Goal: Information Seeking & Learning: Learn about a topic

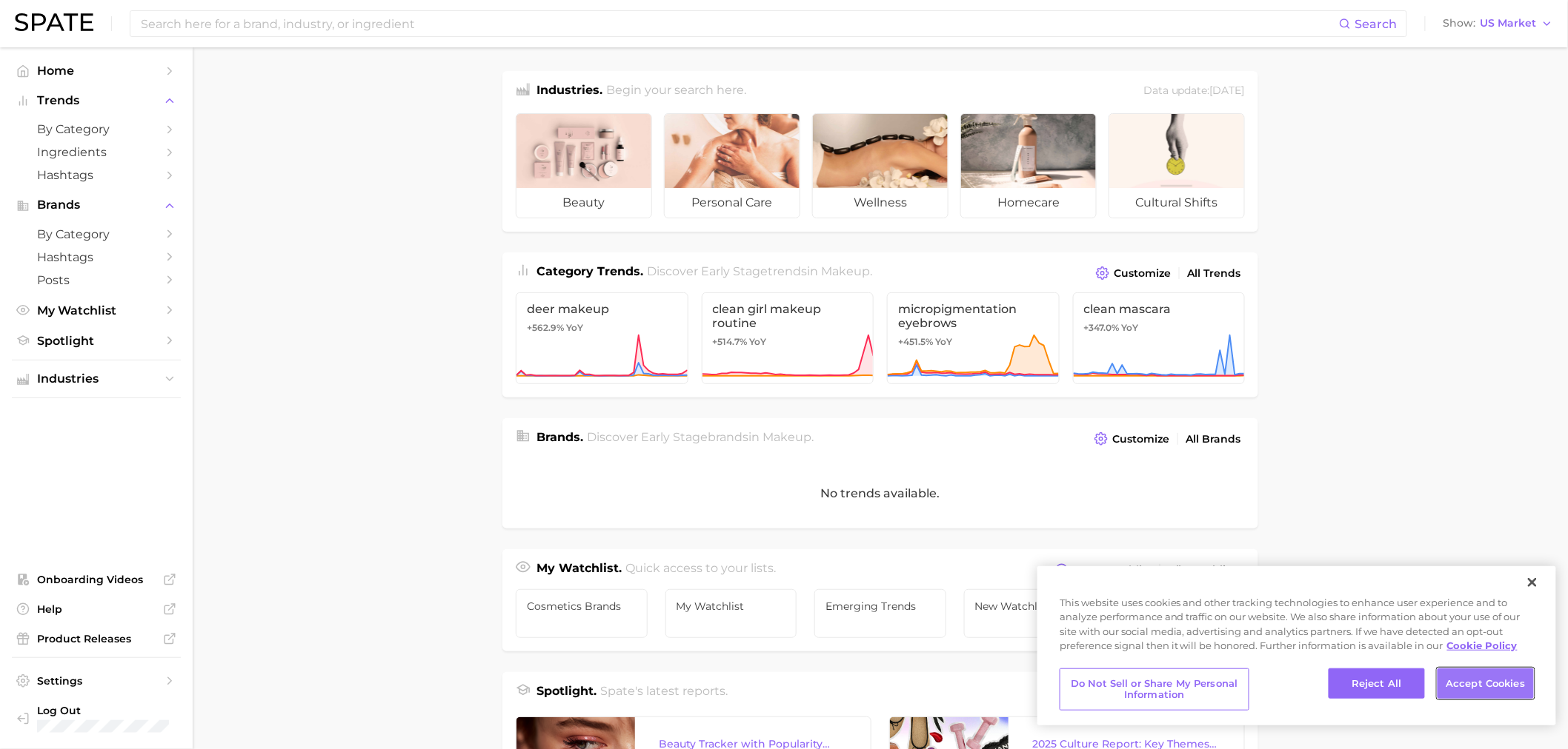
click at [1448, 685] on button "Accept Cookies" at bounding box center [1486, 683] width 97 height 31
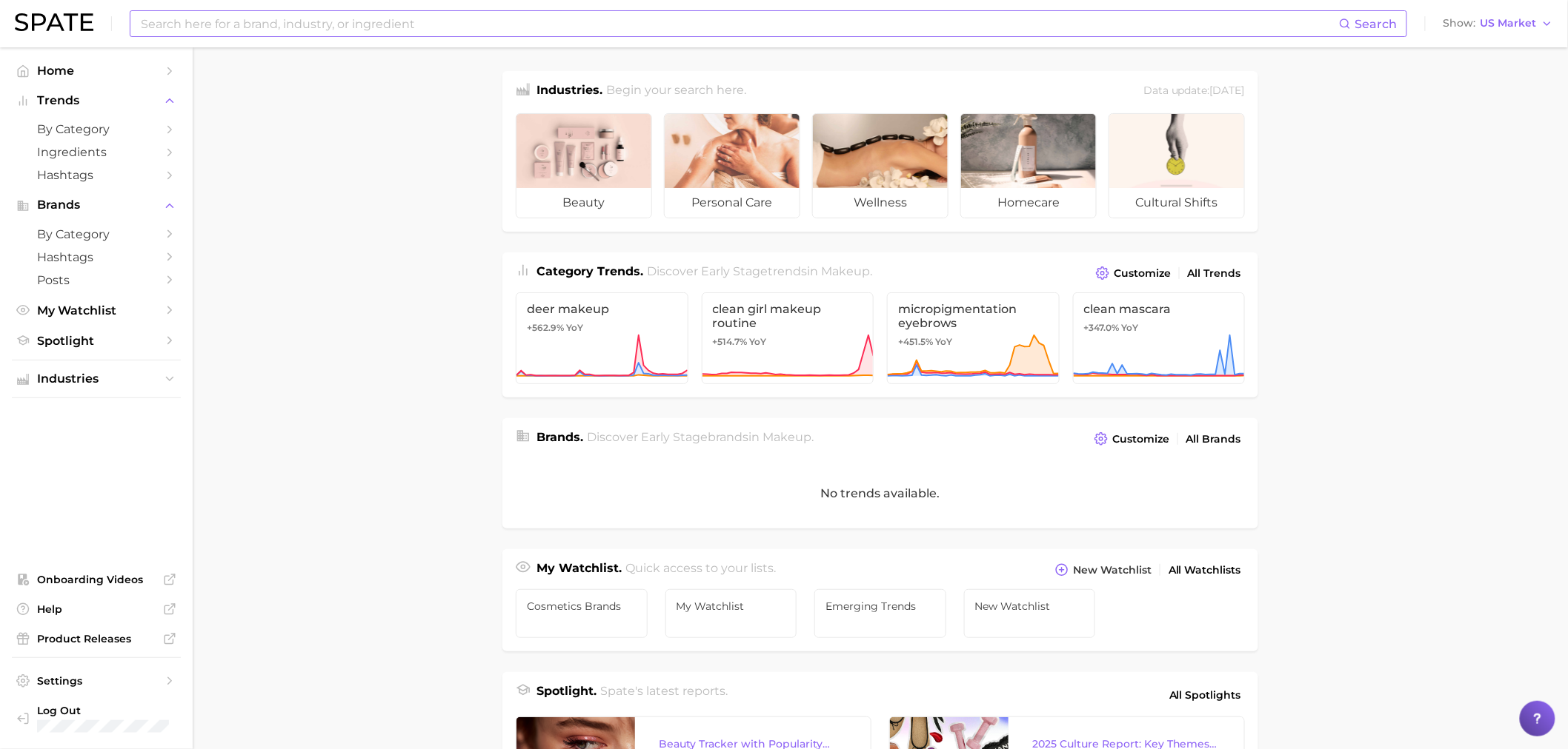
click at [292, 21] on input at bounding box center [739, 23] width 1199 height 25
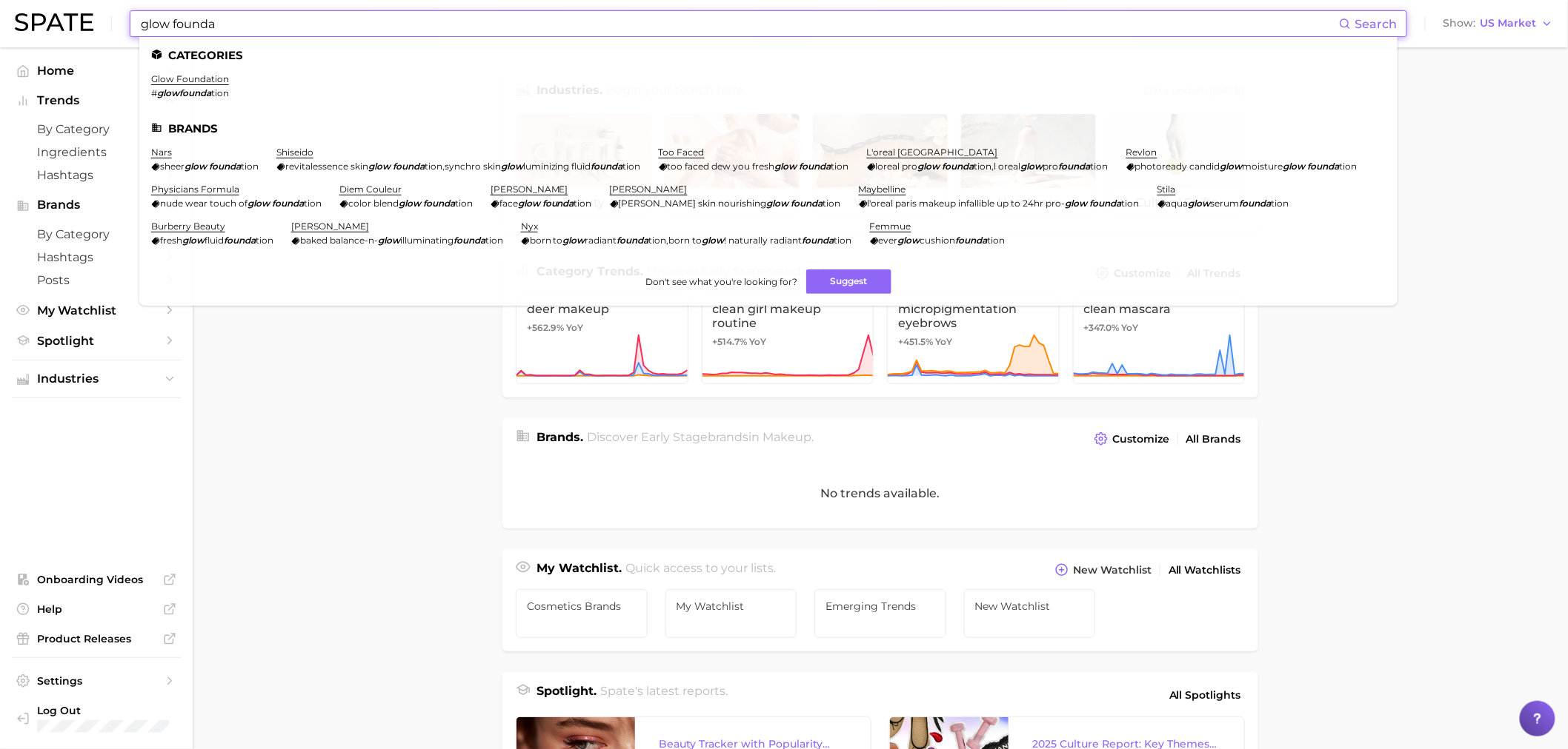
type input "glow founda"
click at [226, 72] on ul "Categories glow foundation # glowfounda tion Brands nars sheer glow founda tion…" at bounding box center [768, 171] width 1258 height 269
click at [168, 78] on link "glow foundation" at bounding box center [190, 78] width 77 height 11
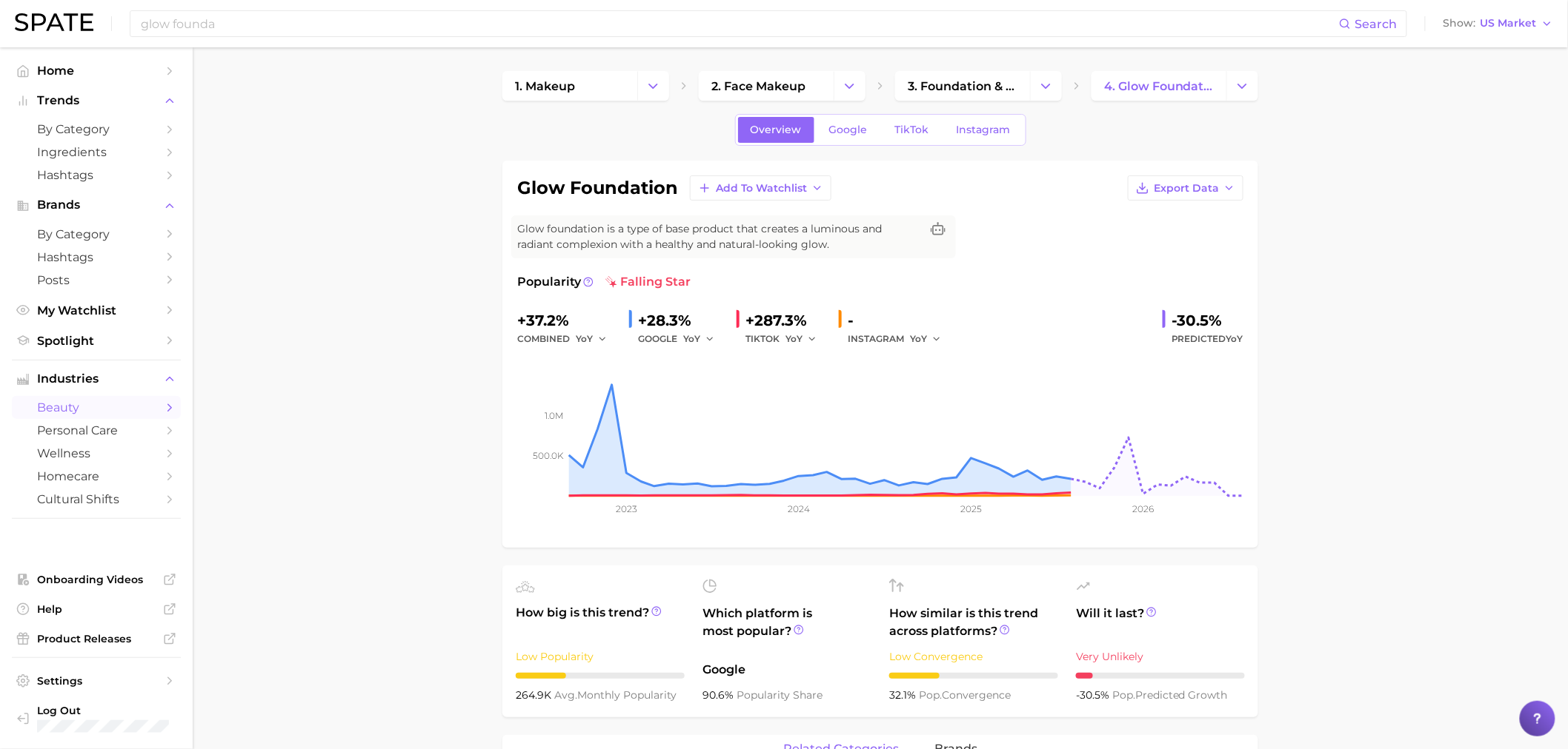
click at [783, 340] on div "TIKTOK YoY" at bounding box center [786, 339] width 82 height 17
click at [565, 226] on span "Glow foundation is a type of base product that creates a luminous and radiant c…" at bounding box center [719, 236] width 403 height 31
drag, startPoint x: 554, startPoint y: 224, endPoint x: 853, endPoint y: 252, distance: 300.3
click at [853, 252] on span "Glow foundation is a type of base product that creates a luminous and radiant c…" at bounding box center [719, 236] width 403 height 31
click at [840, 241] on span "Glow foundation is a type of base product that creates a luminous and radiant c…" at bounding box center [719, 236] width 403 height 31
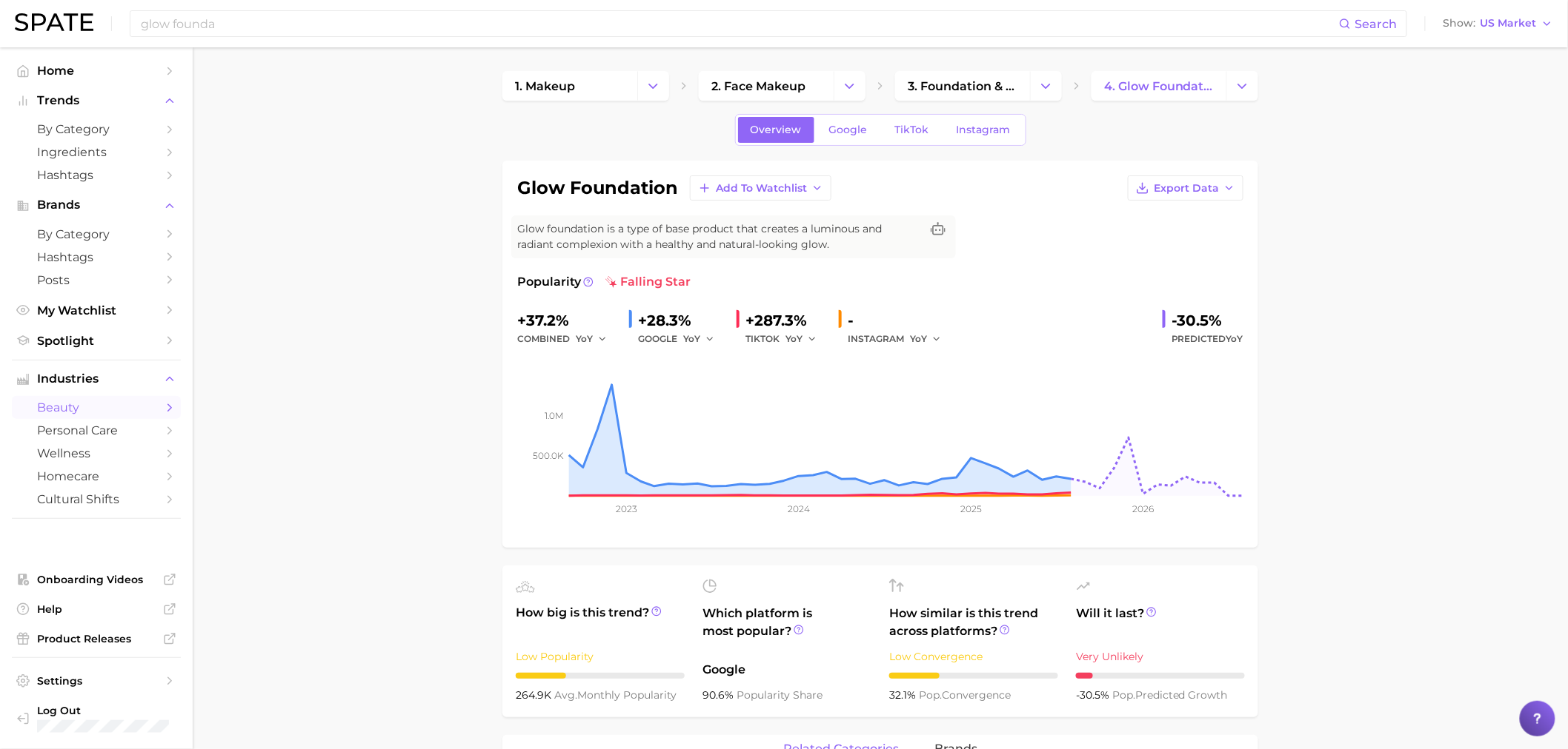
drag, startPoint x: 759, startPoint y: 330, endPoint x: 765, endPoint y: 336, distance: 8.5
click at [759, 331] on div "TIKTOK YoY" at bounding box center [786, 339] width 82 height 17
drag, startPoint x: 806, startPoint y: 337, endPoint x: 831, endPoint y: 301, distance: 43.8
click at [831, 301] on div "Popularity falling star +37.2% combined YoY +28.3% GOOGLE YoY +287.3% TIKTOK Yo…" at bounding box center [880, 403] width 726 height 260
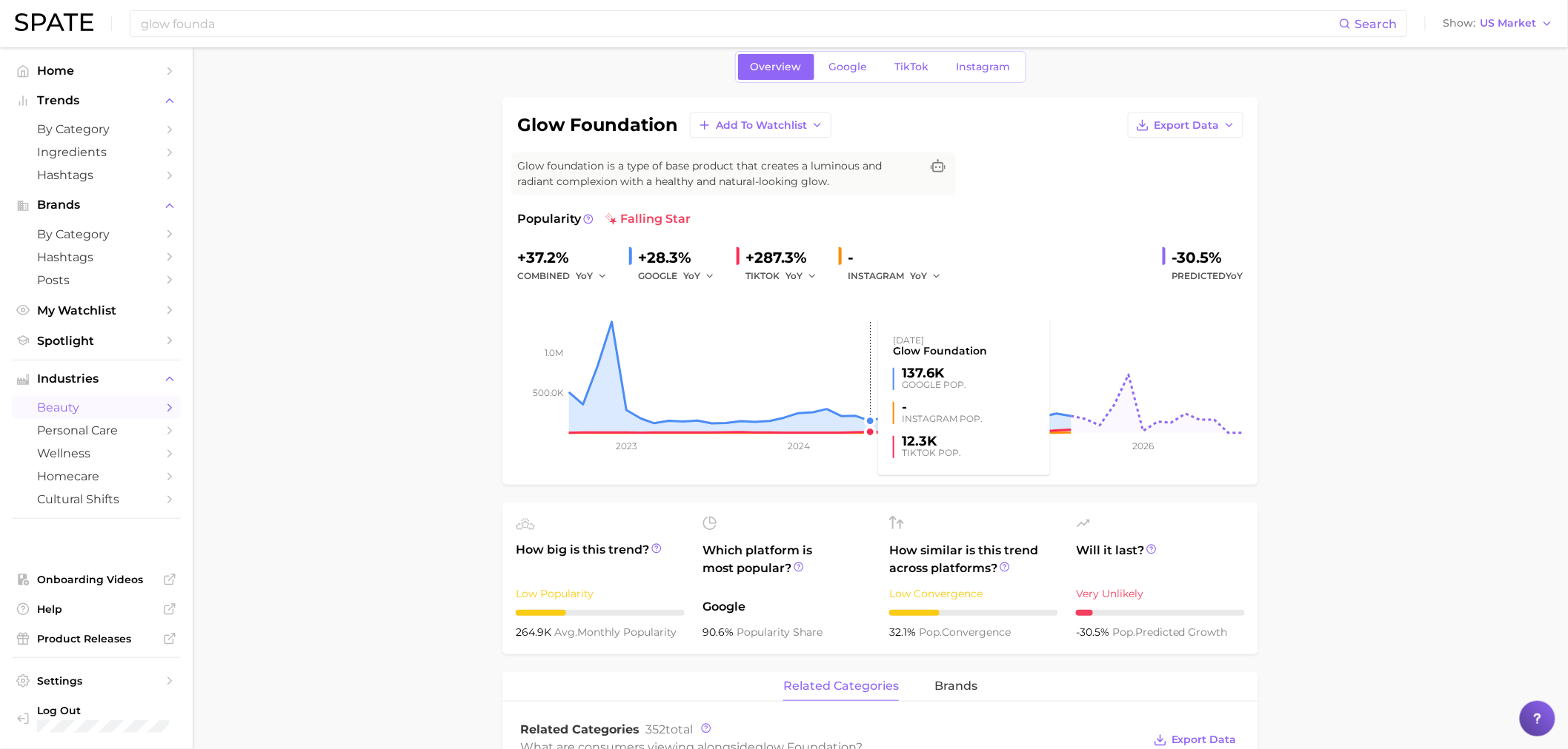
scroll to position [82, 0]
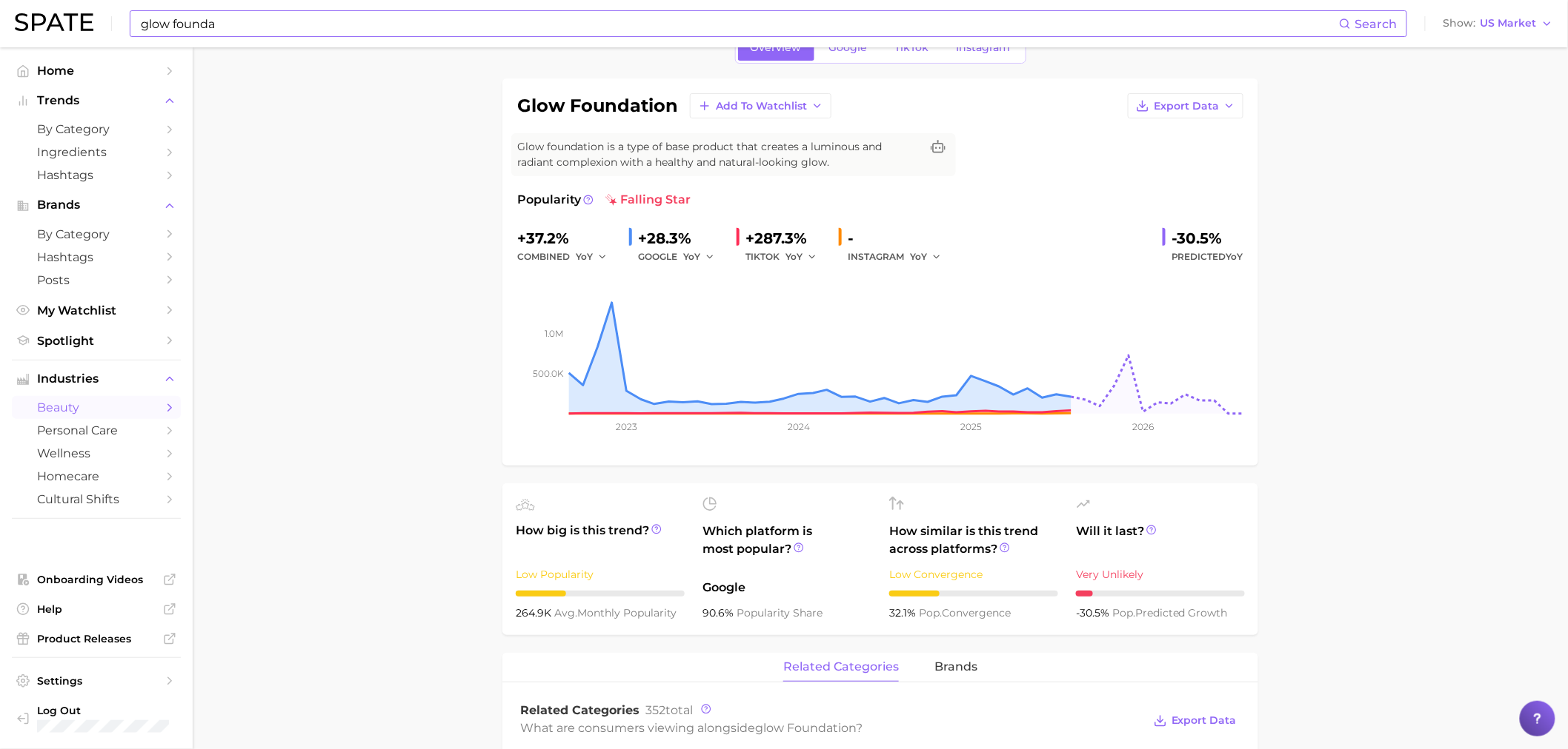
click at [156, 27] on input "glow founda" at bounding box center [739, 23] width 1199 height 25
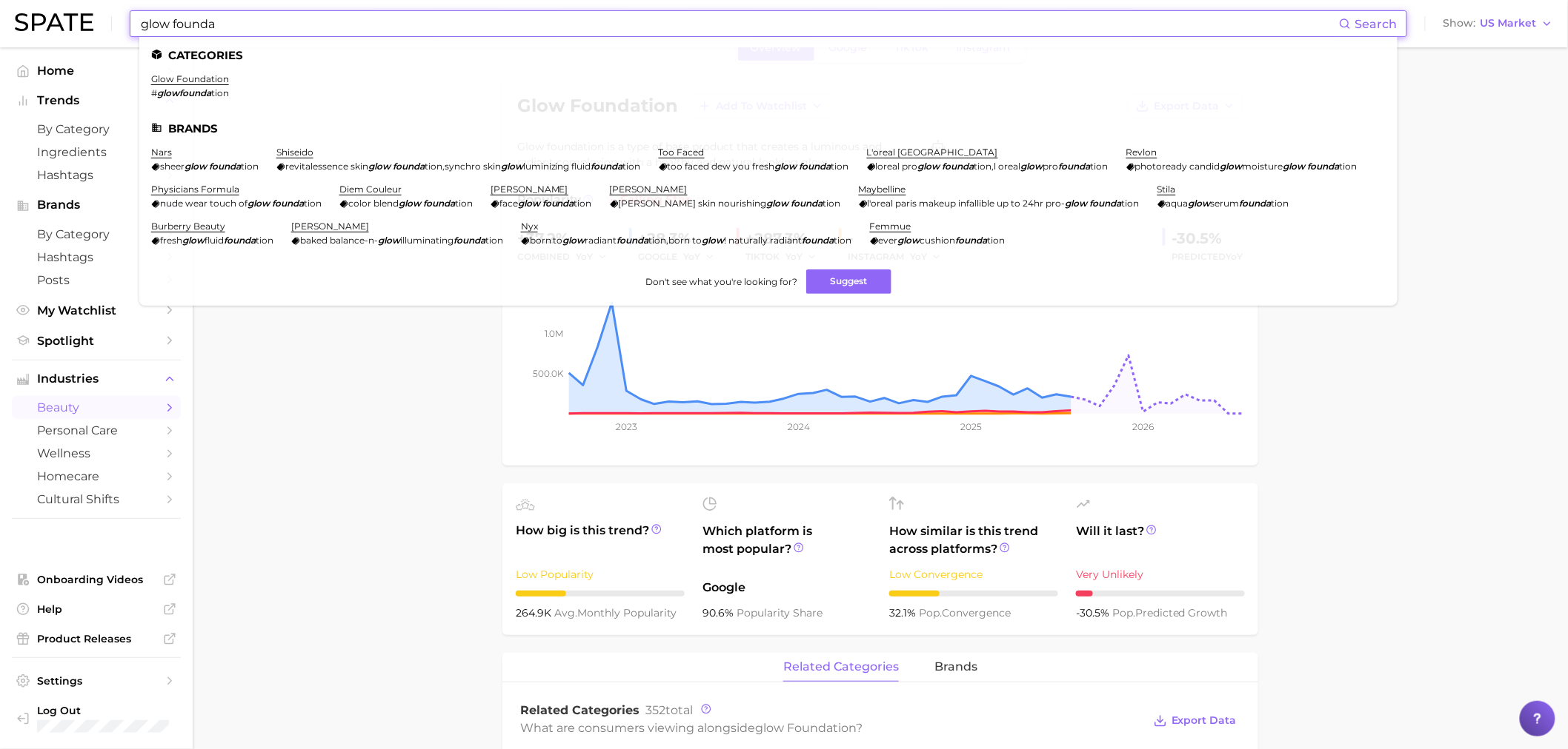
click at [167, 19] on input "glow founda" at bounding box center [739, 23] width 1199 height 25
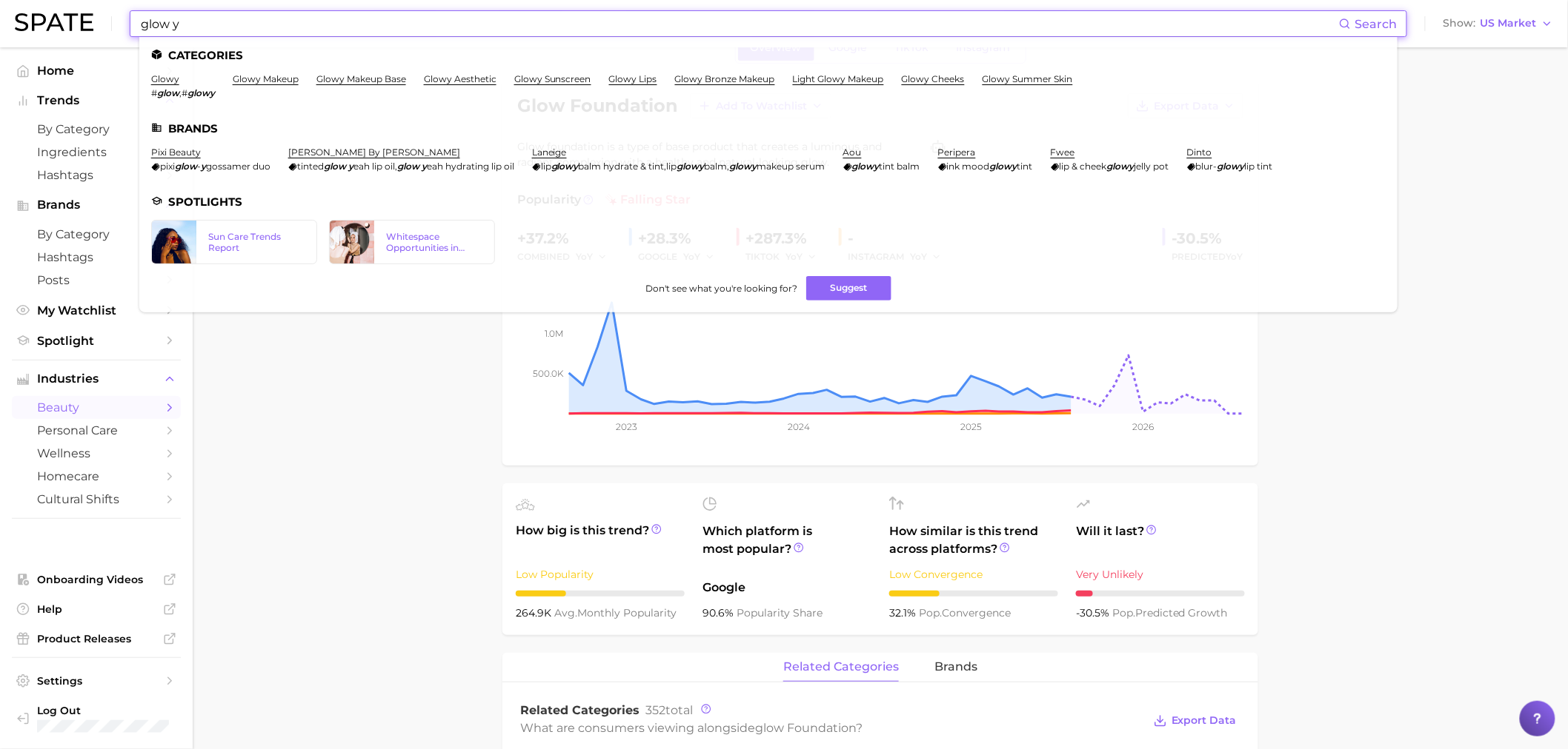
type input "glow y"
click at [368, 82] on link "glowy makeup base" at bounding box center [361, 78] width 90 height 11
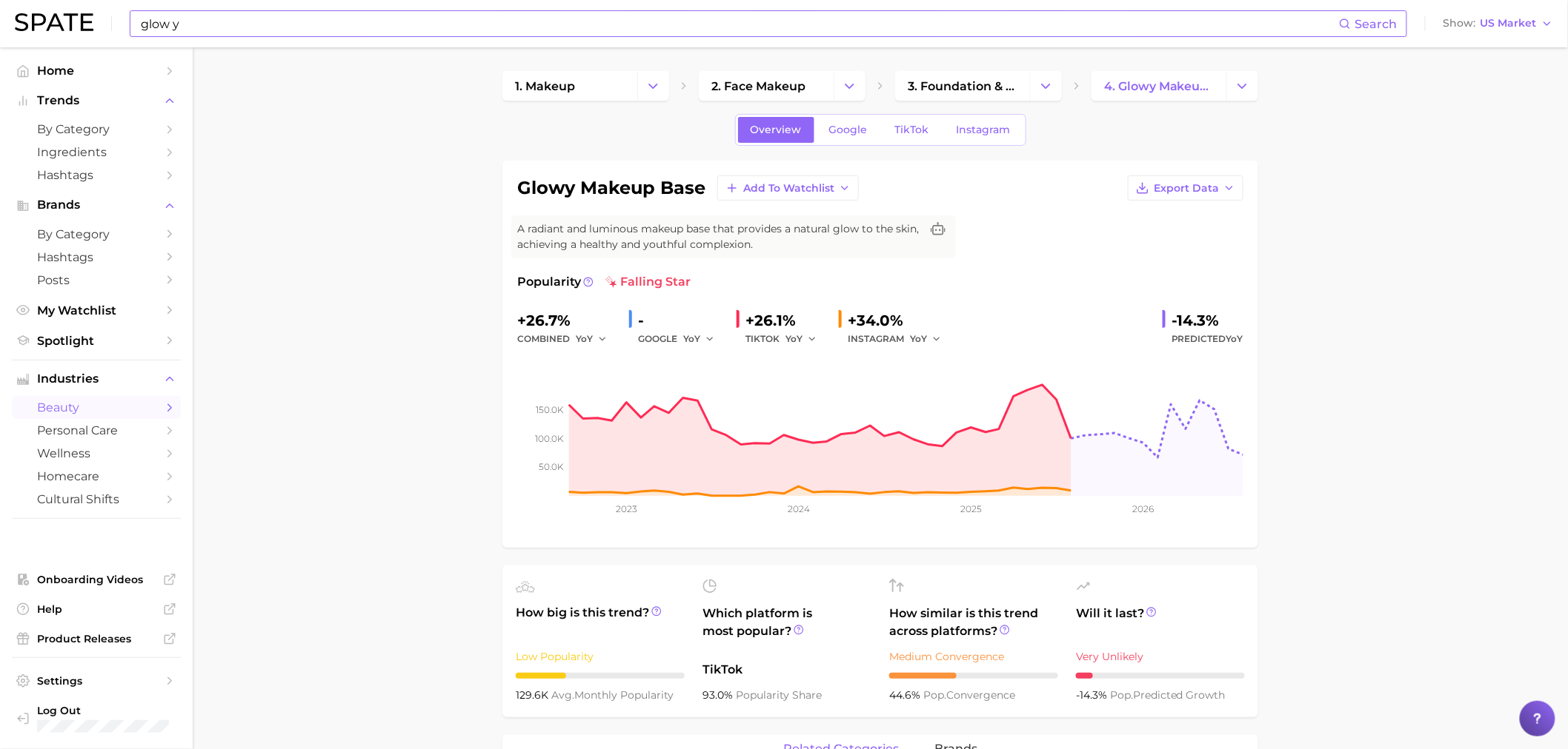
click at [536, 27] on input "glow y" at bounding box center [739, 23] width 1199 height 25
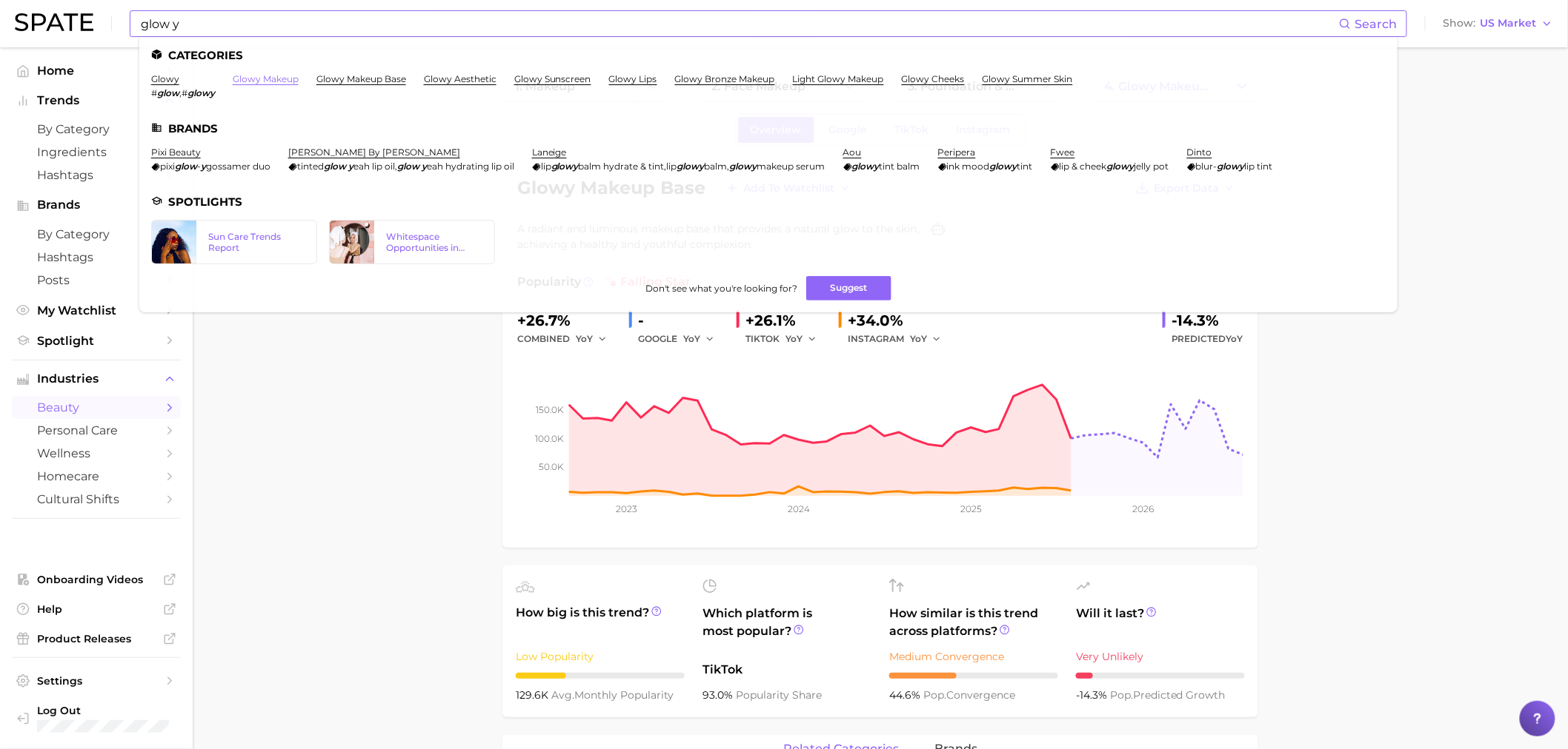
click at [284, 77] on link "glowy makeup" at bounding box center [265, 78] width 66 height 11
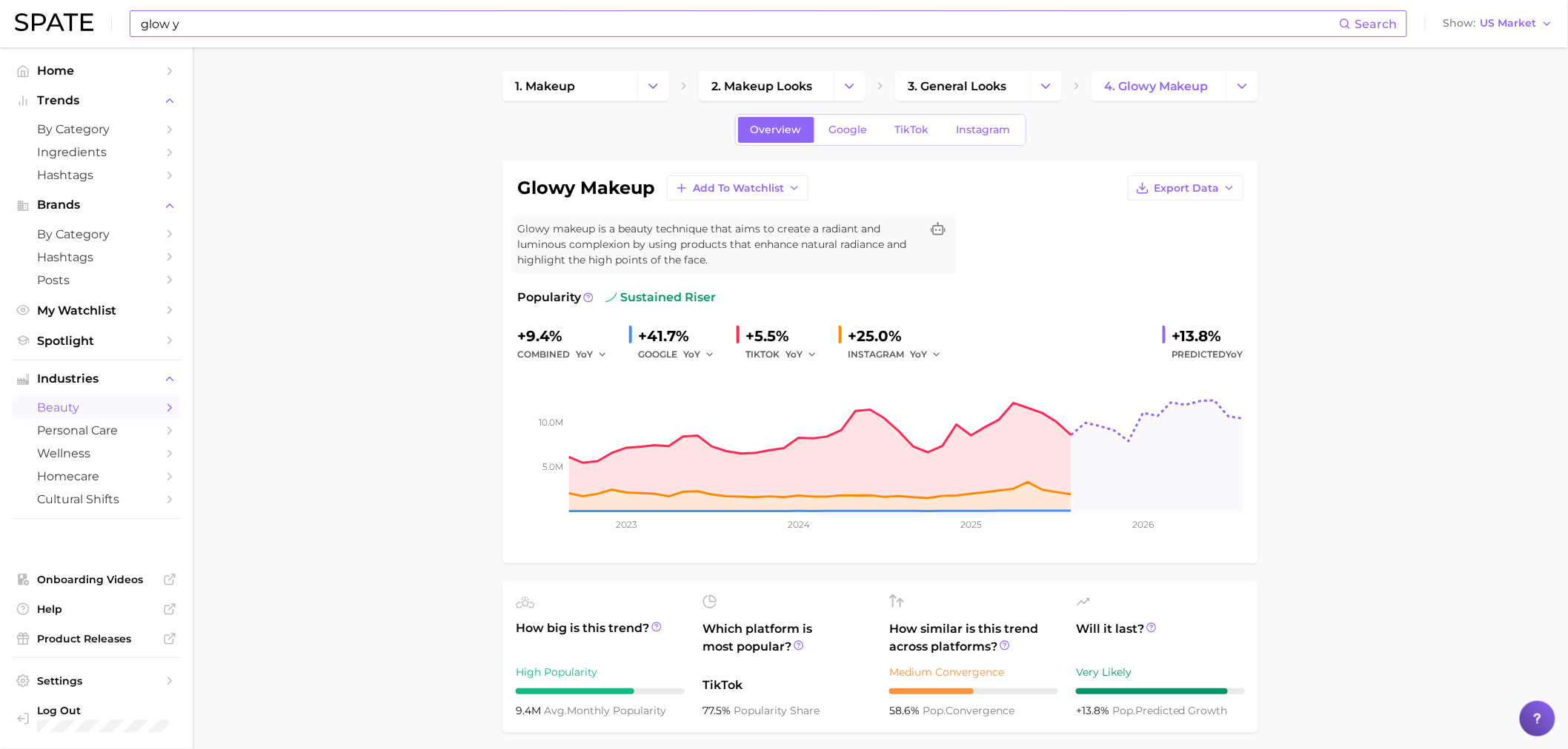
click at [880, 357] on div "INSTAGRAM YoY" at bounding box center [899, 354] width 104 height 17
click at [918, 136] on link "TikTok" at bounding box center [912, 130] width 59 height 26
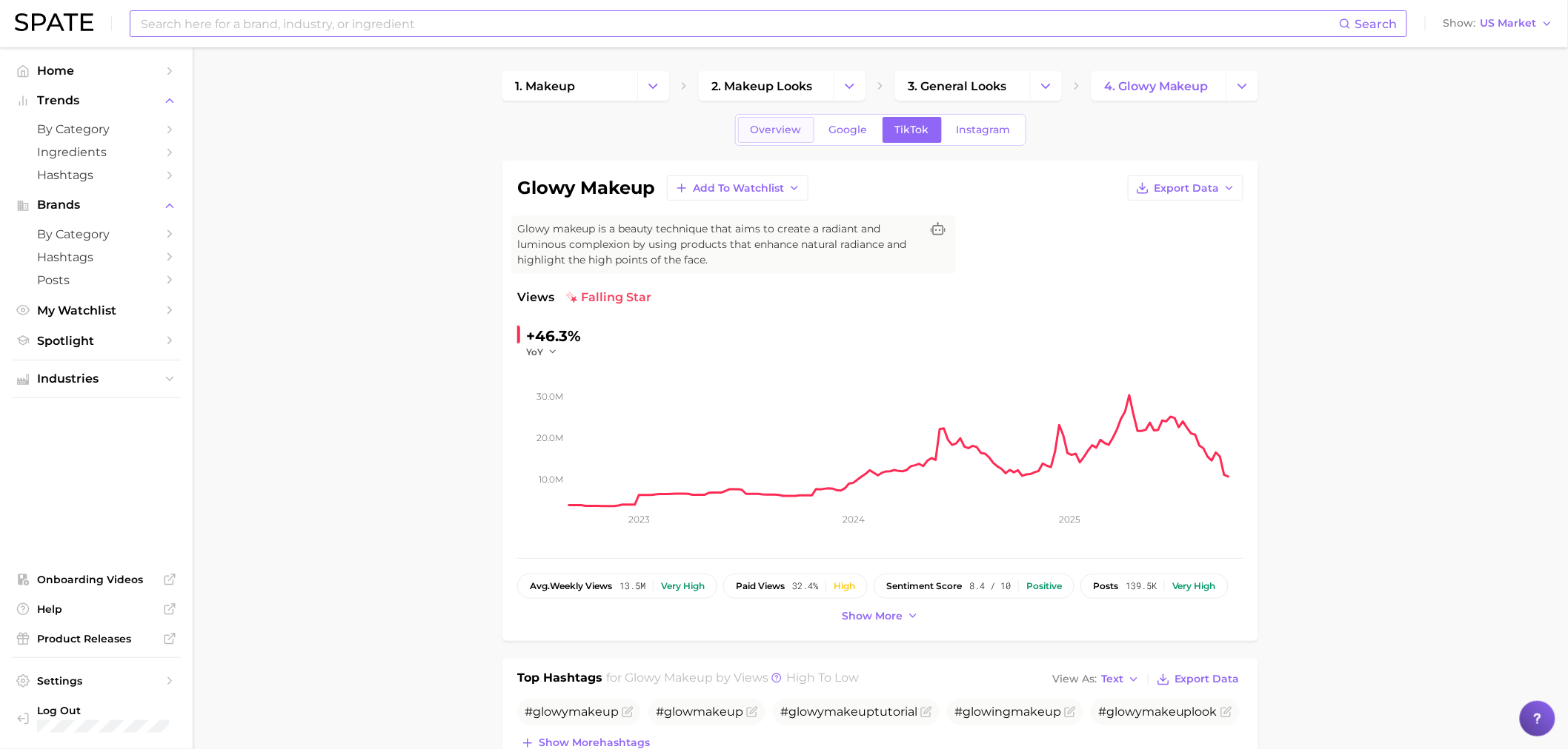
click at [764, 131] on span "Overview" at bounding box center [775, 130] width 51 height 12
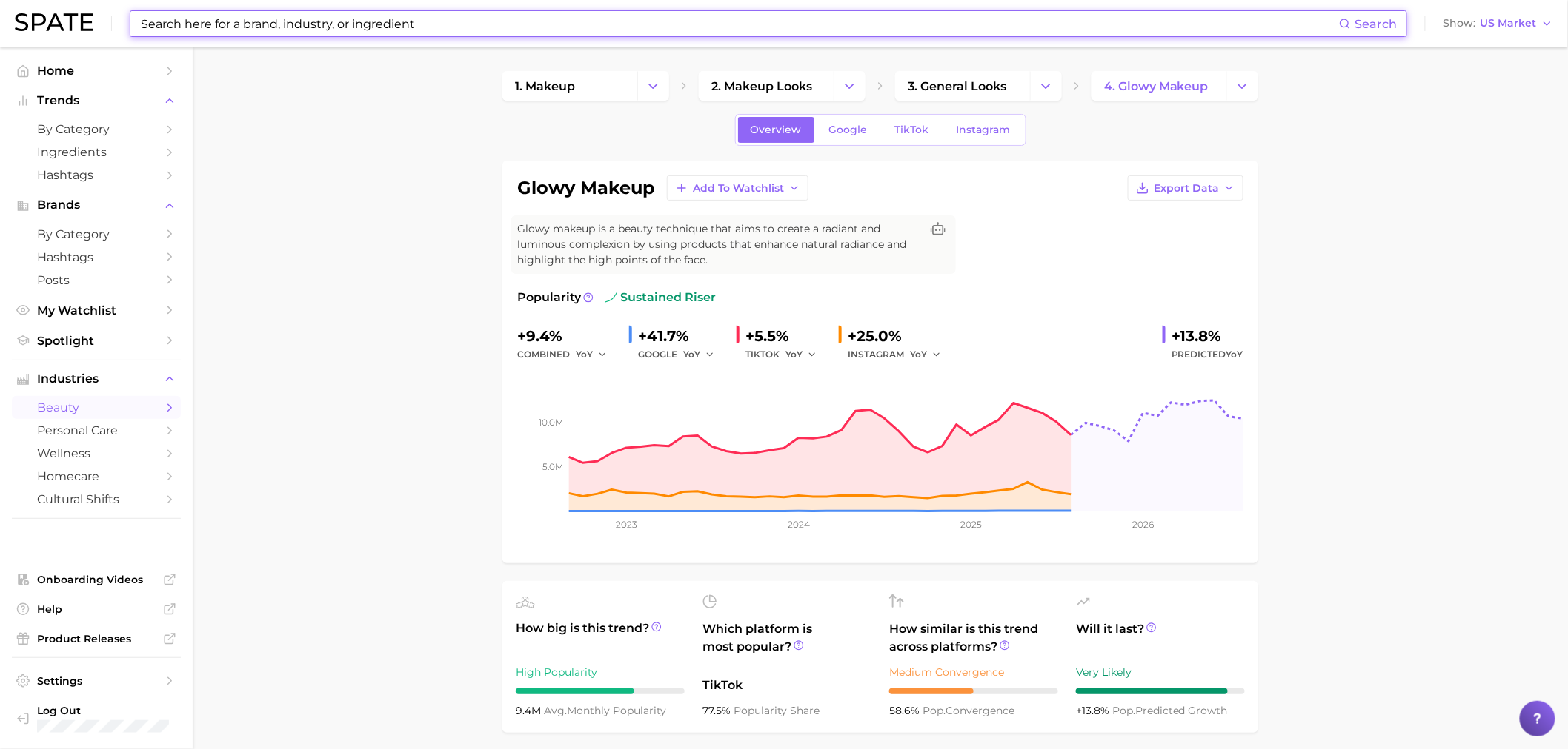
click at [353, 17] on input at bounding box center [739, 23] width 1199 height 25
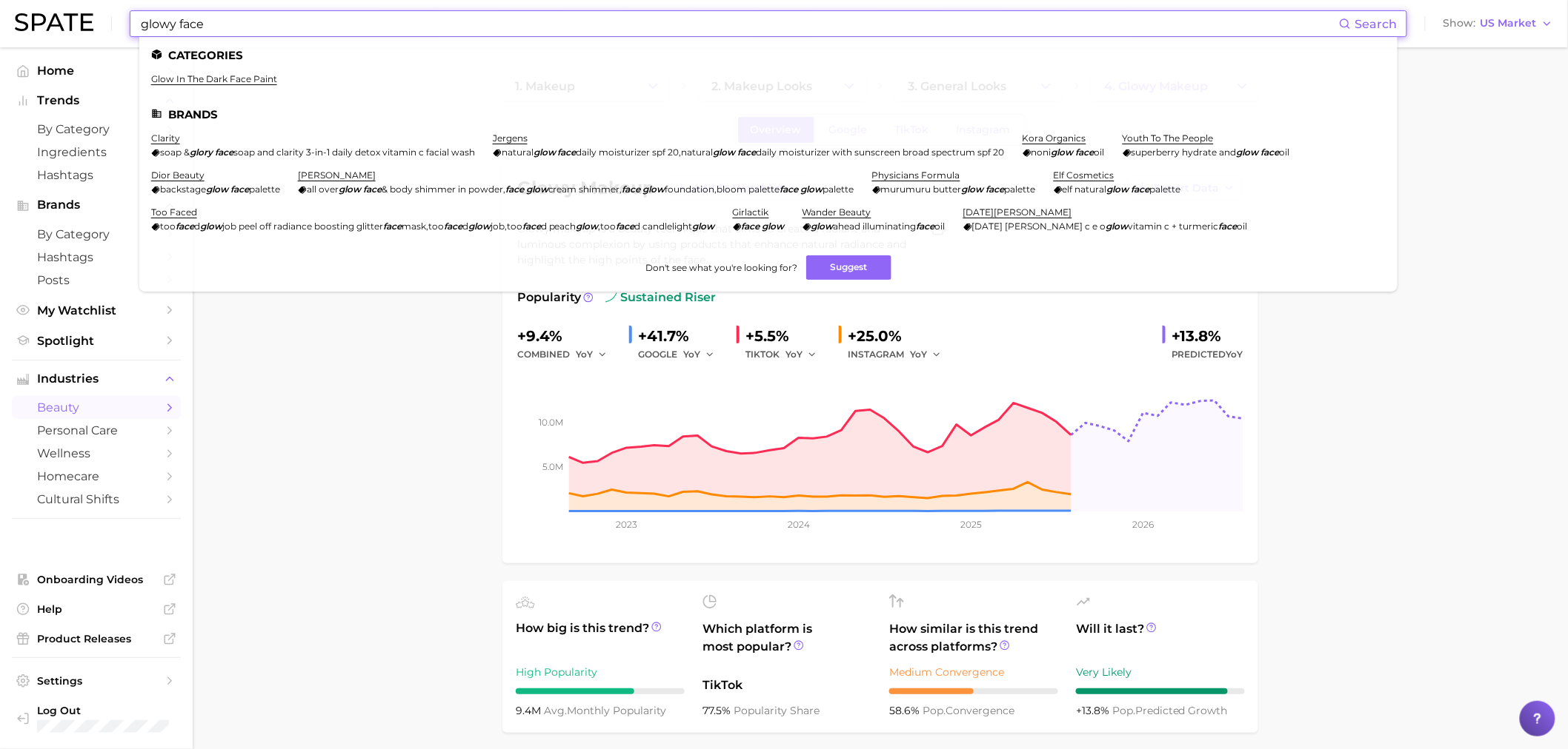
type input "glowy face"
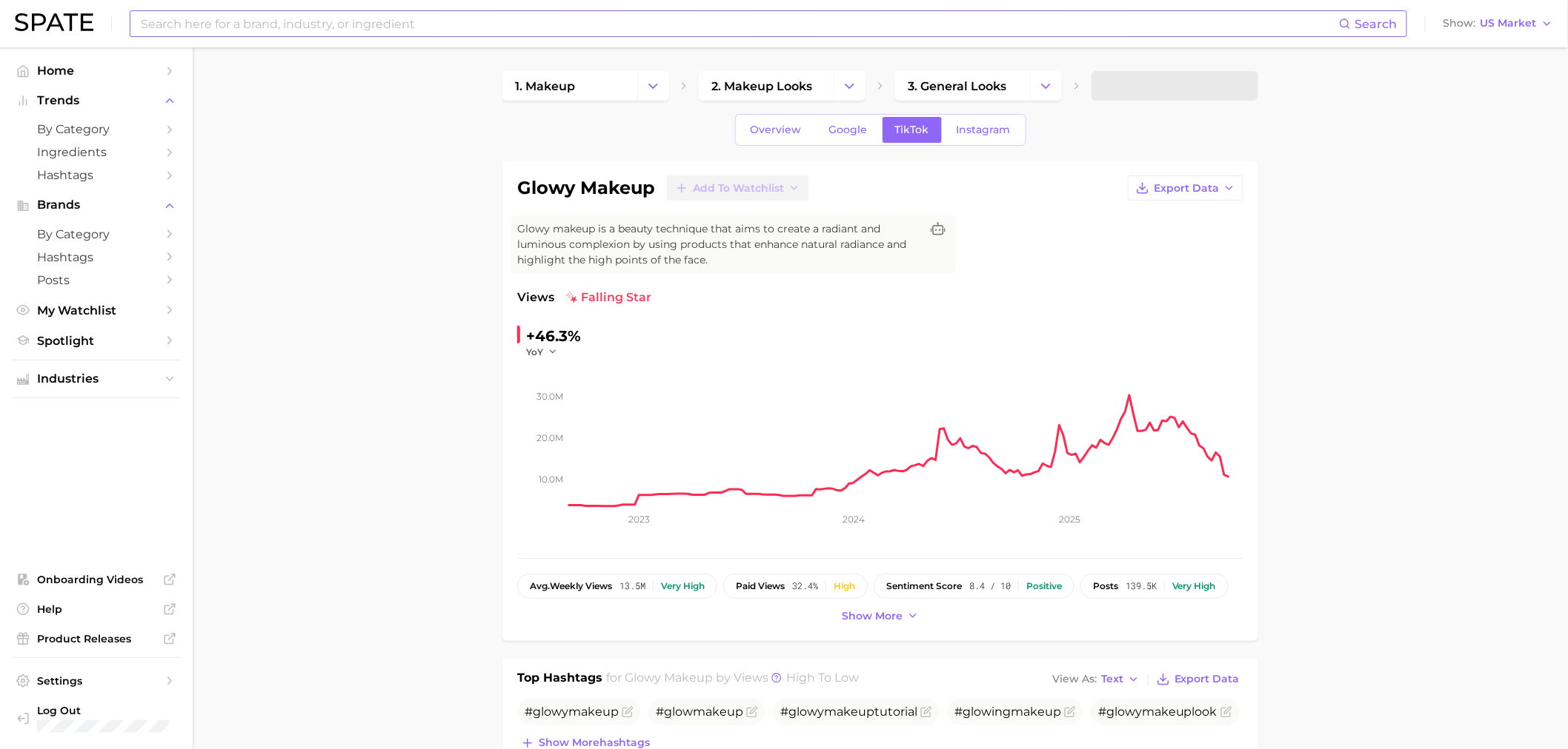
click at [526, 26] on input at bounding box center [739, 23] width 1199 height 25
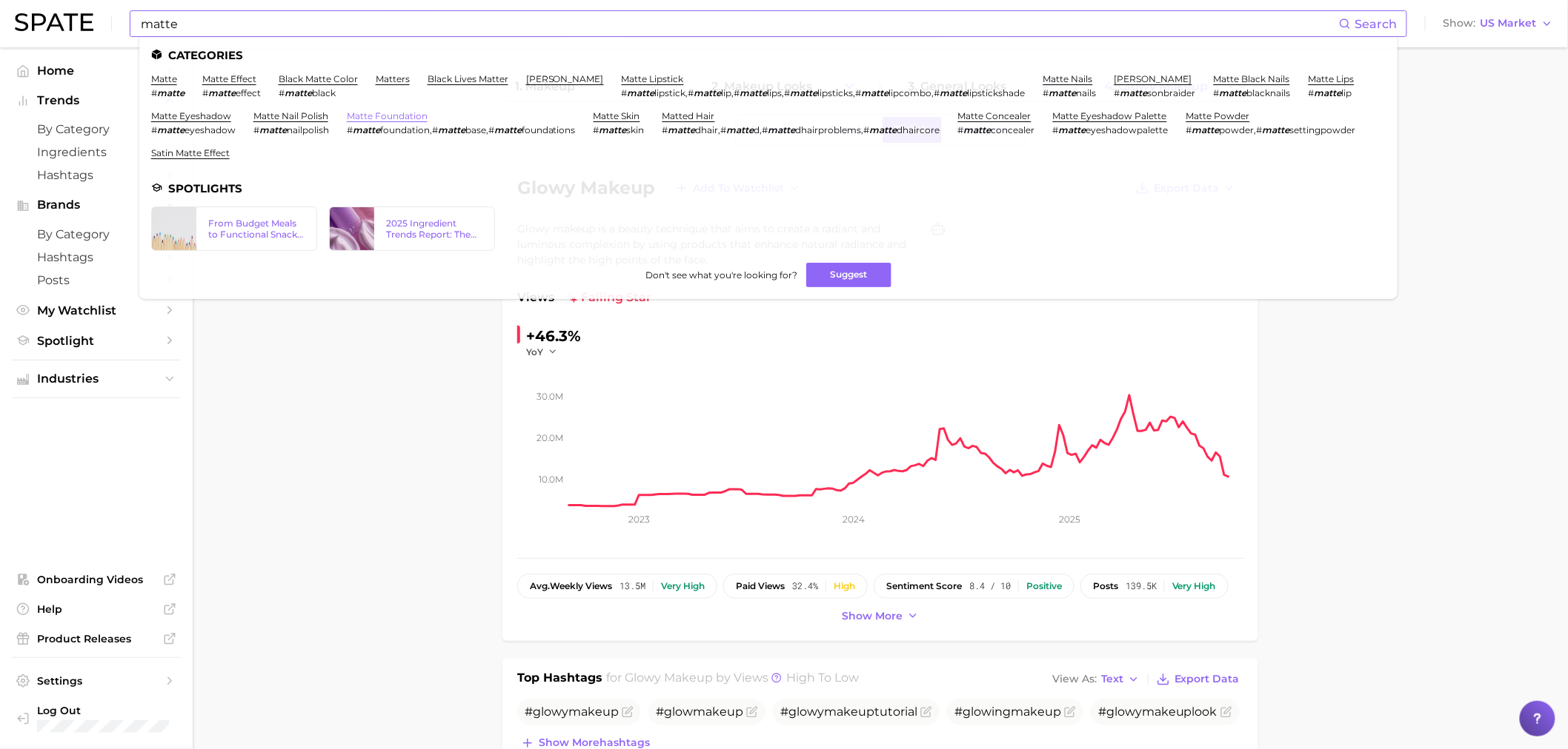
click at [410, 114] on link "matte foundation" at bounding box center [386, 116] width 81 height 11
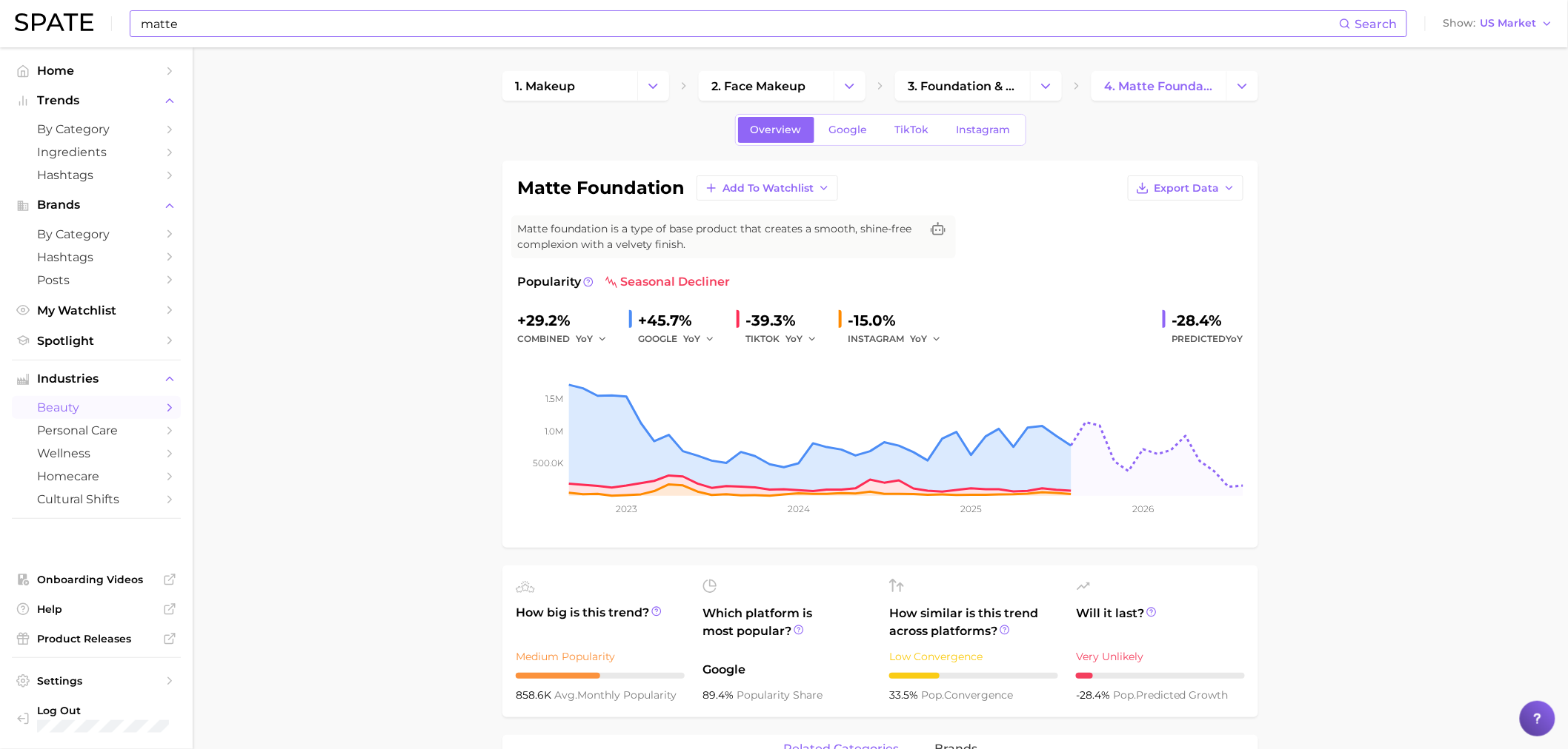
click at [259, 13] on input "matte" at bounding box center [739, 23] width 1199 height 25
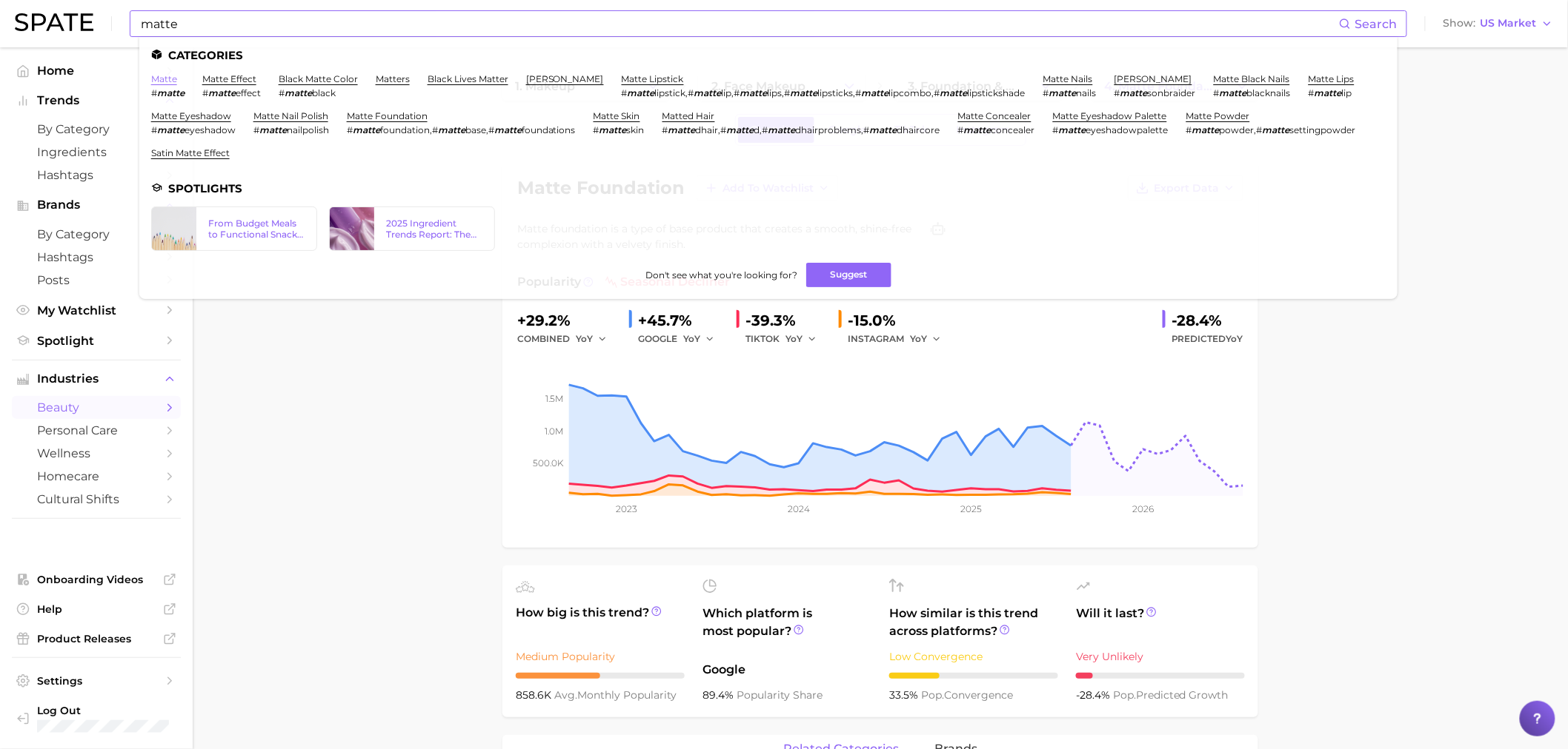
click at [172, 73] on link "matte" at bounding box center [164, 78] width 26 height 11
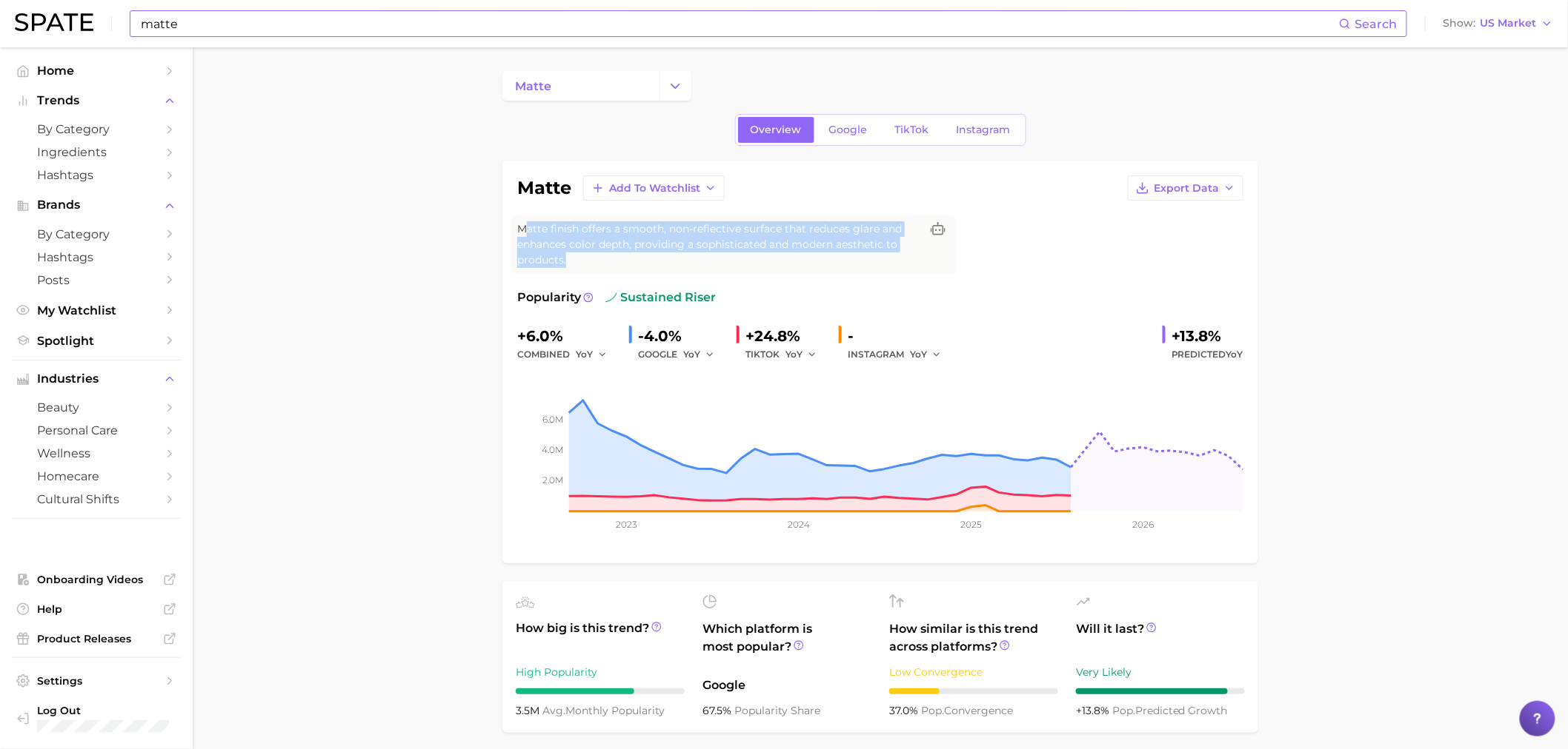
drag, startPoint x: 588, startPoint y: 255, endPoint x: 514, endPoint y: 216, distance: 83.6
click at [515, 216] on div "Matte finish offers a smooth, non-reflective surface that reduces glare and enh…" at bounding box center [734, 245] width 445 height 58
click at [525, 227] on span "Matte finish offers a smooth, non-reflective surface that reduces glare and enh…" at bounding box center [719, 245] width 403 height 47
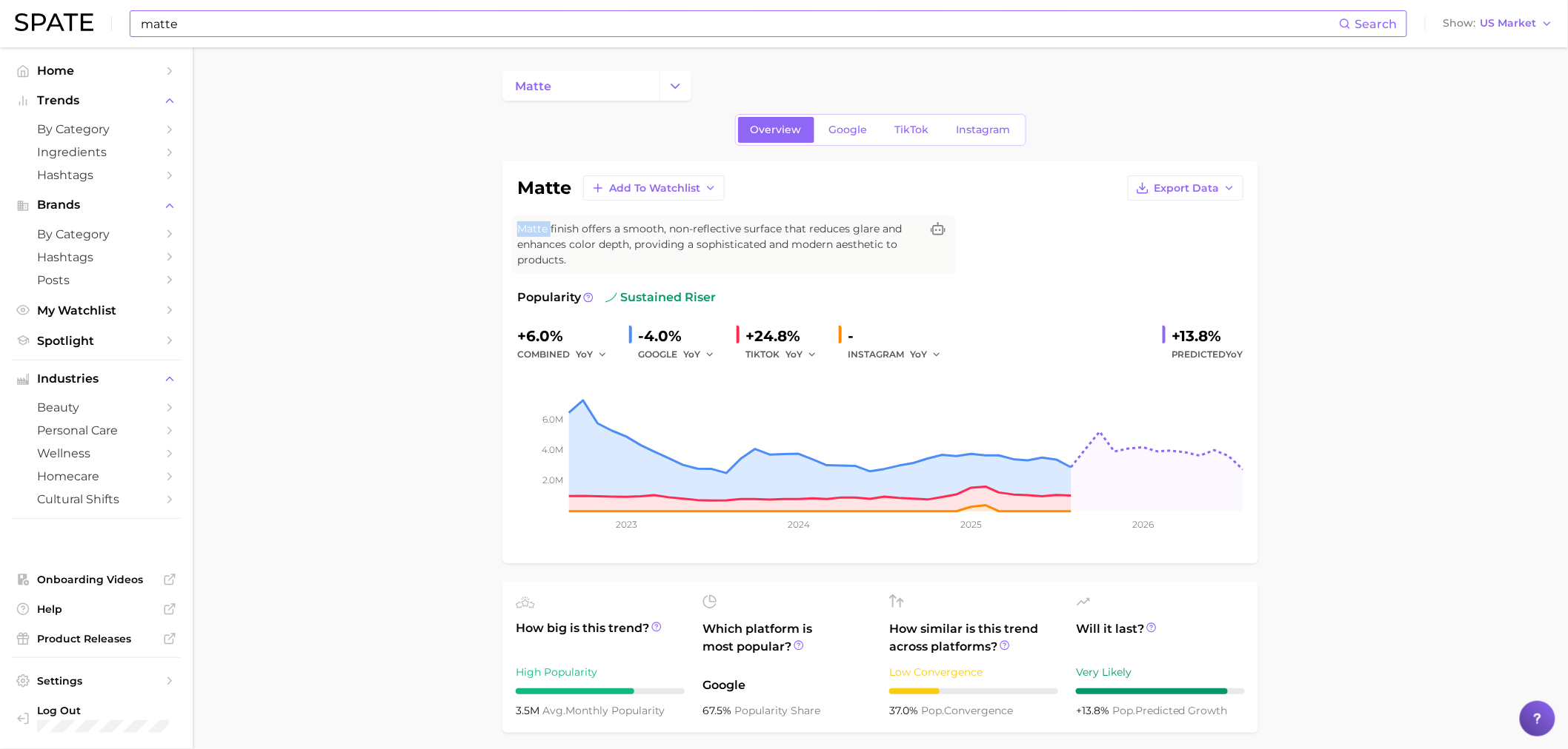
click at [525, 226] on span "Matte finish offers a smooth, non-reflective surface that reduces glare and enh…" at bounding box center [719, 245] width 403 height 47
click at [512, 218] on div "Matte finish offers a smooth, non-reflective surface that reduces glare and enh…" at bounding box center [734, 245] width 445 height 58
click at [373, 26] on input "matte" at bounding box center [739, 23] width 1199 height 25
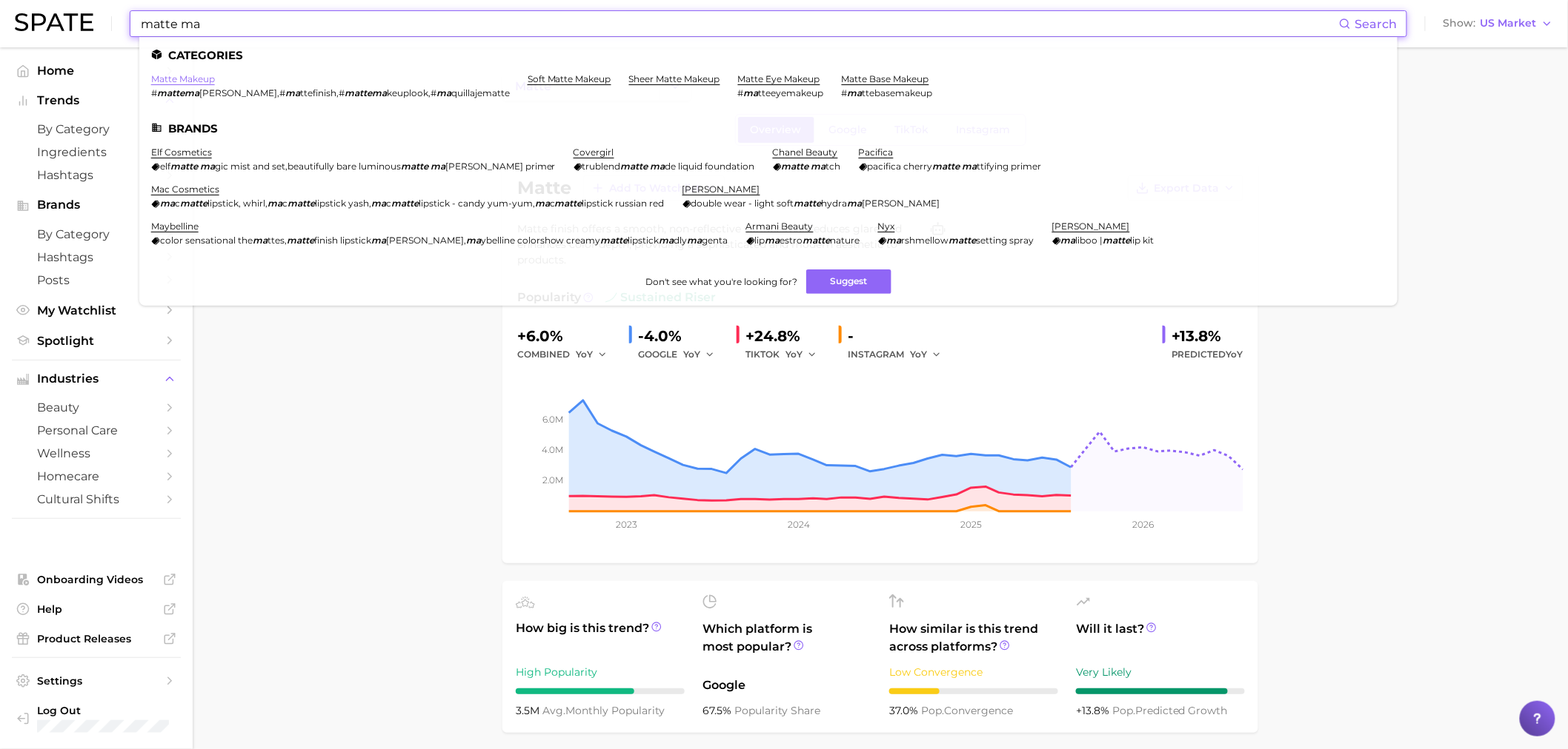
type input "matte ma"
click at [193, 78] on link "matte makeup" at bounding box center [183, 78] width 64 height 11
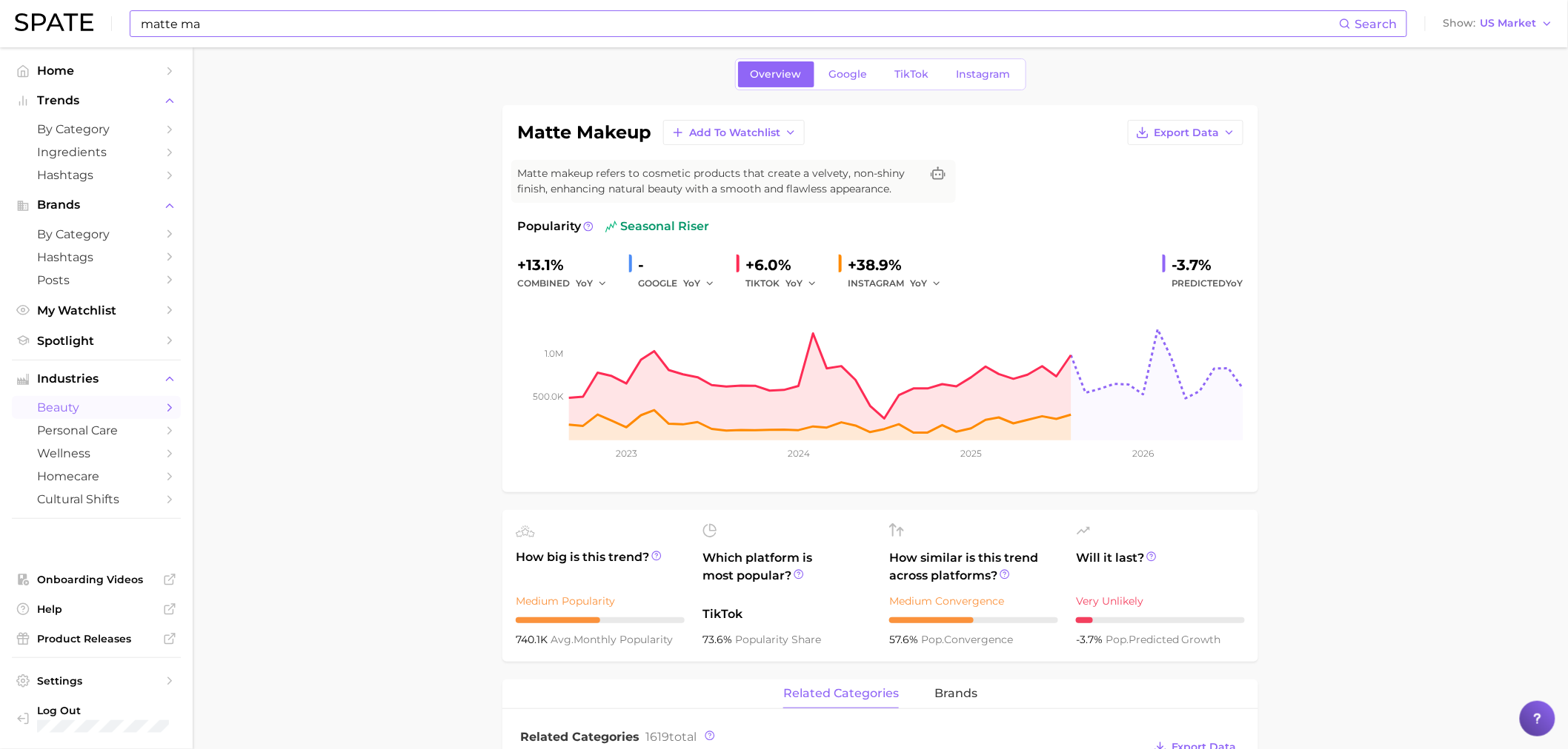
scroll to position [82, 0]
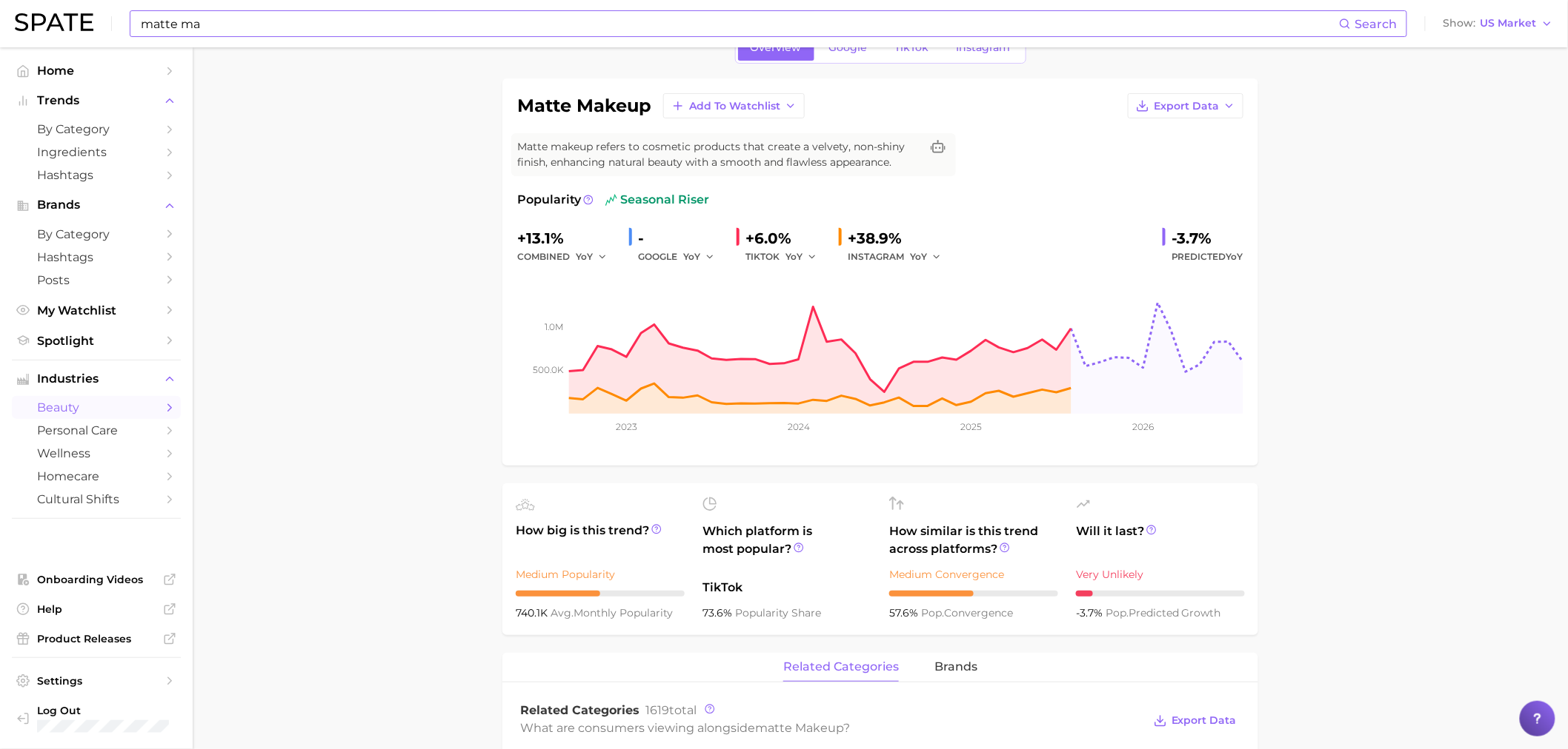
drag, startPoint x: 485, startPoint y: 570, endPoint x: 685, endPoint y: 622, distance: 206.6
drag, startPoint x: 520, startPoint y: 618, endPoint x: 697, endPoint y: 605, distance: 177.5
click at [697, 605] on ul "How big is this trend? Medium Popularity 740.1k avg. monthly popularity Which p…" at bounding box center [880, 559] width 756 height 151
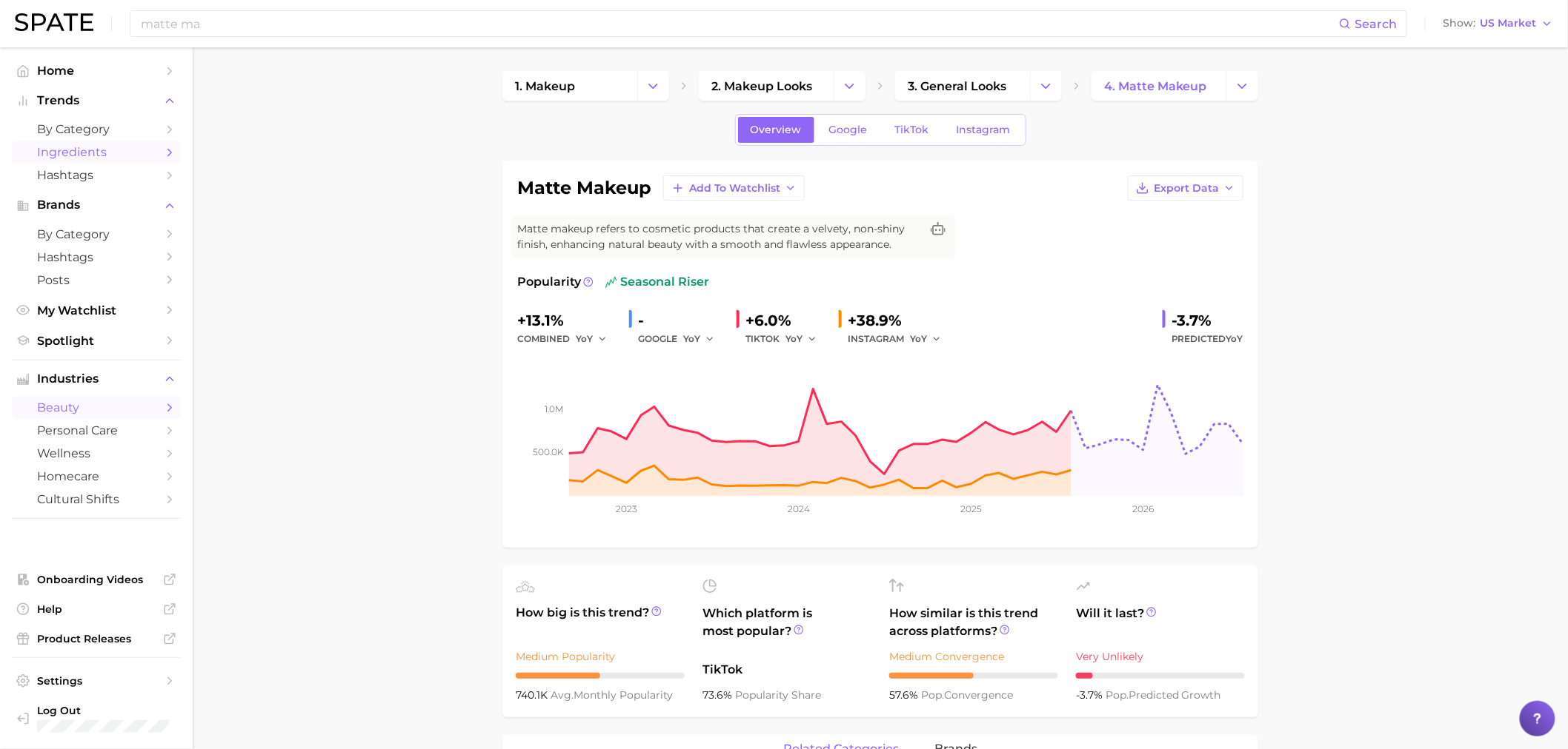
click at [122, 144] on link "Ingredients" at bounding box center [96, 152] width 169 height 23
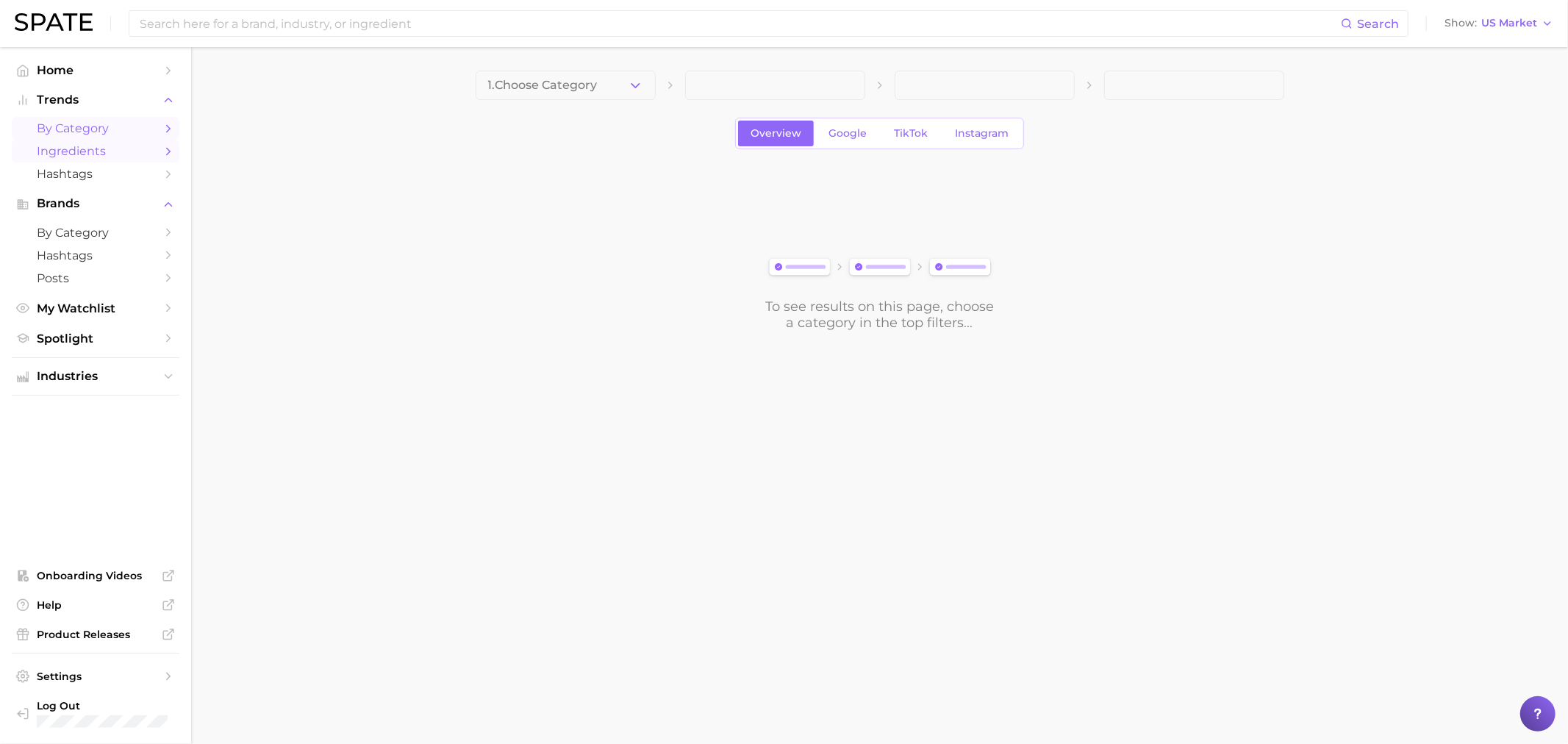
click at [82, 127] on span "by Category" at bounding box center [95, 128] width 117 height 14
click at [568, 68] on main "1. Choose Category Overview Google TikTok Instagram To see results on this page…" at bounding box center [879, 226] width 1376 height 357
click at [566, 77] on button "1. Choose Category" at bounding box center [566, 85] width 180 height 30
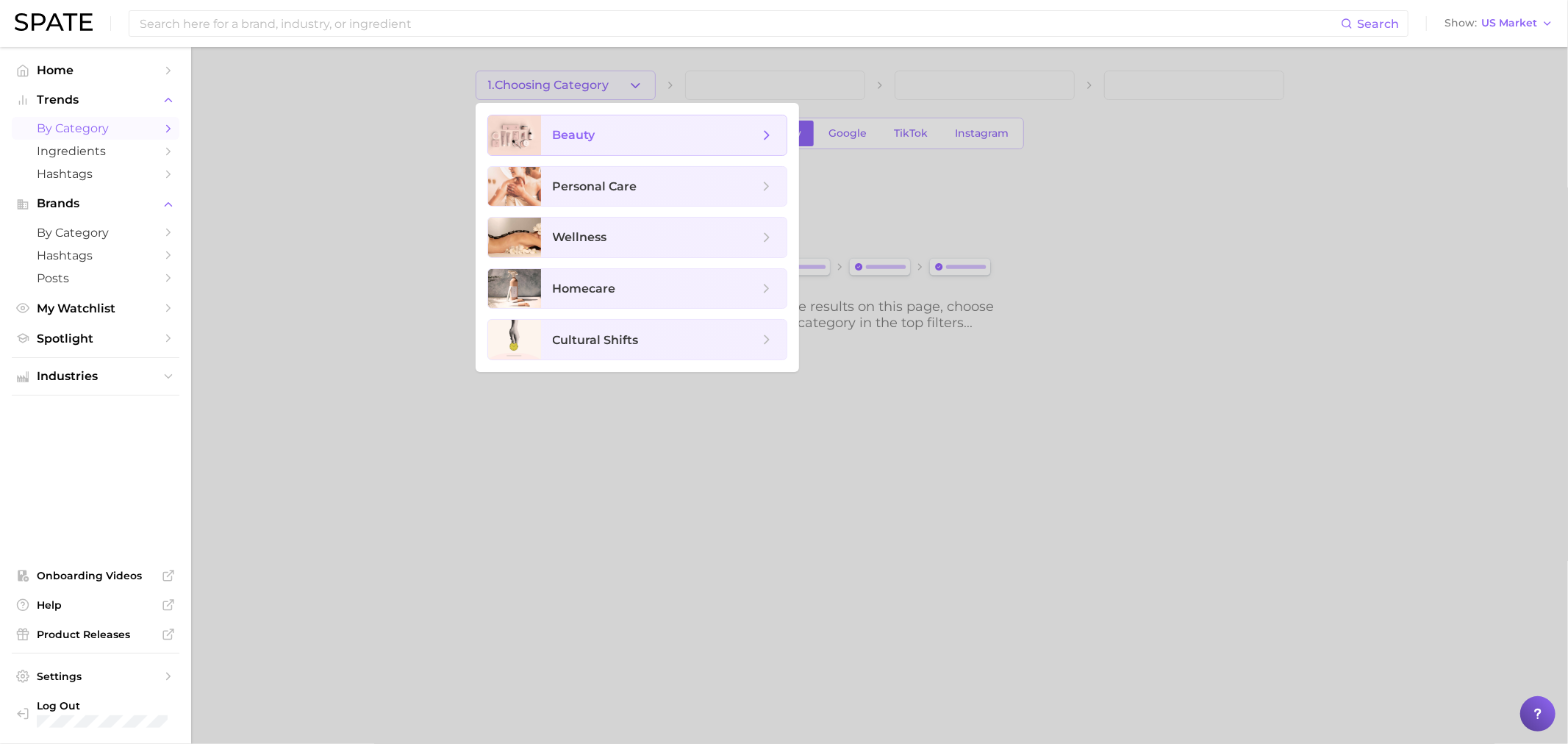
click at [556, 136] on span "beauty" at bounding box center [574, 135] width 43 height 14
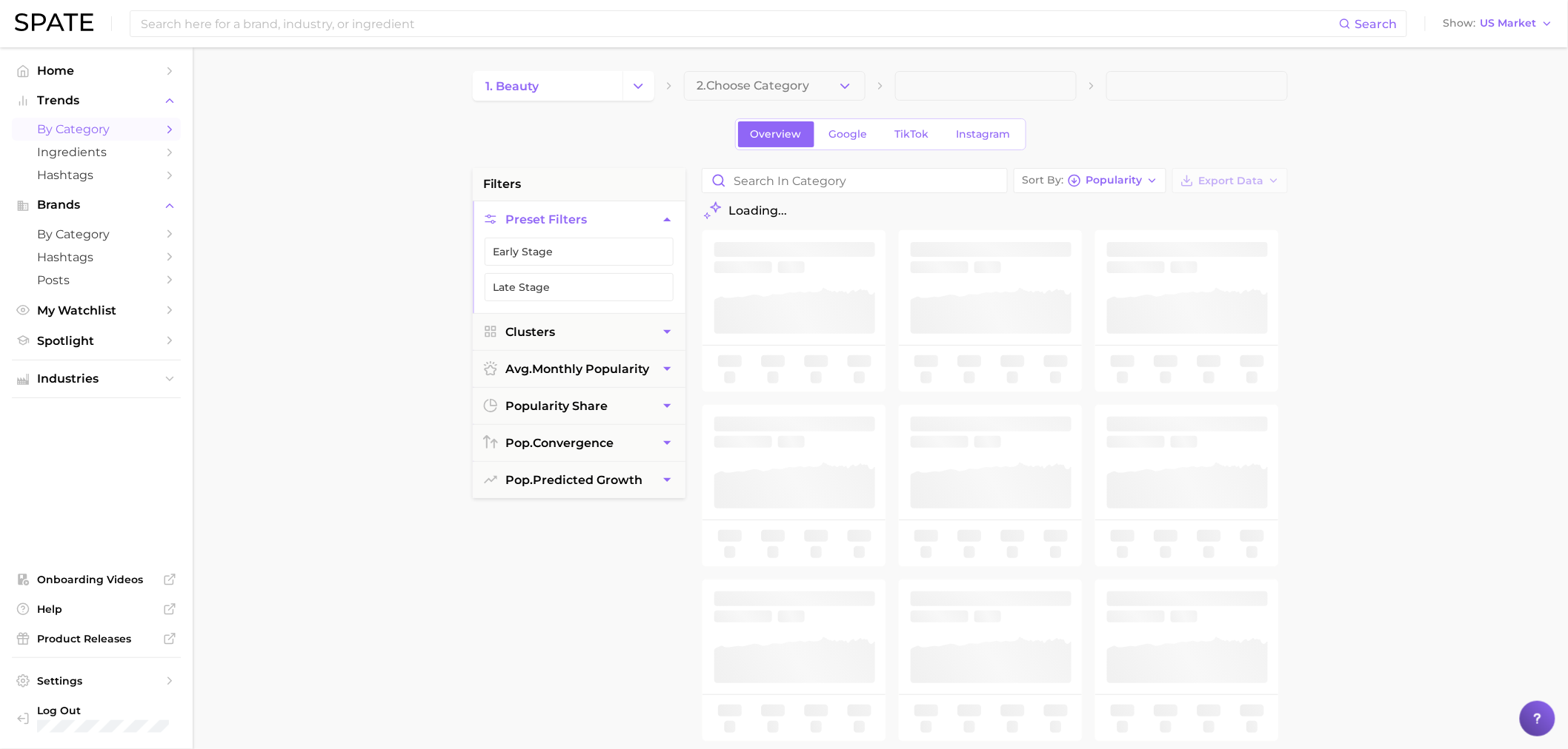
drag, startPoint x: 745, startPoint y: 64, endPoint x: 749, endPoint y: 79, distance: 15.5
click at [745, 71] on main "1. beauty 2. Choose Category Overview Google TikTok Instagram filters Preset Fi…" at bounding box center [879, 609] width 1375 height 1124
click at [749, 79] on span "2. Choose Category" at bounding box center [752, 86] width 112 height 13
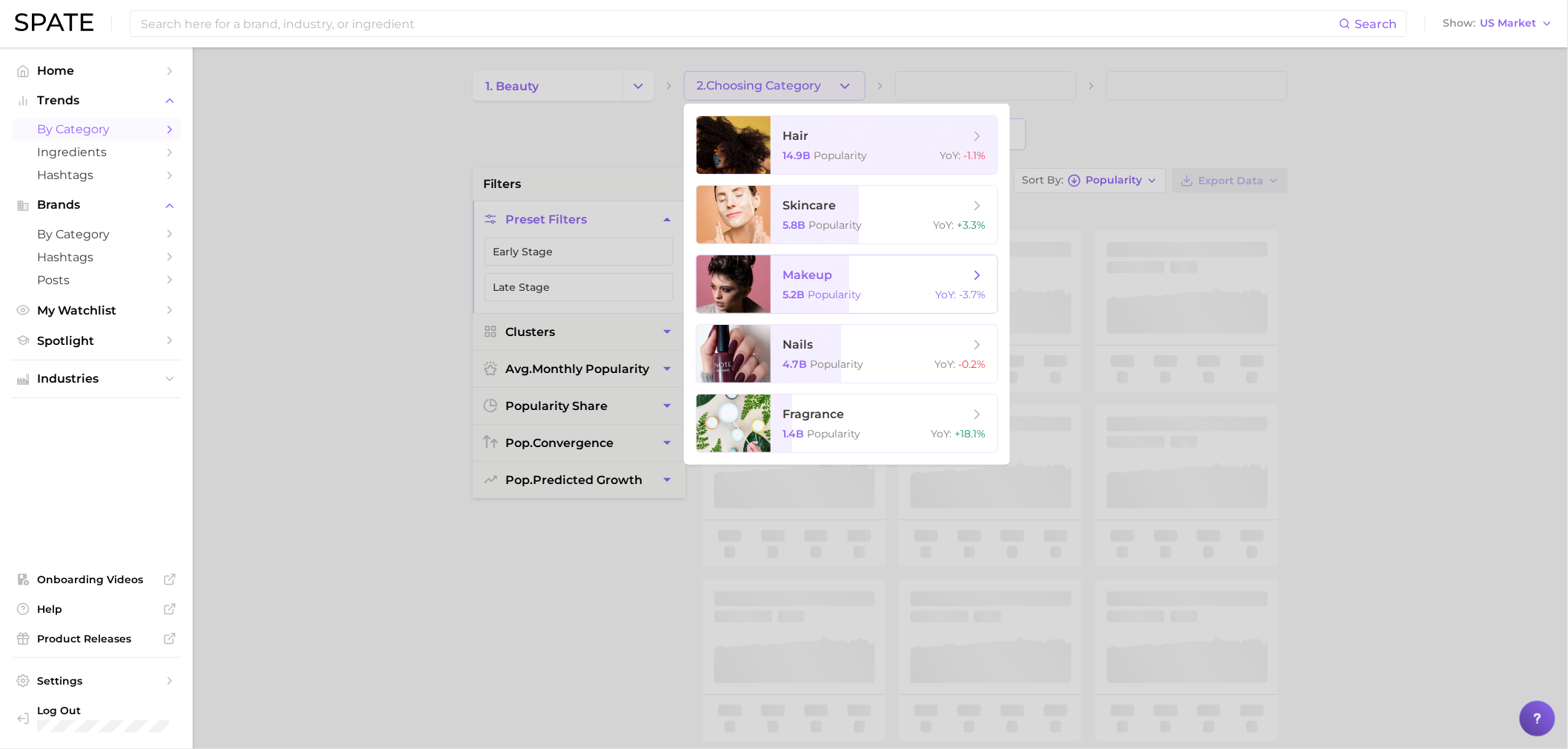
click at [837, 296] on span "Popularity" at bounding box center [834, 295] width 53 height 13
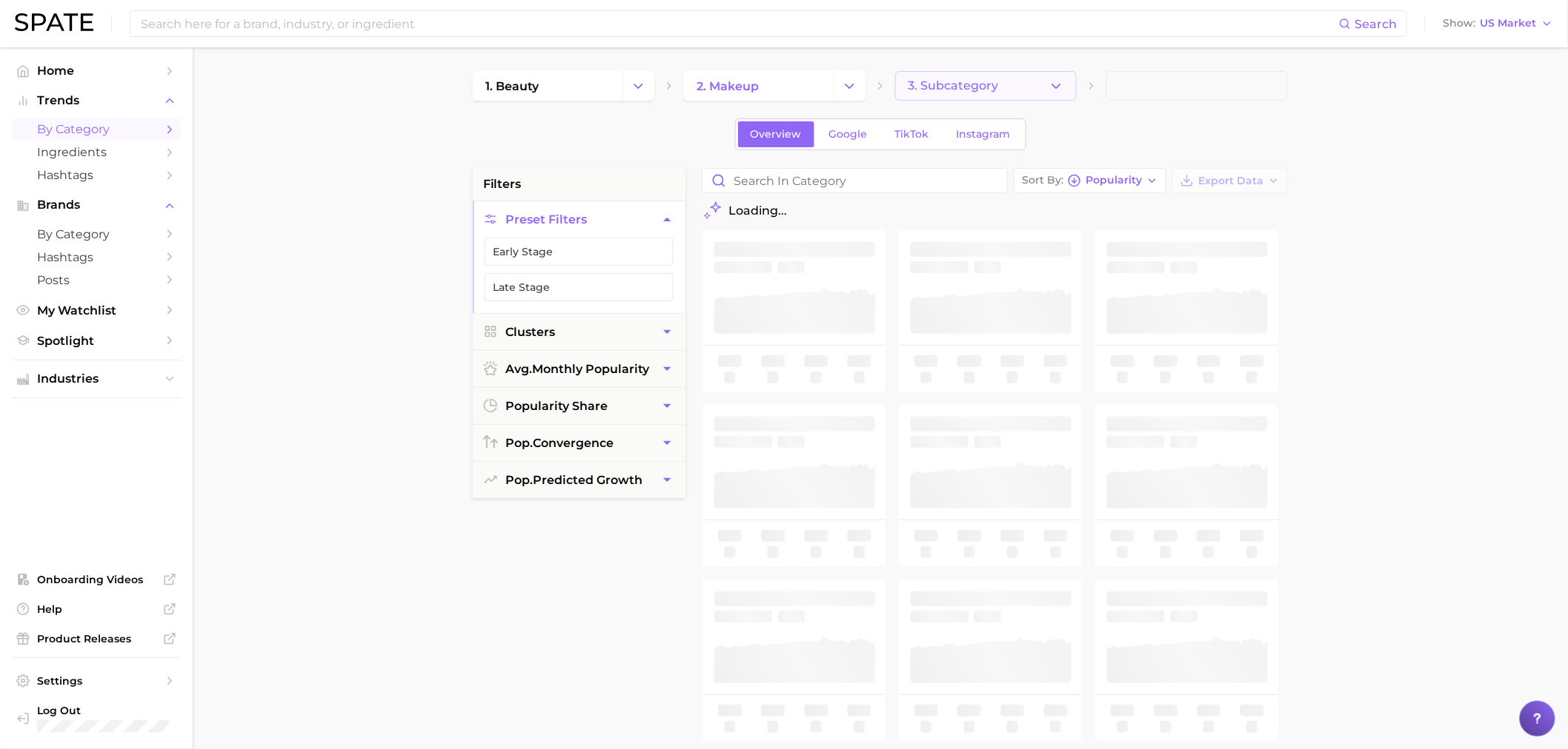
click at [957, 90] on span "3. Subcategory" at bounding box center [953, 86] width 91 height 13
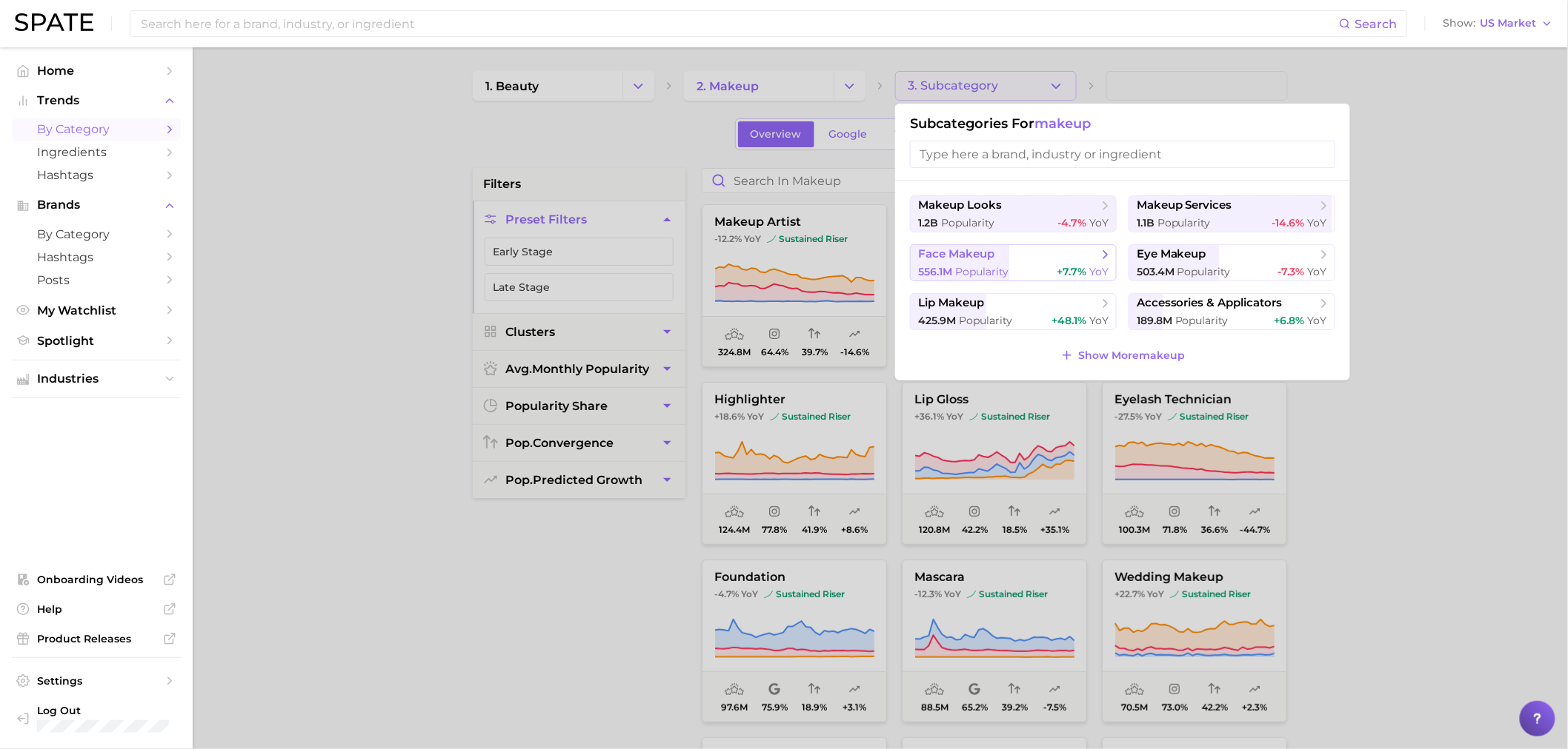
click at [1028, 272] on div "556.1m Popularity +7.7% YoY" at bounding box center [1013, 272] width 191 height 14
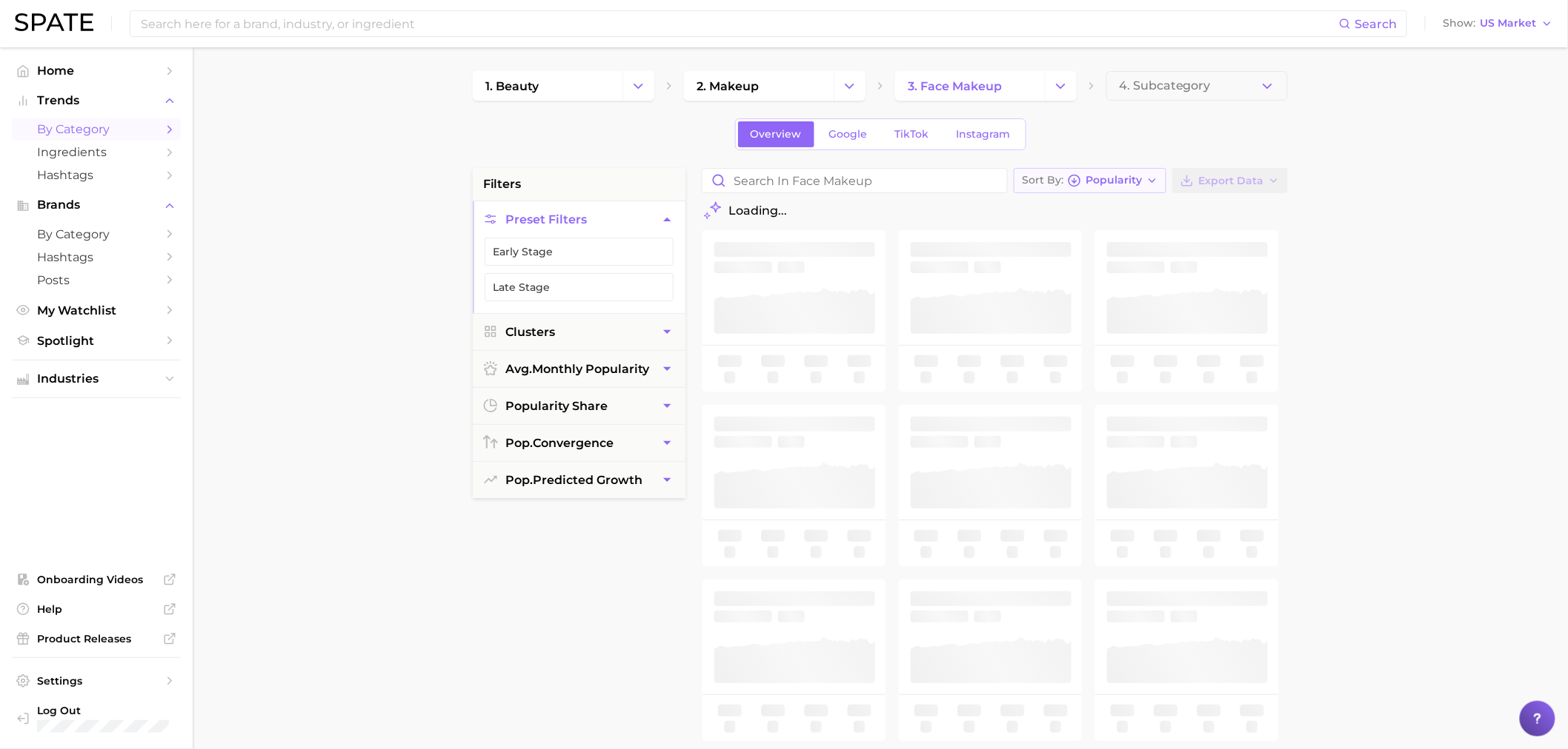
click at [1090, 181] on span "Popularity" at bounding box center [1113, 181] width 57 height 8
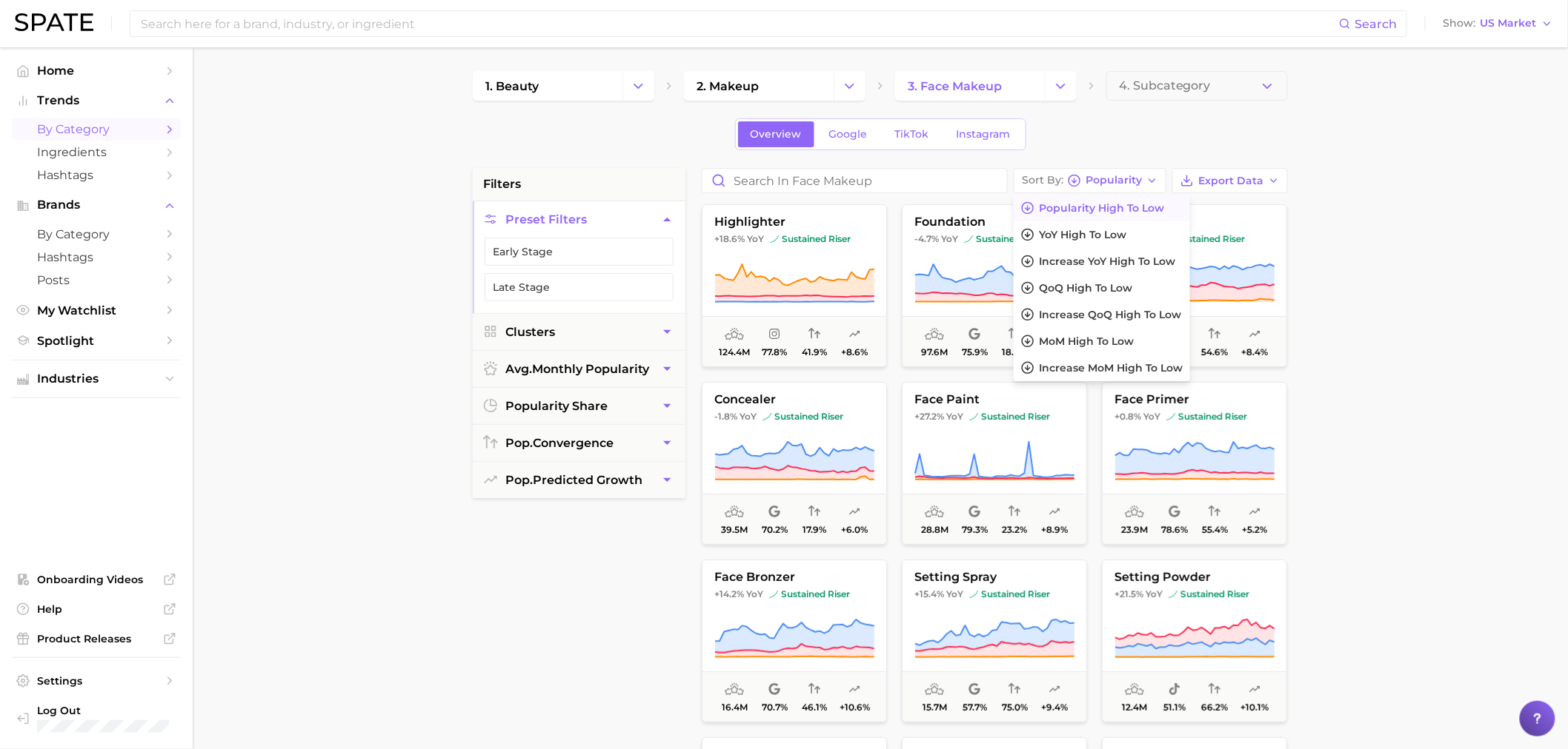
click at [1151, 102] on div "1. beauty 2. makeup 3. face makeup 4. Subcategory Overview Google TikTok Instag…" at bounding box center [880, 583] width 815 height 1025
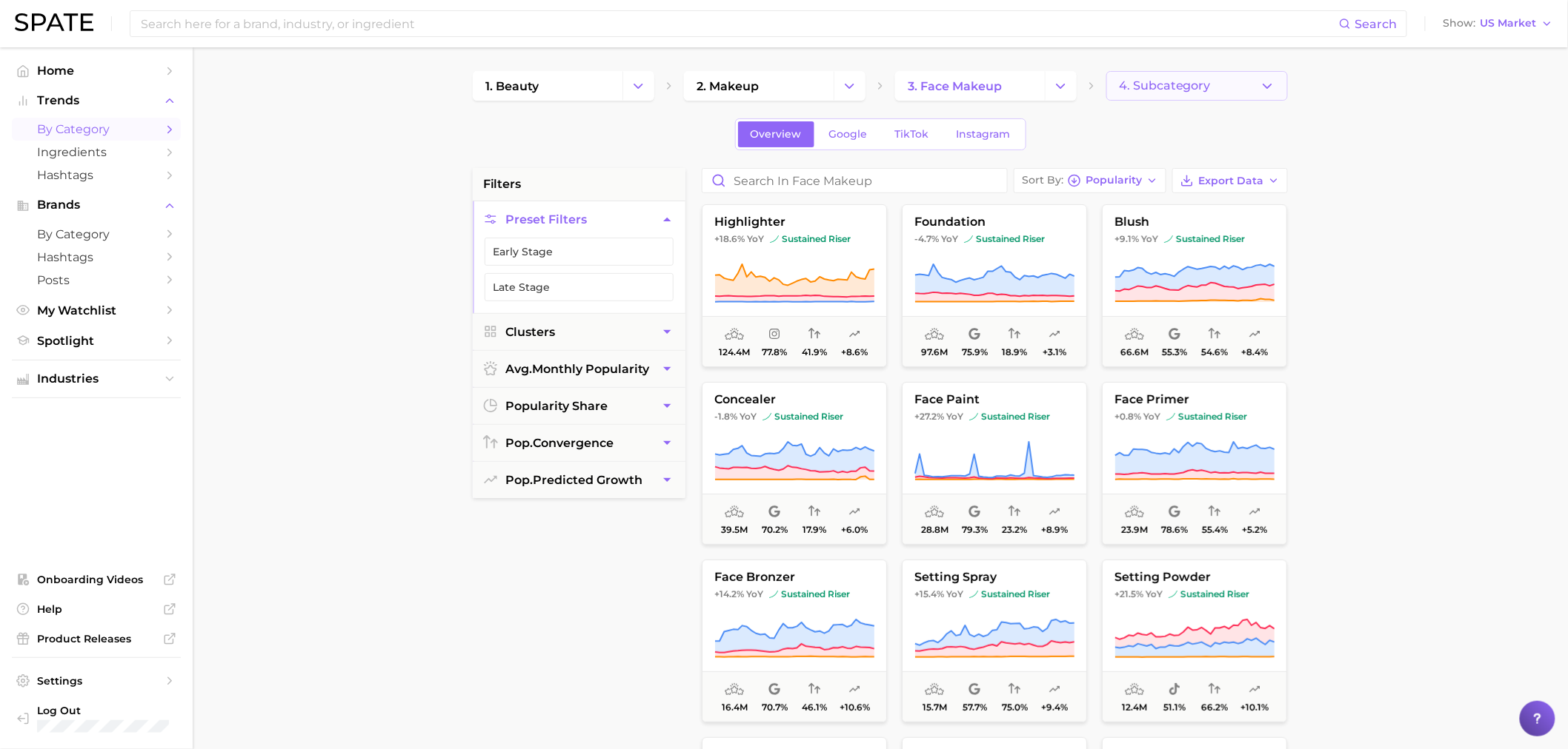
click at [1146, 89] on span "4. Subcategory" at bounding box center [1164, 86] width 92 height 13
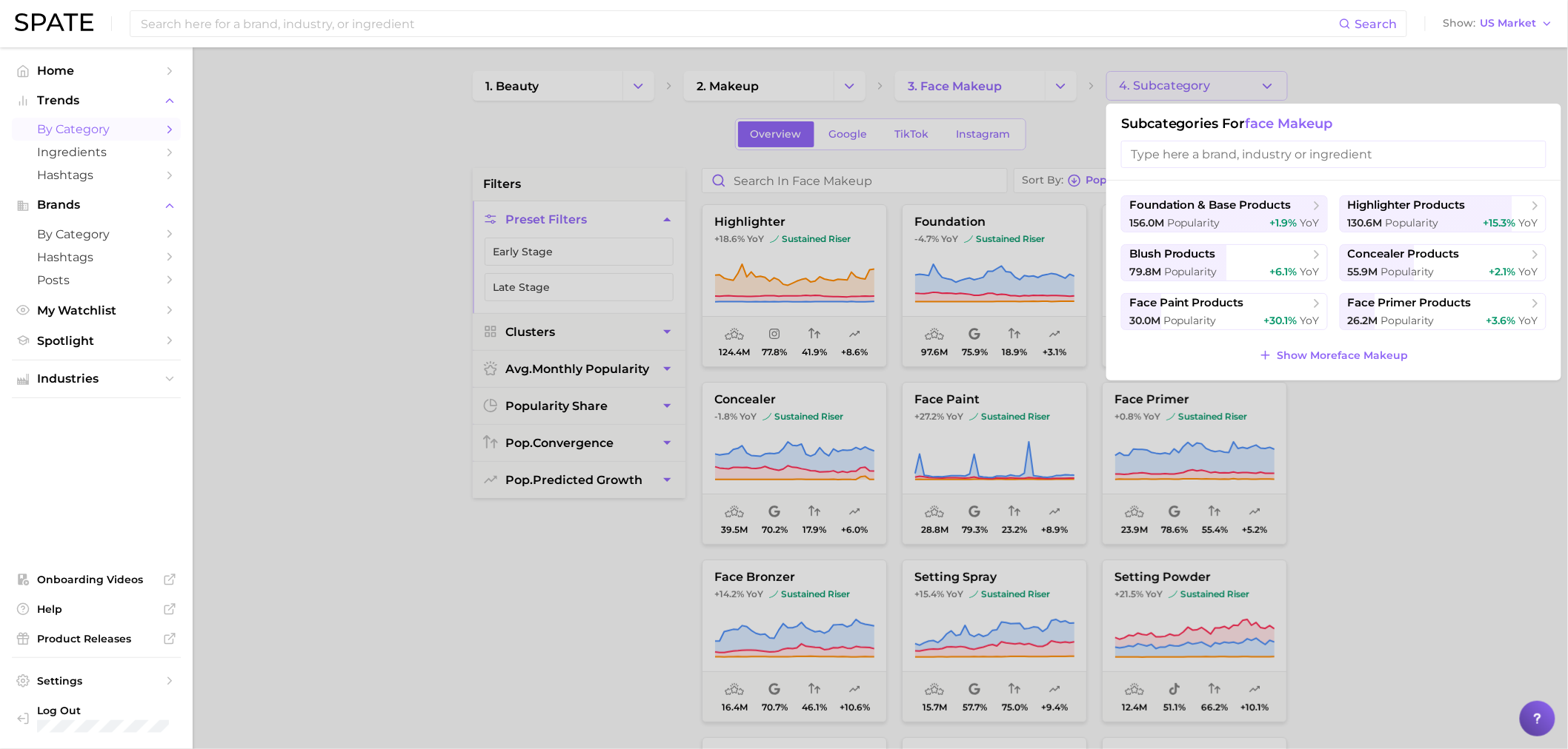
click at [1464, 595] on div at bounding box center [784, 374] width 1568 height 749
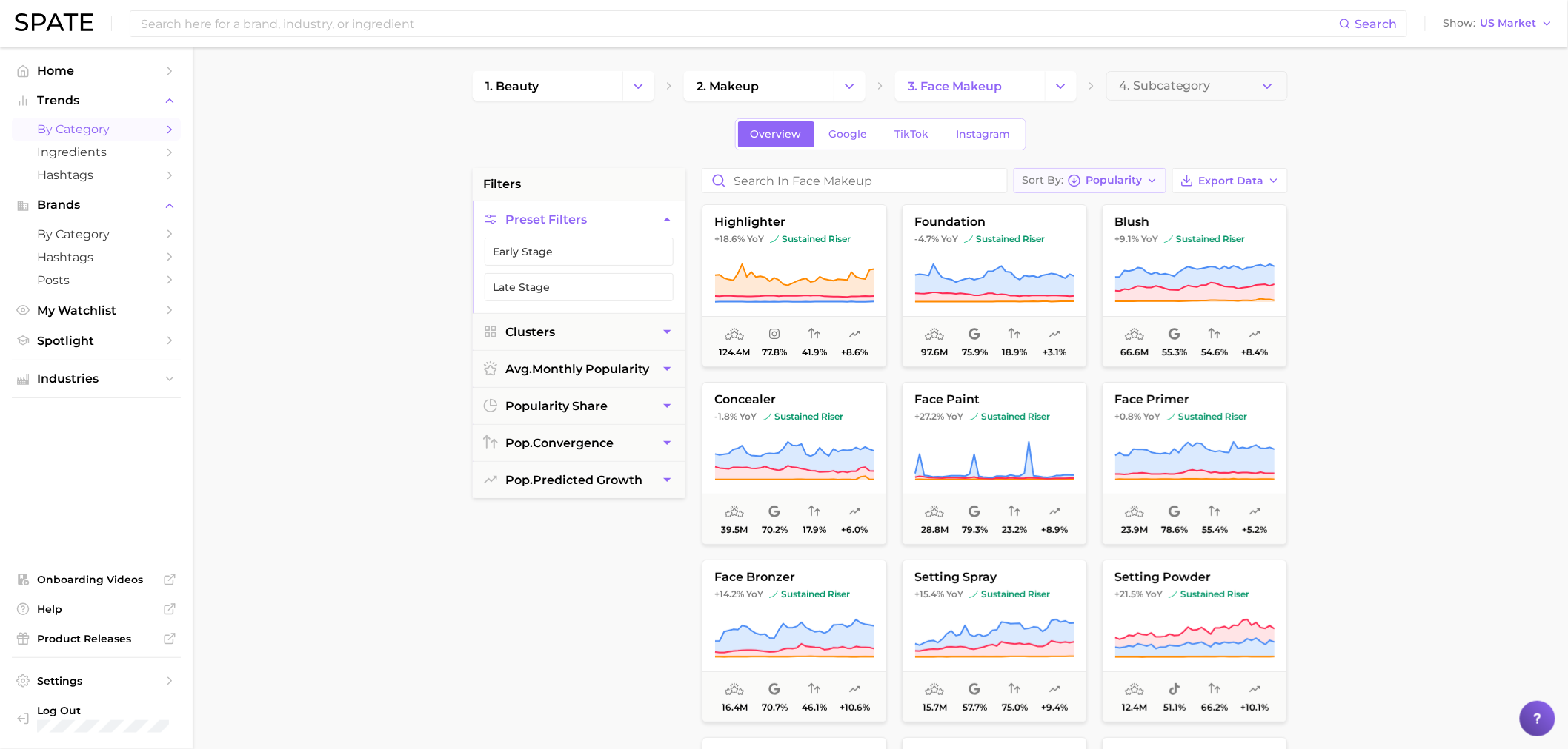
click at [1105, 176] on span "Popularity" at bounding box center [1113, 181] width 57 height 8
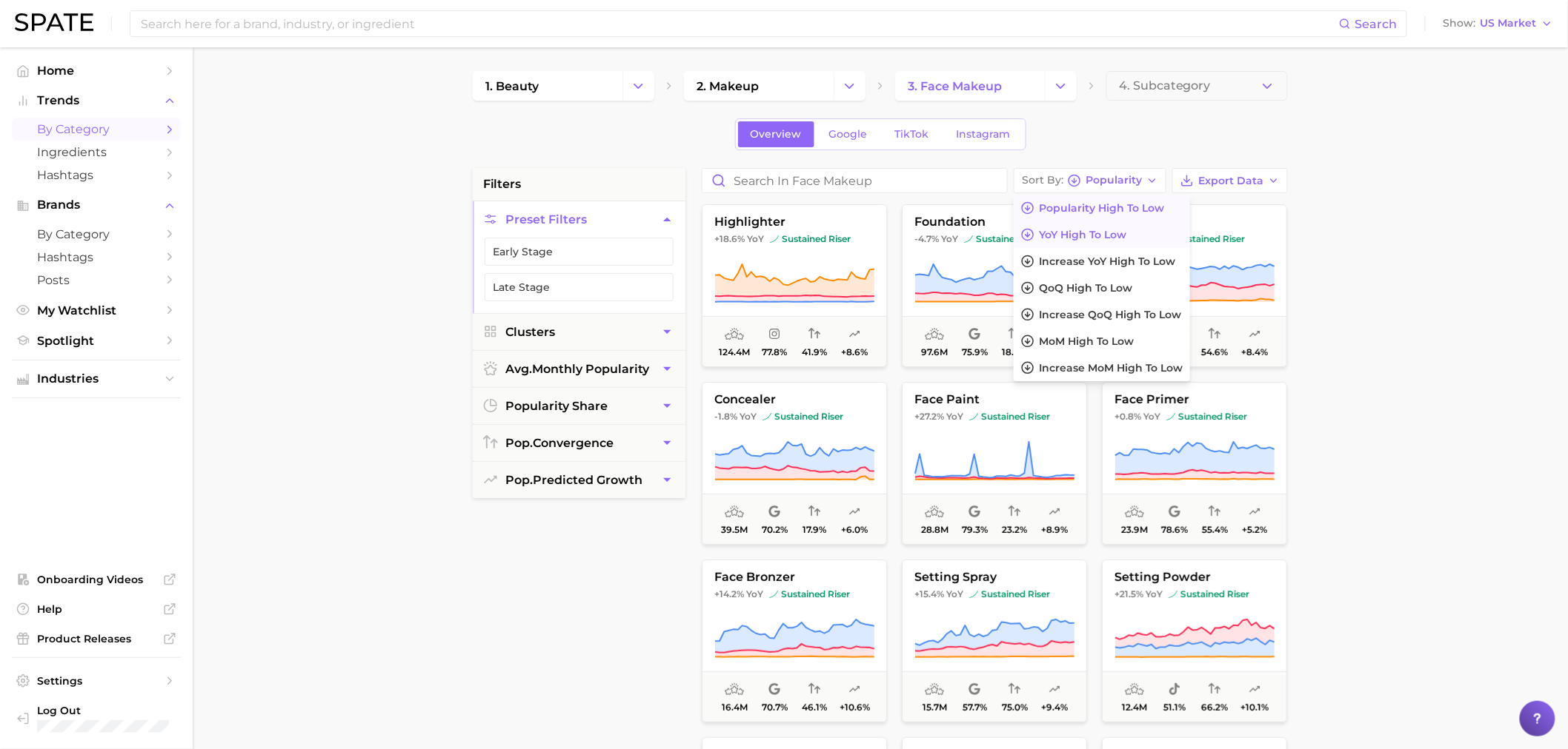
click at [1105, 238] on span "YoY high to low" at bounding box center [1082, 235] width 87 height 12
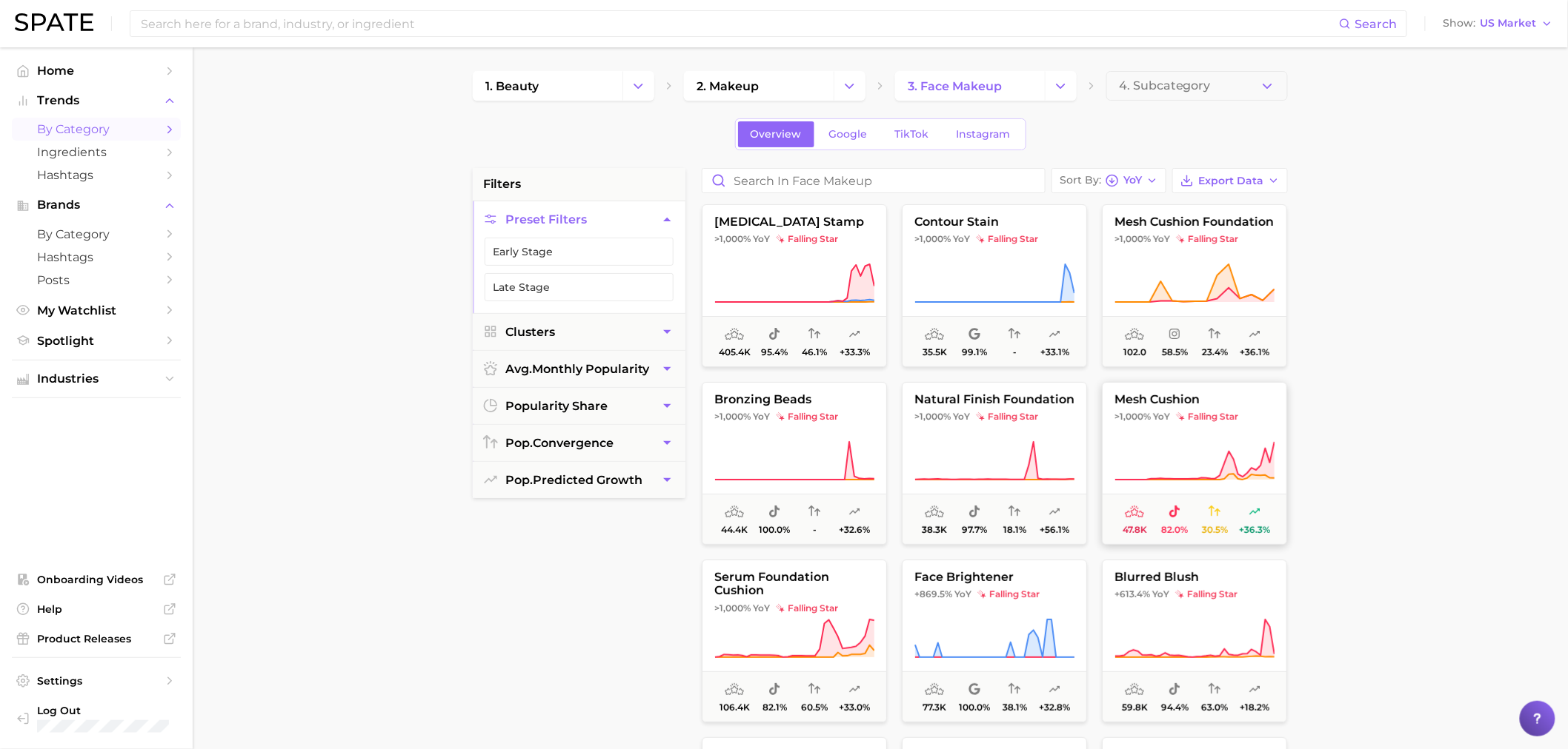
scroll to position [82, 0]
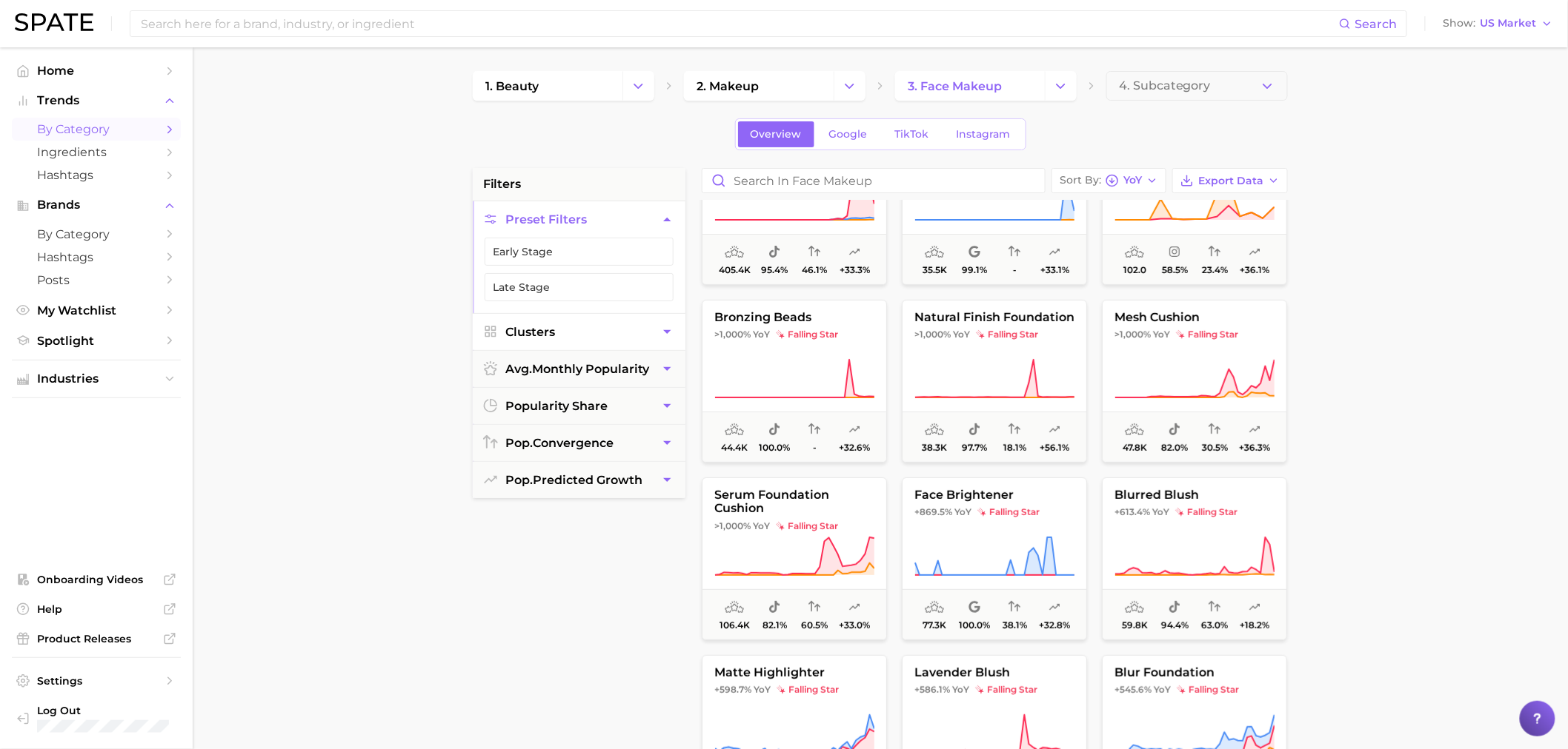
click at [539, 344] on button "Clusters" at bounding box center [579, 332] width 212 height 37
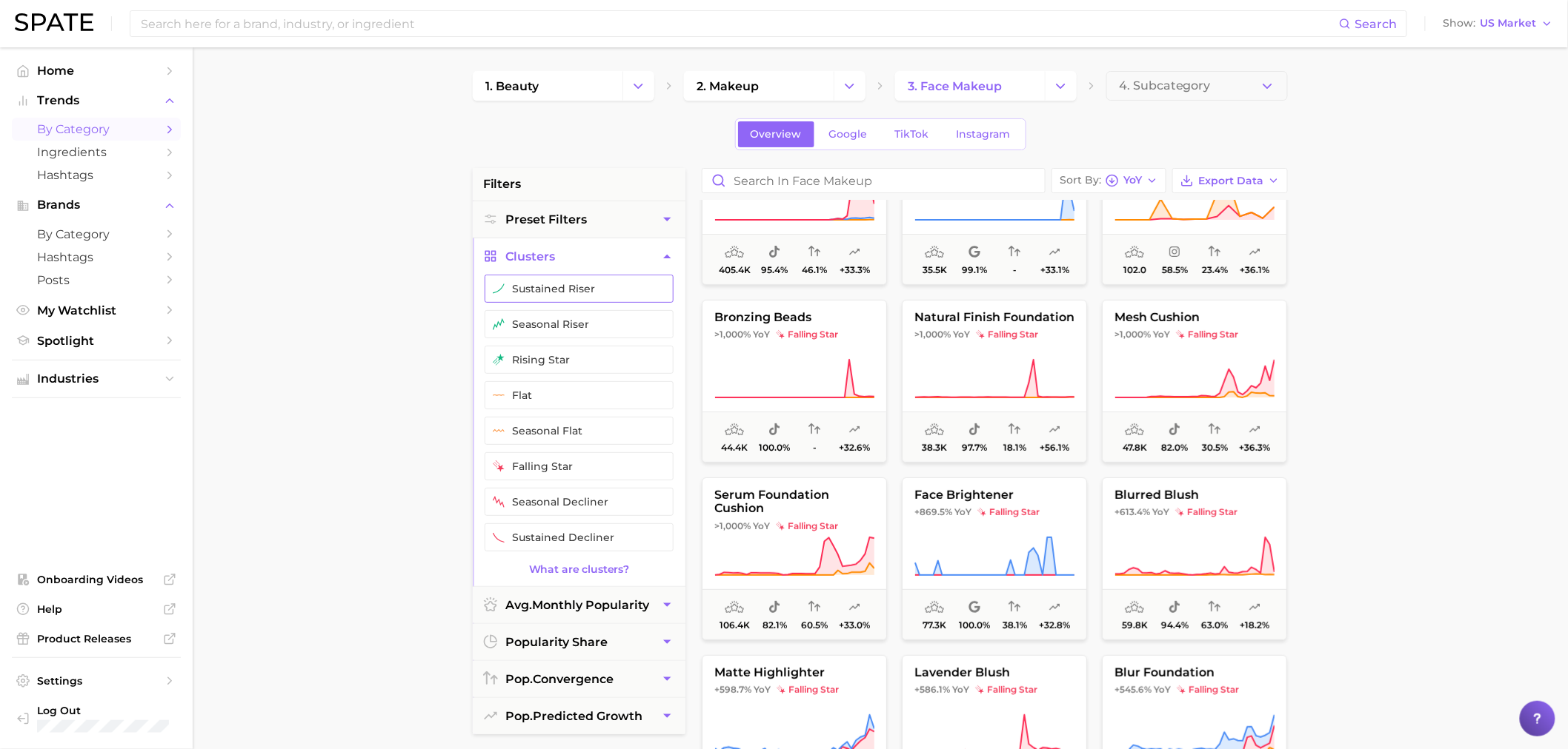
click at [568, 298] on button "sustained riser" at bounding box center [579, 289] width 189 height 28
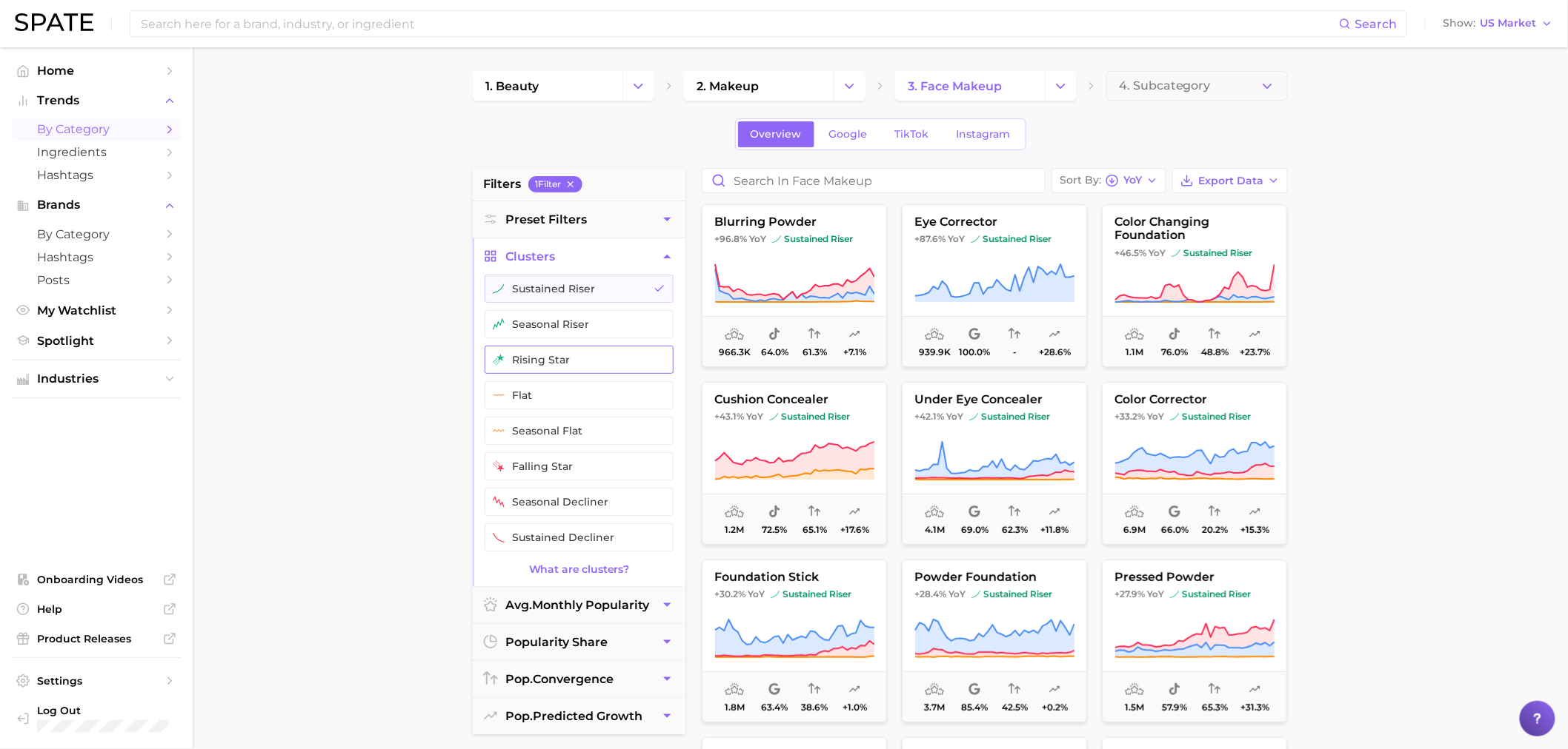
drag, startPoint x: 571, startPoint y: 325, endPoint x: 545, endPoint y: 353, distance: 38.2
click at [545, 353] on ul "sustained riser seasonal riser rising star flat seasonal flat falling star seas…" at bounding box center [579, 419] width 212 height 289
click at [545, 353] on button "rising star" at bounding box center [579, 360] width 189 height 28
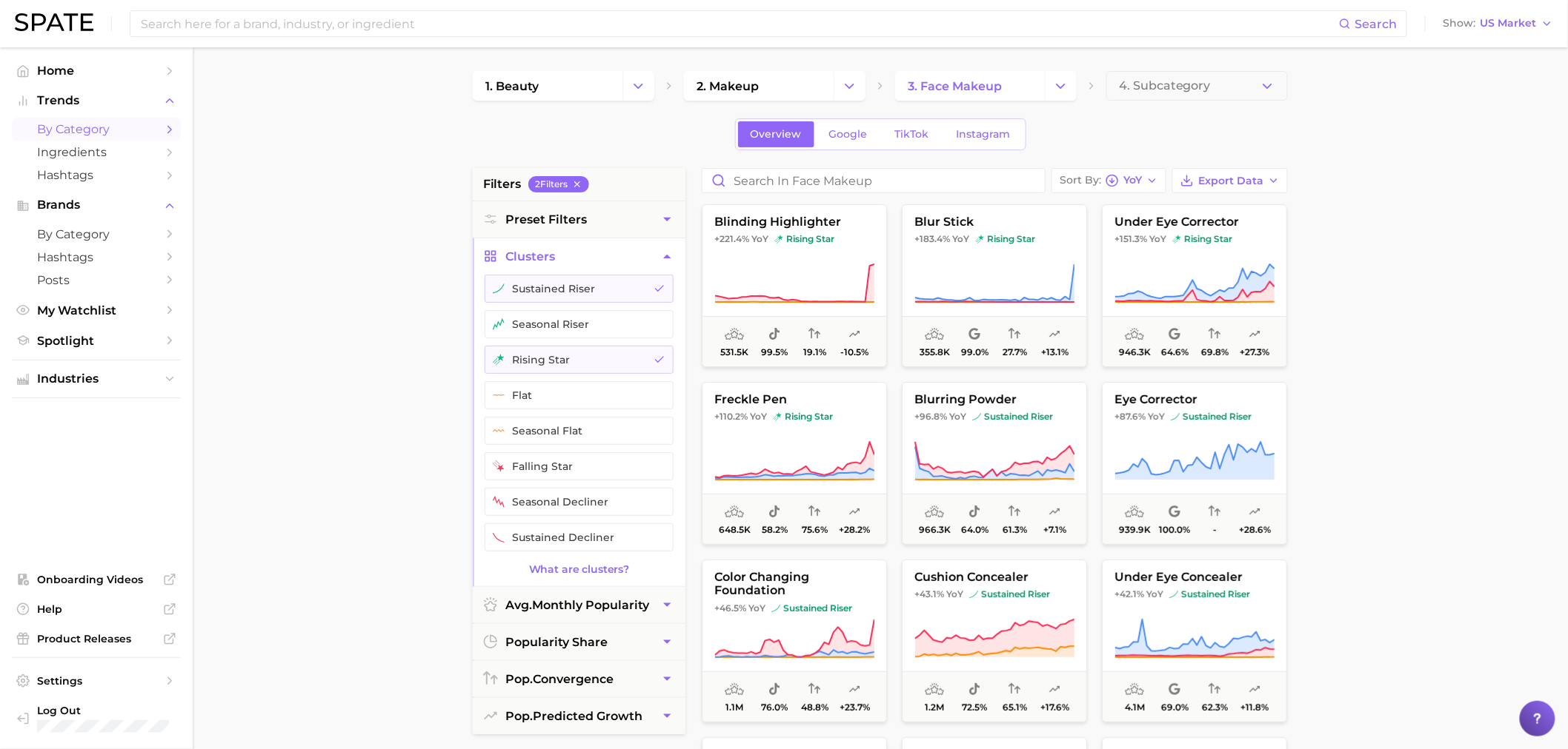
click at [1406, 375] on main "1. beauty 2. makeup 3. face makeup 4. Subcategory Overview Google TikTok Instag…" at bounding box center [879, 609] width 1375 height 1124
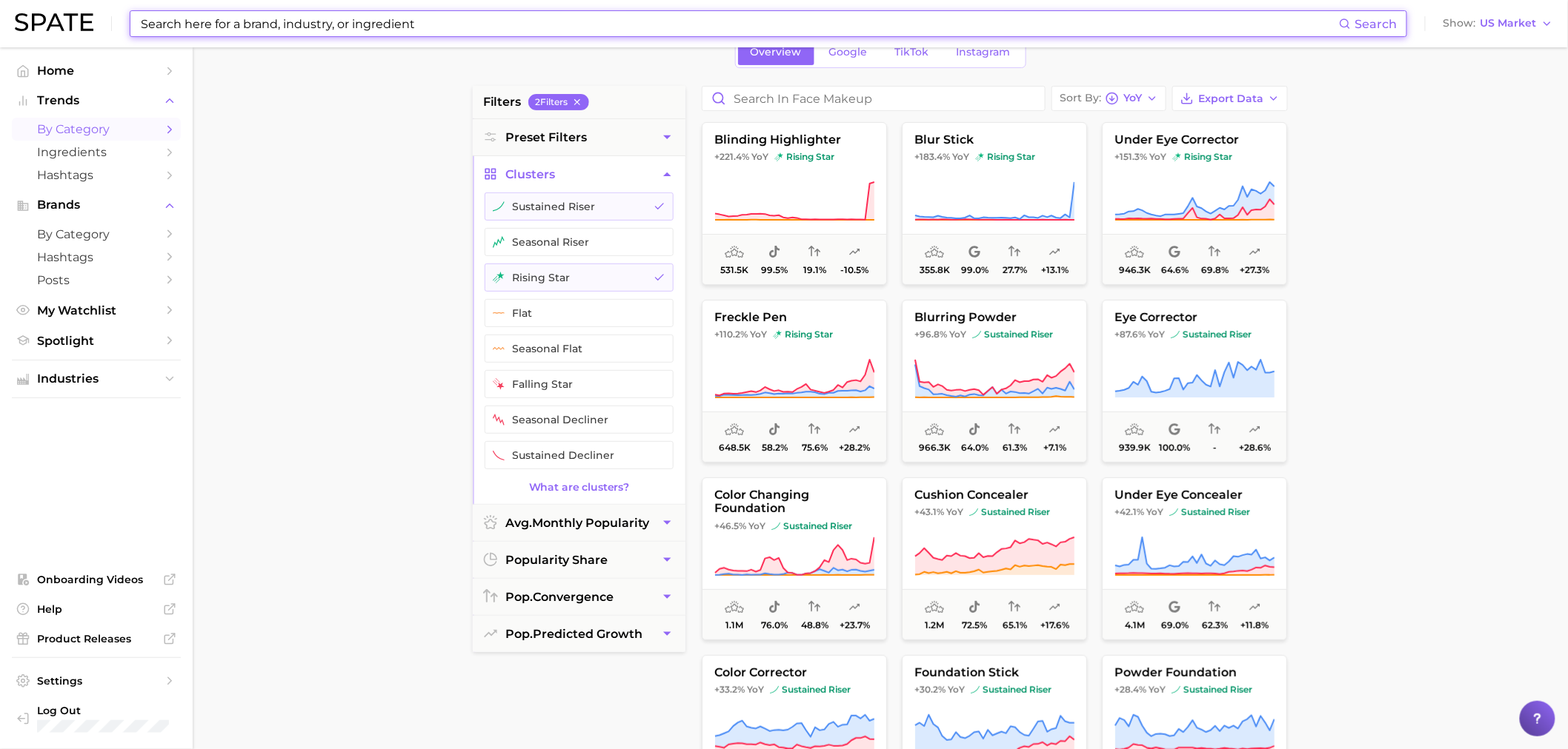
click at [543, 32] on input at bounding box center [739, 23] width 1199 height 25
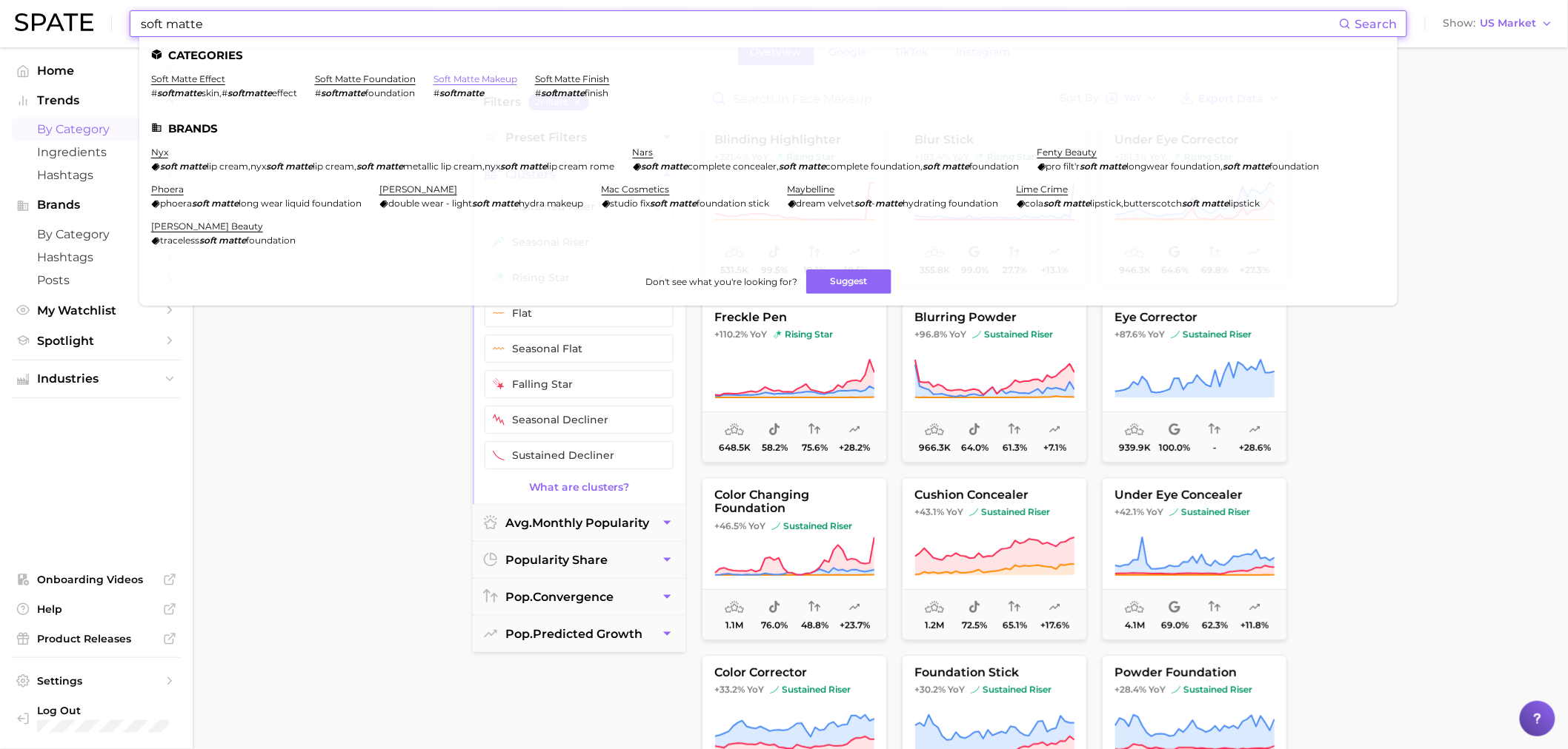
type input "soft matte"
click at [479, 76] on link "soft matte makeup" at bounding box center [475, 78] width 84 height 11
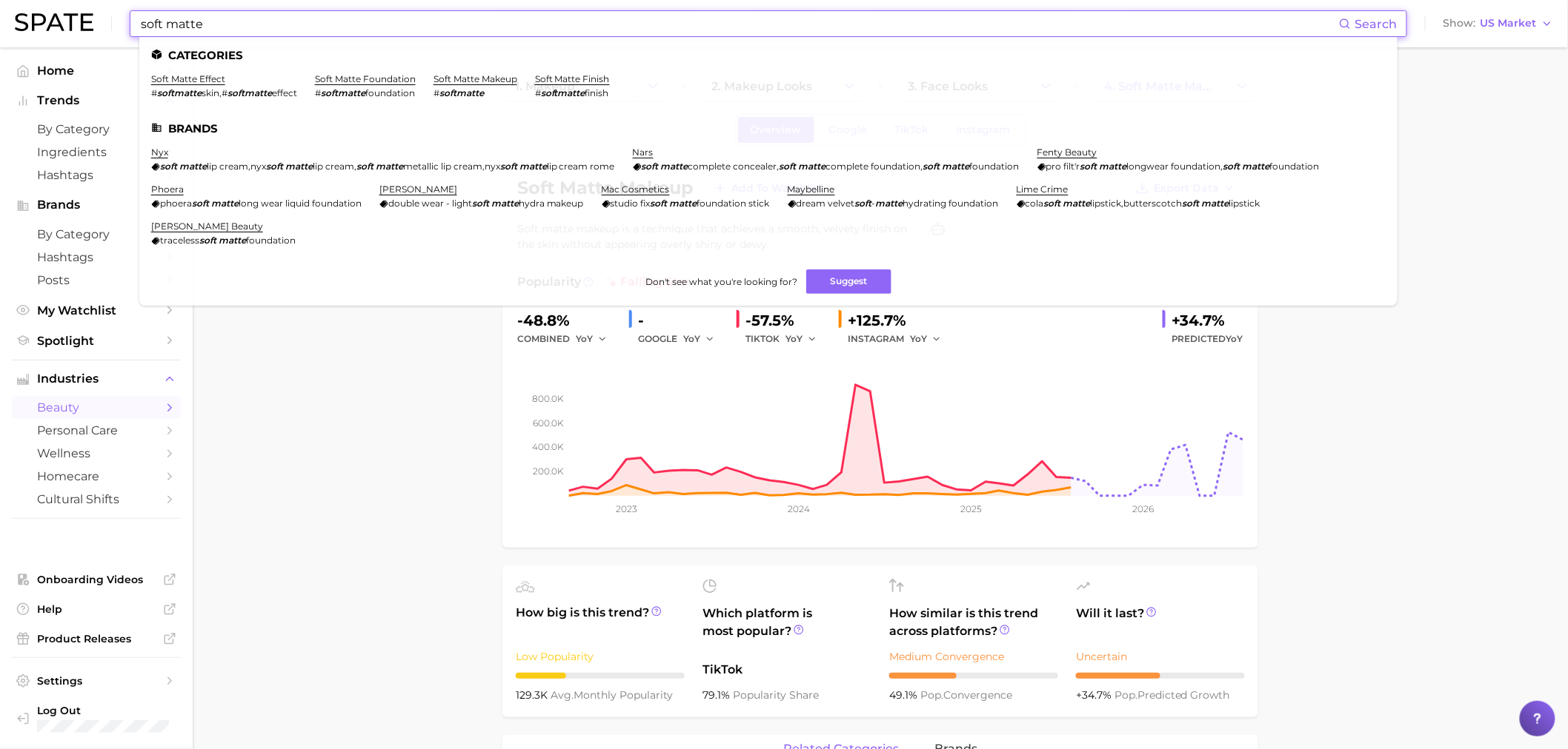
drag, startPoint x: 424, startPoint y: 33, endPoint x: 54, endPoint y: 23, distance: 370.1
click at [54, 23] on div "soft matte Search Categories soft matte effect # softmatte skin , # softmatte e…" at bounding box center [784, 23] width 1538 height 47
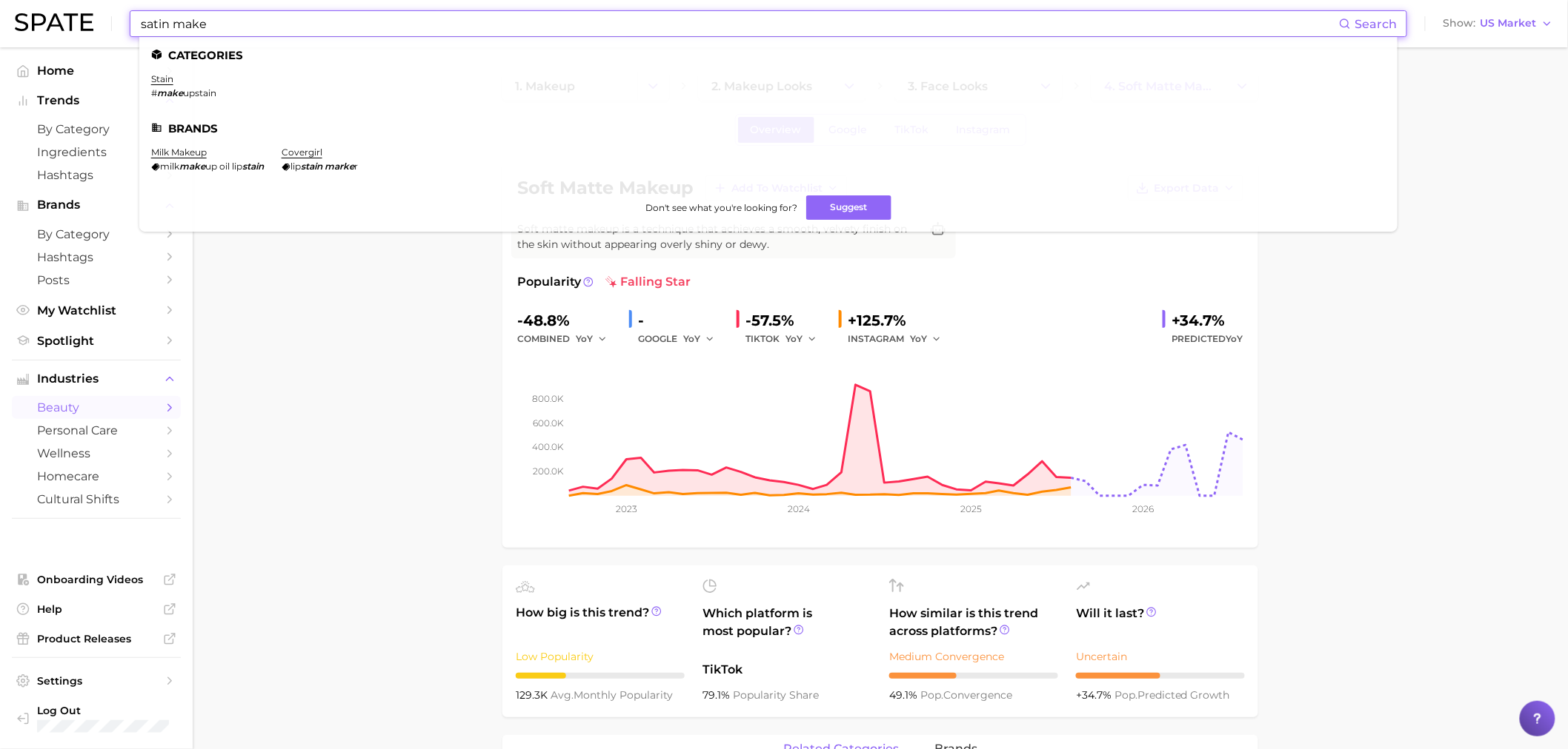
drag, startPoint x: 243, startPoint y: 23, endPoint x: 180, endPoint y: 32, distance: 63.6
click at [180, 32] on input "satin make" at bounding box center [739, 23] width 1199 height 25
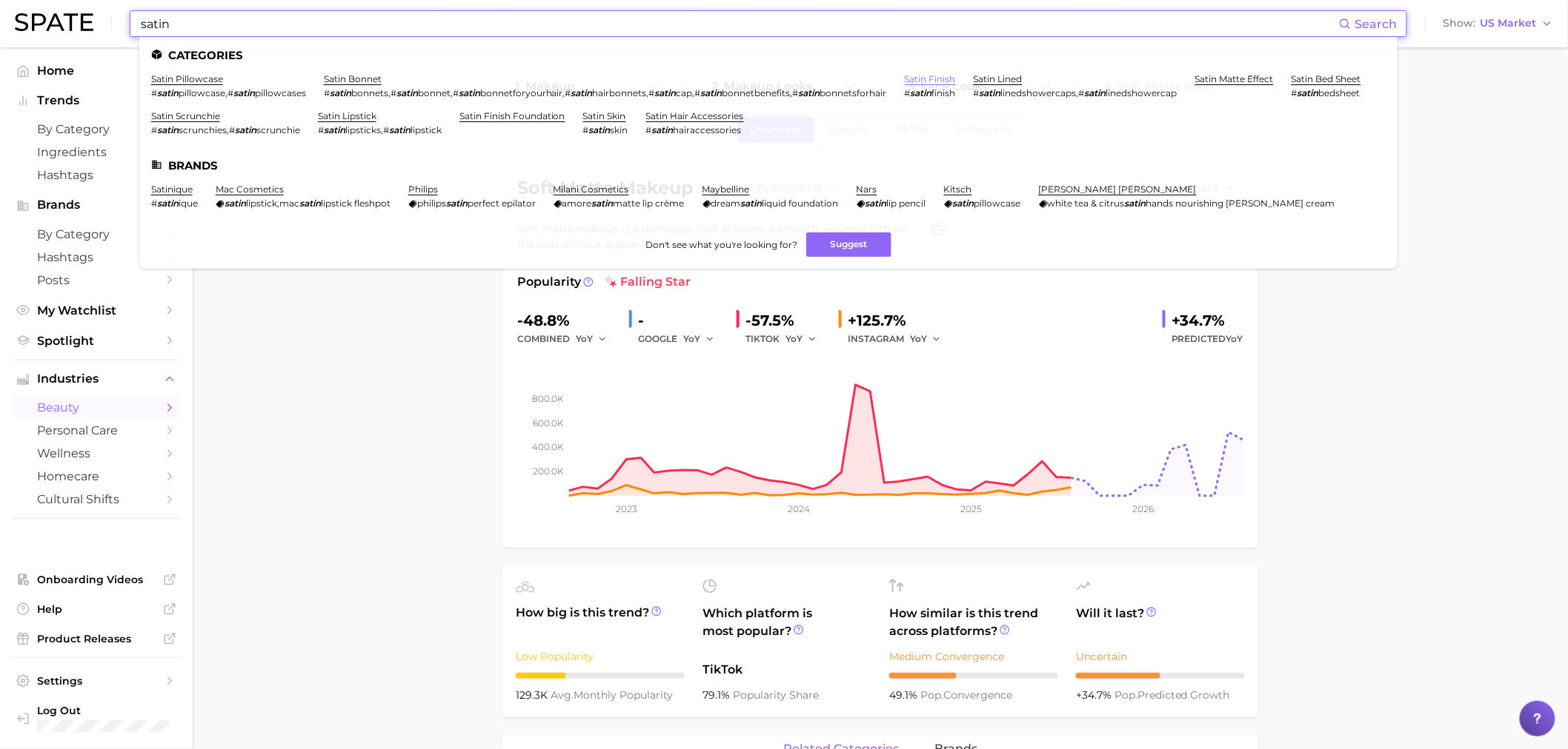
type input "satin"
click at [935, 73] on link "satin finish" at bounding box center [929, 78] width 51 height 11
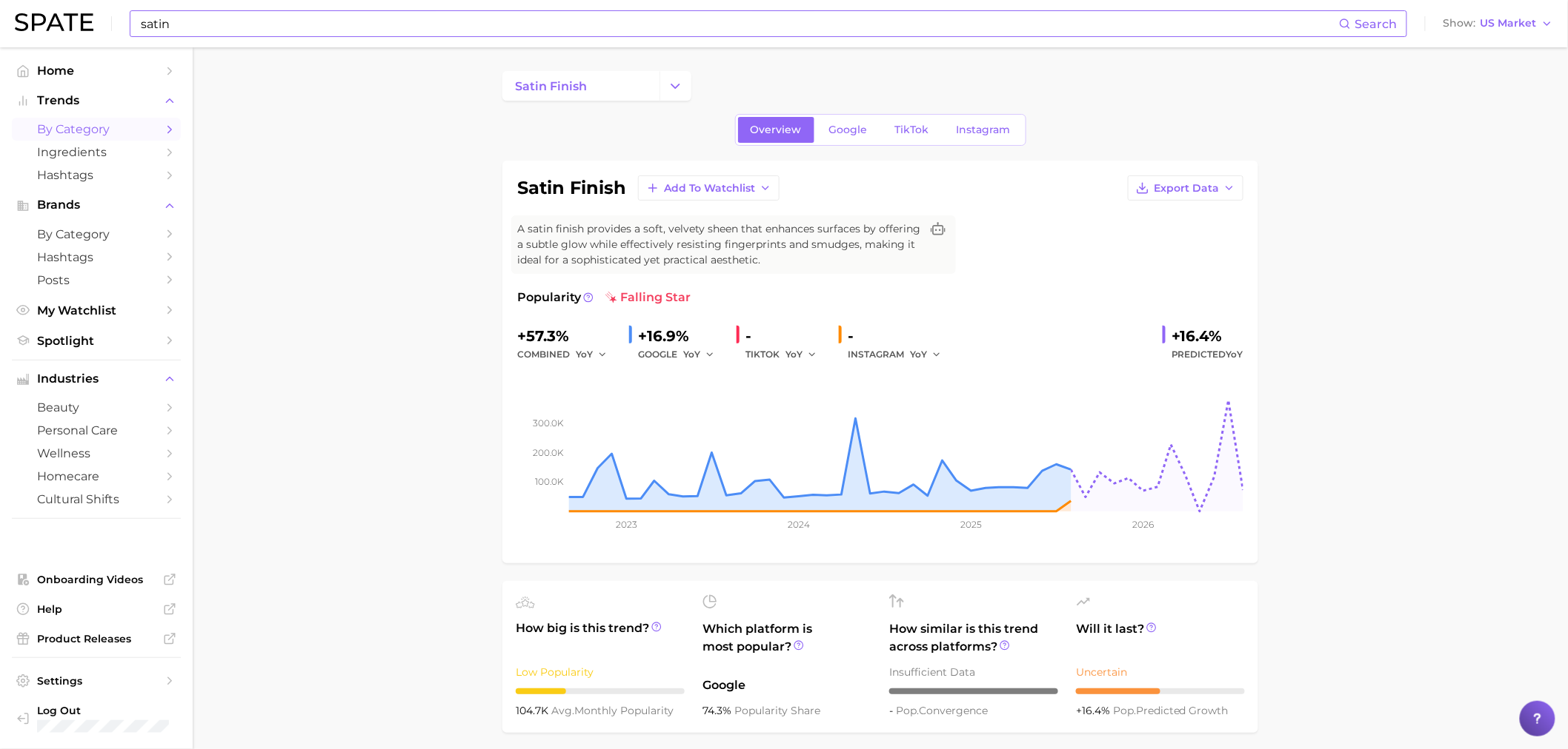
click at [158, 137] on link "by Category" at bounding box center [96, 129] width 169 height 23
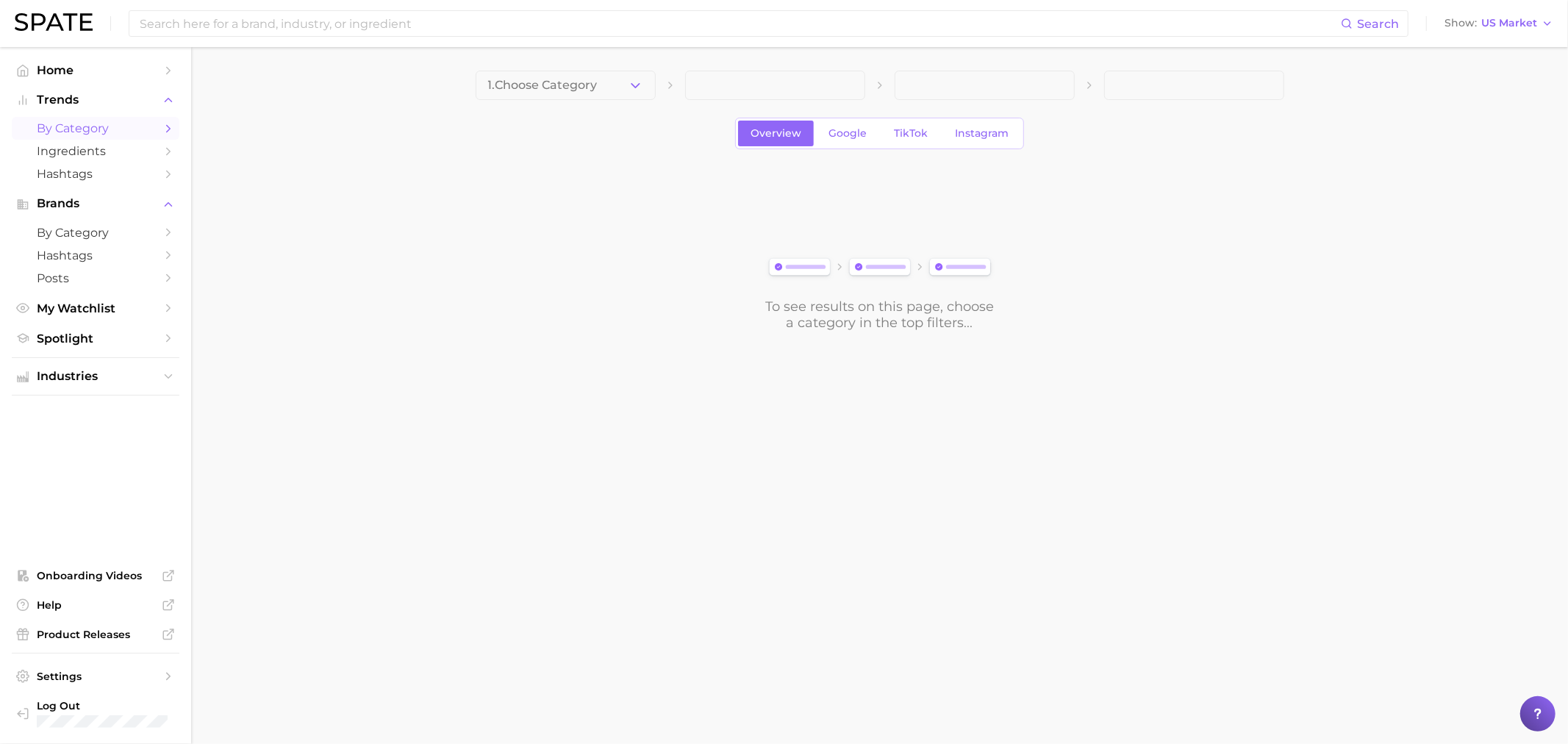
click at [587, 77] on button "1. Choose Category" at bounding box center [566, 85] width 180 height 30
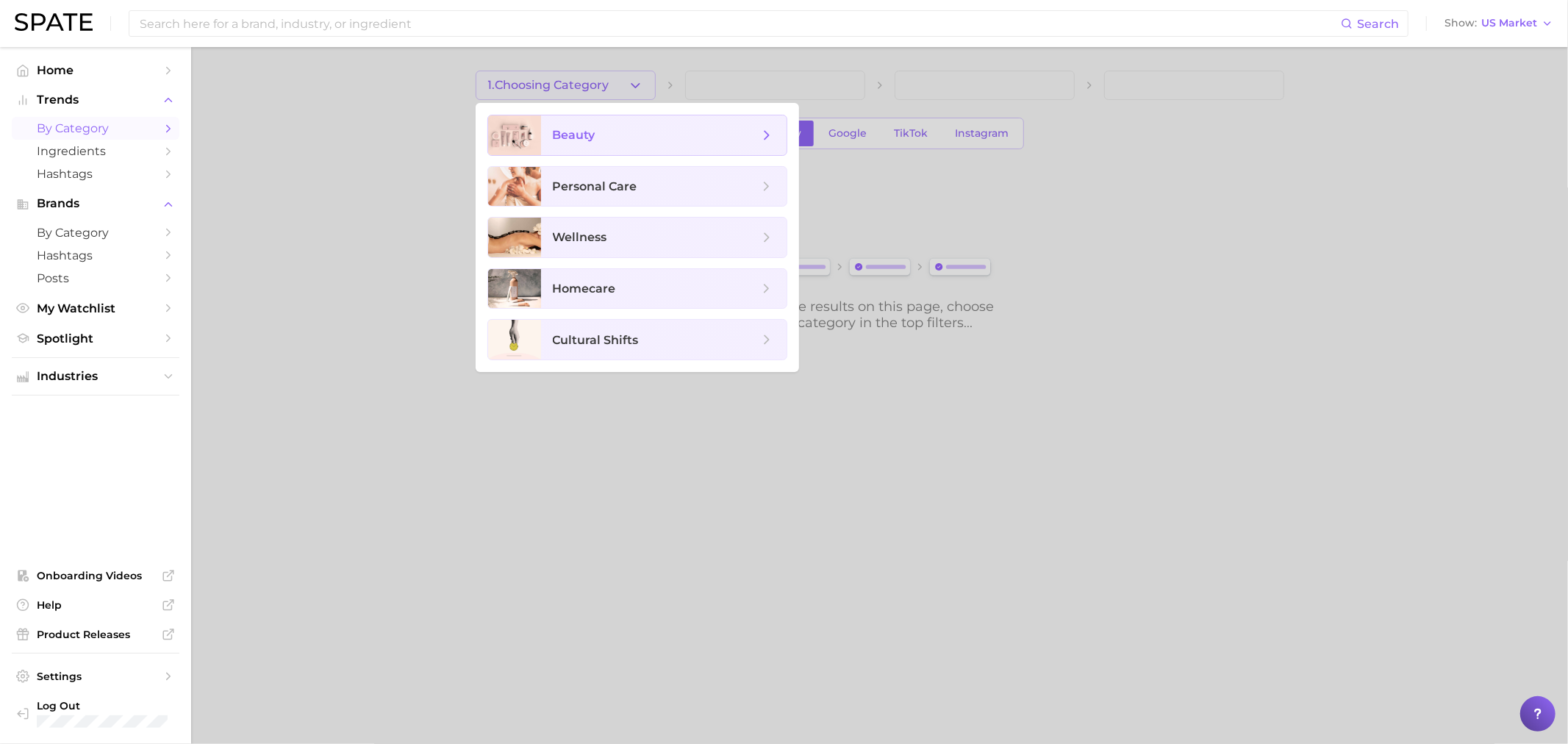
click at [634, 126] on span "beauty" at bounding box center [663, 136] width 245 height 40
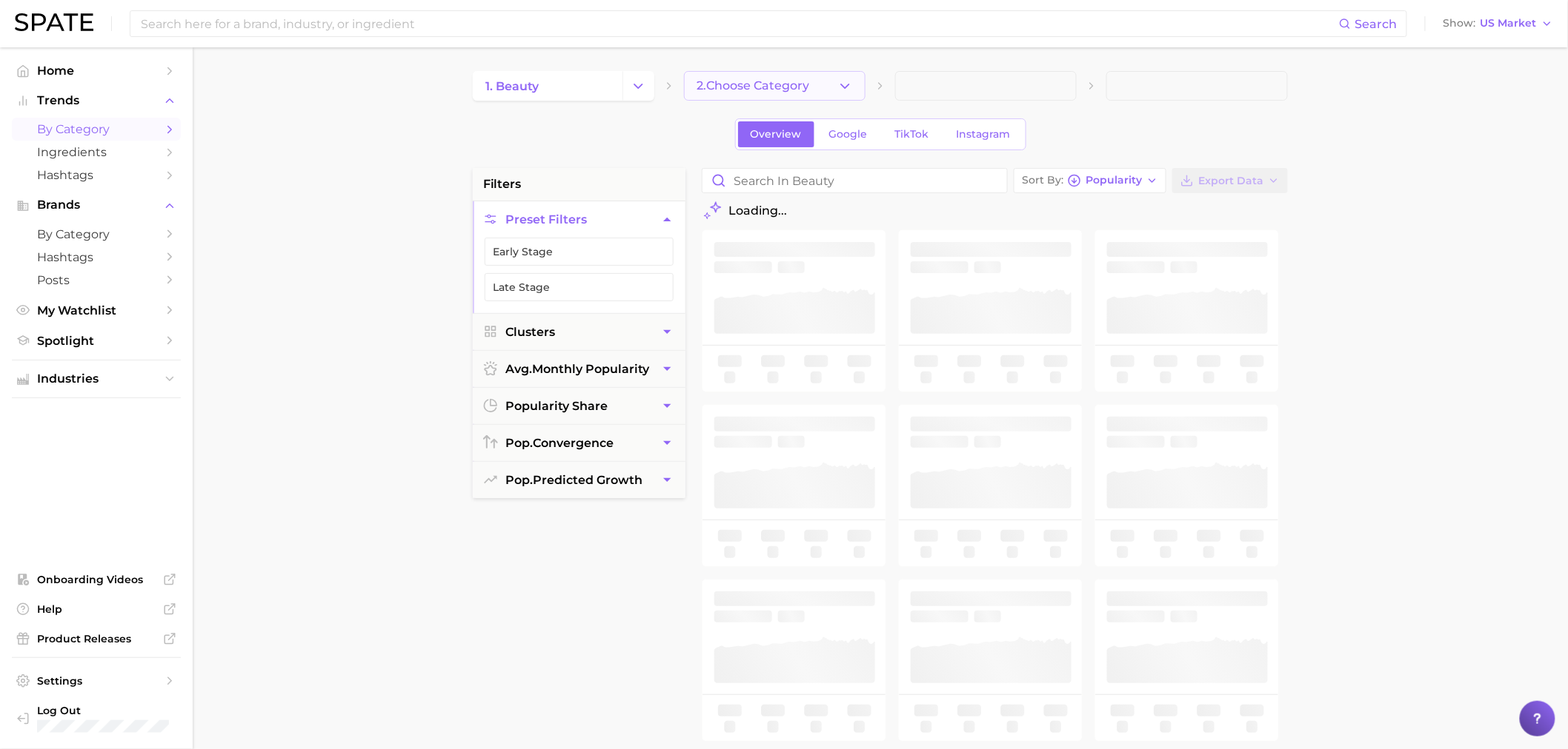
click at [738, 93] on button "2. Choose Category" at bounding box center [774, 86] width 182 height 30
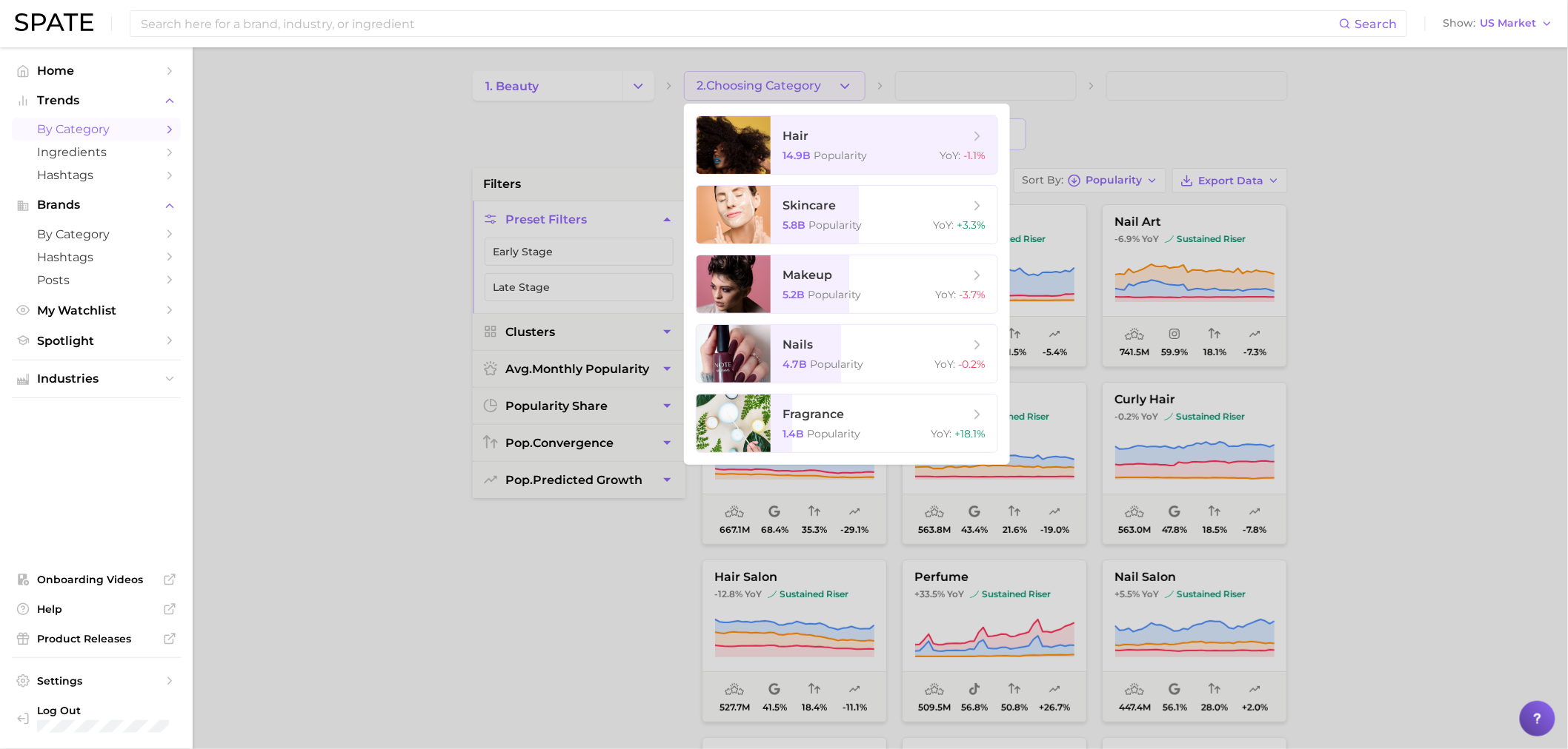
drag, startPoint x: 376, startPoint y: 191, endPoint x: 743, endPoint y: 153, distance: 369.0
click at [379, 191] on div at bounding box center [784, 374] width 1568 height 749
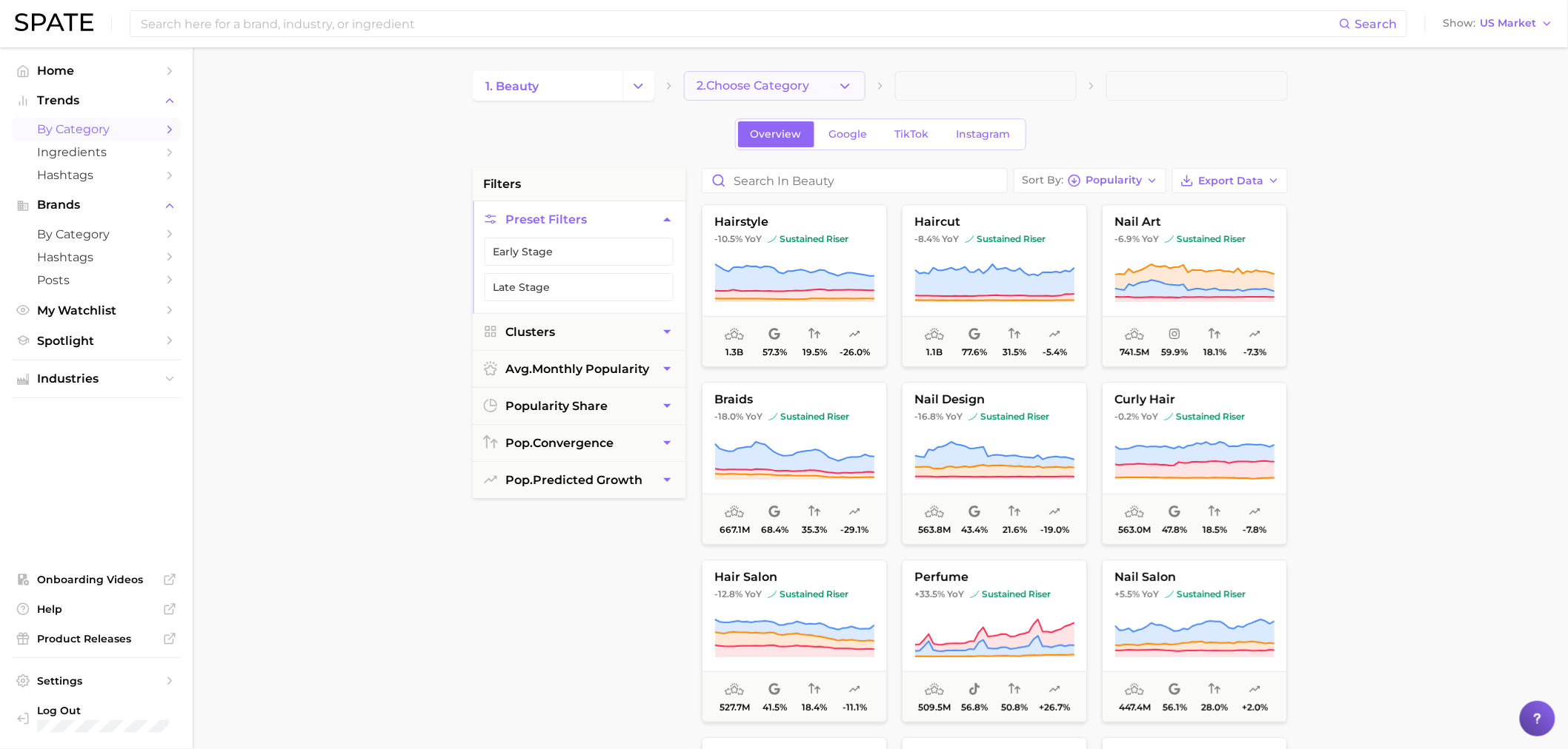
click at [762, 97] on button "2. Choose Category" at bounding box center [774, 86] width 182 height 30
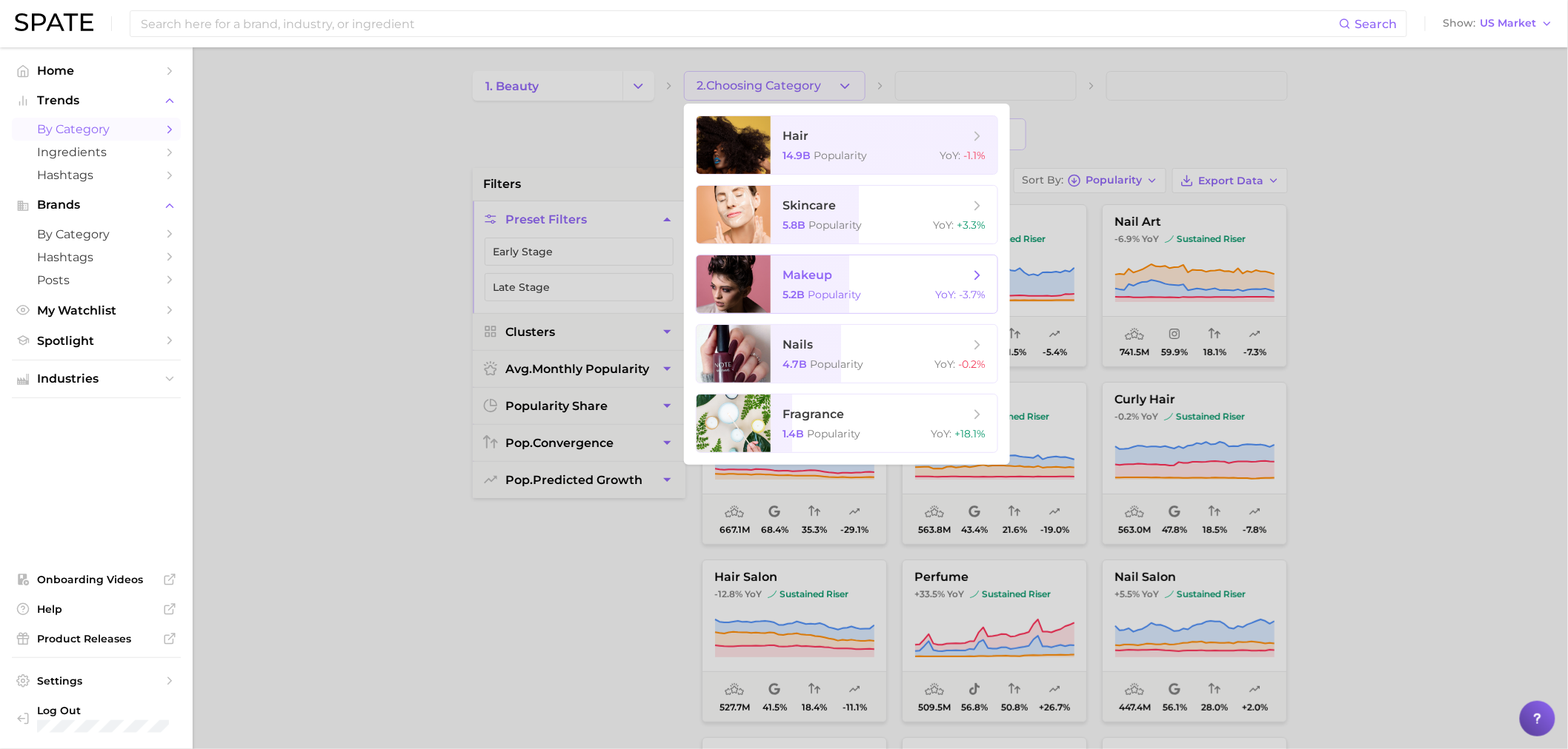
click at [804, 272] on span "makeup" at bounding box center [808, 275] width 50 height 14
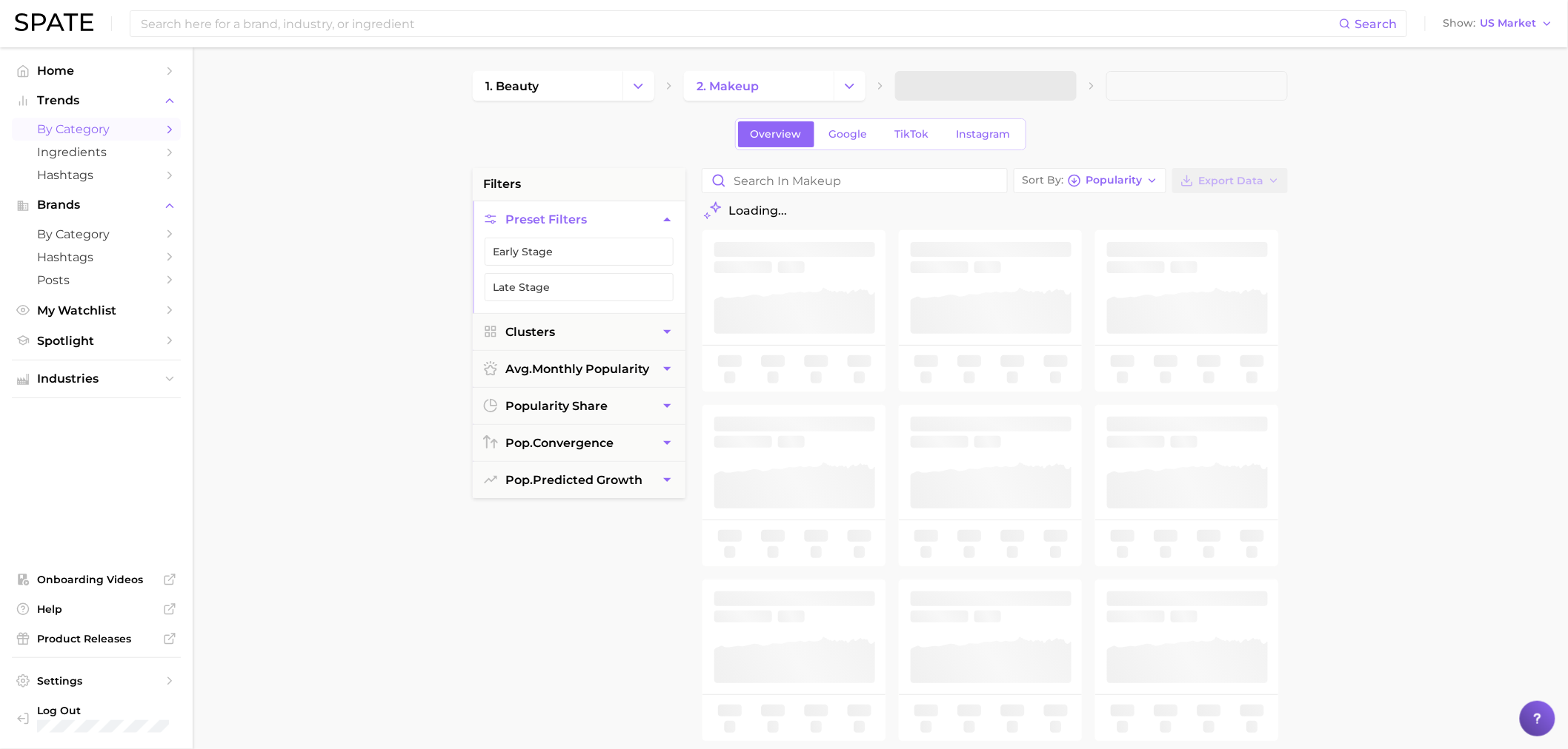
click at [964, 91] on span at bounding box center [986, 86] width 182 height 30
click at [1061, 84] on icon "button" at bounding box center [1056, 86] width 16 height 16
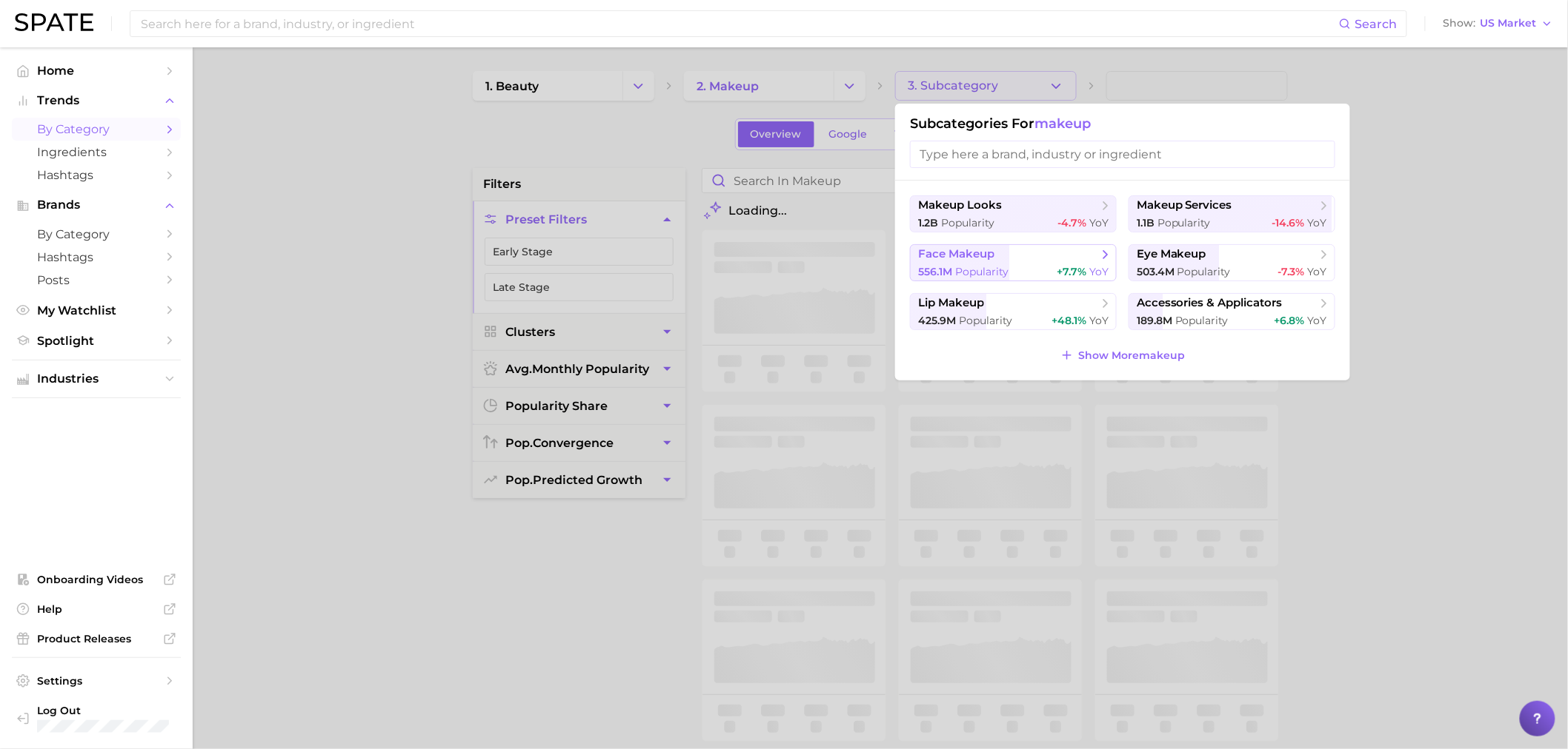
click at [1018, 254] on span "face makeup" at bounding box center [1008, 255] width 180 height 15
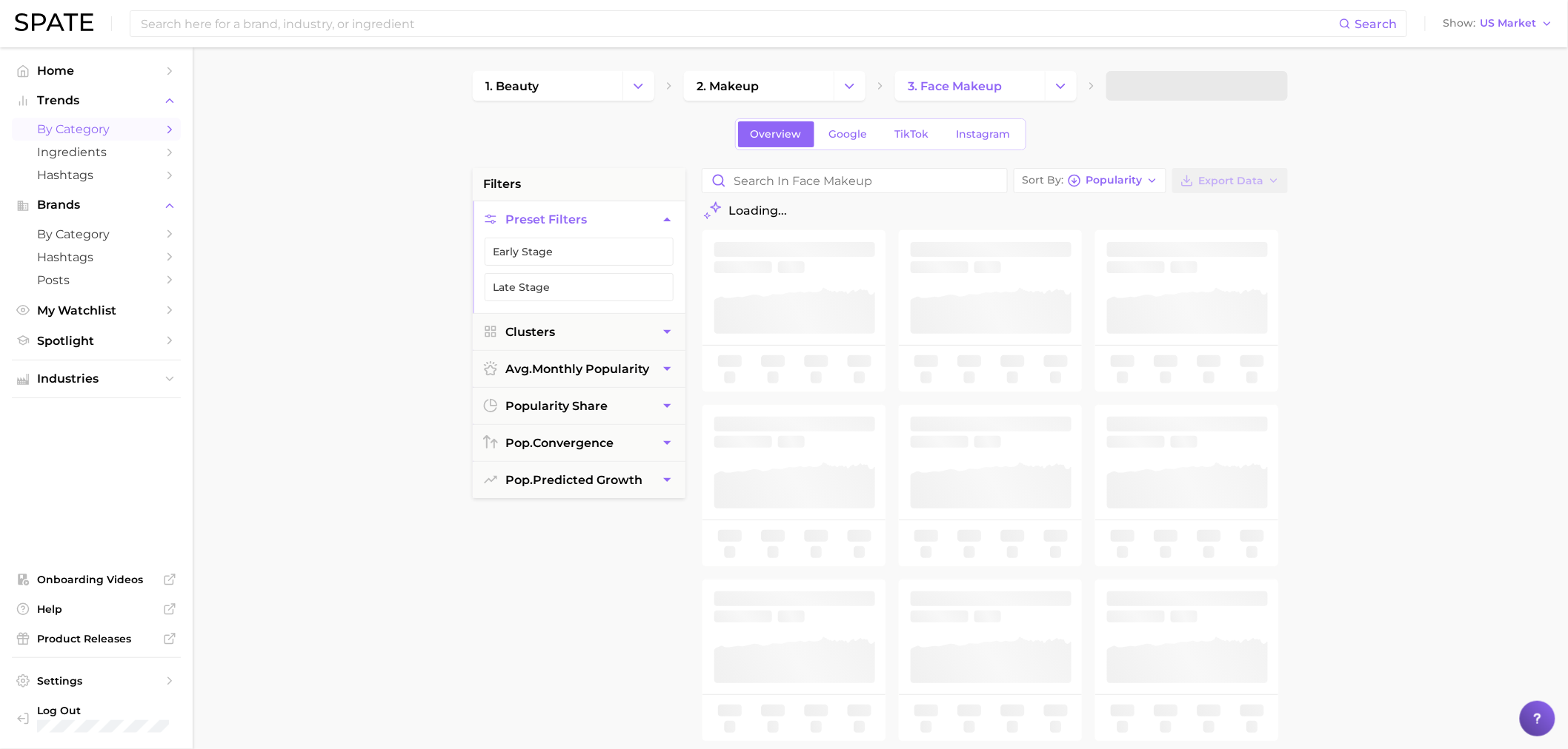
click at [1206, 92] on span at bounding box center [1197, 86] width 182 height 30
click at [1197, 104] on div "1. beauty 2. makeup 3. face makeup 4. Subcategory Overview Google TikTok Instag…" at bounding box center [880, 583] width 815 height 1025
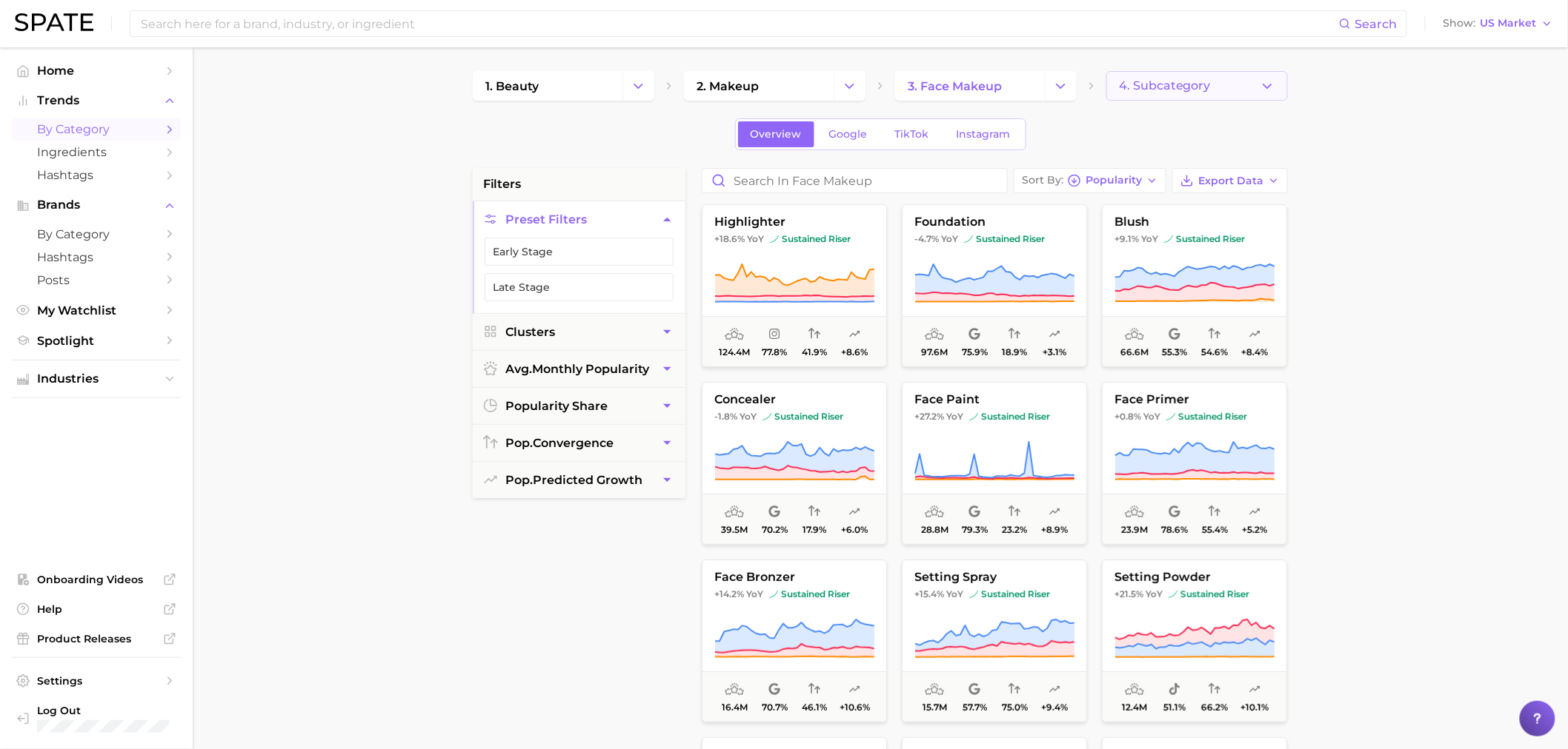
click at [1199, 90] on span "4. Subcategory" at bounding box center [1164, 86] width 92 height 13
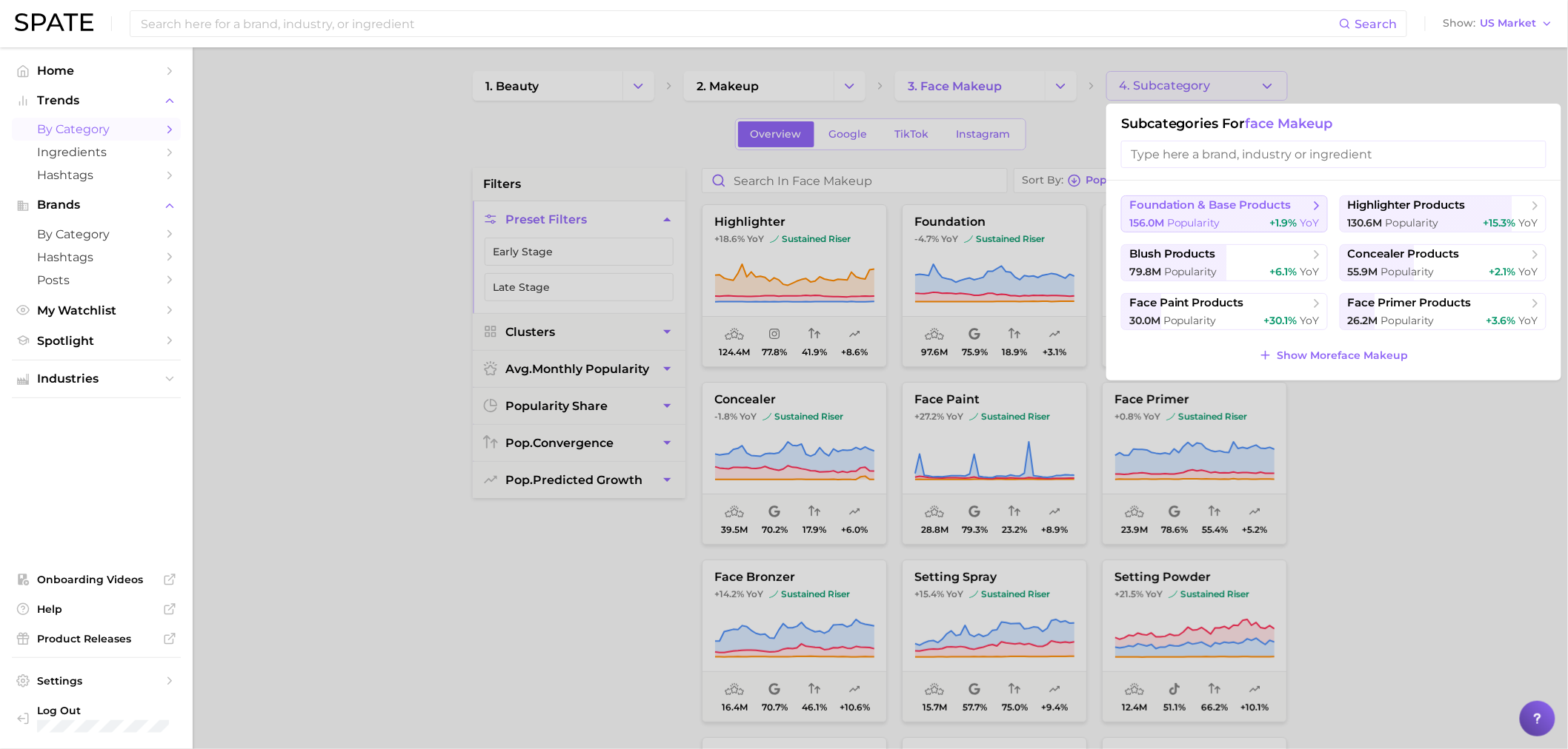
click at [1217, 216] on button "foundation & base products 156.0m Popularity +1.9% YoY" at bounding box center [1224, 214] width 207 height 37
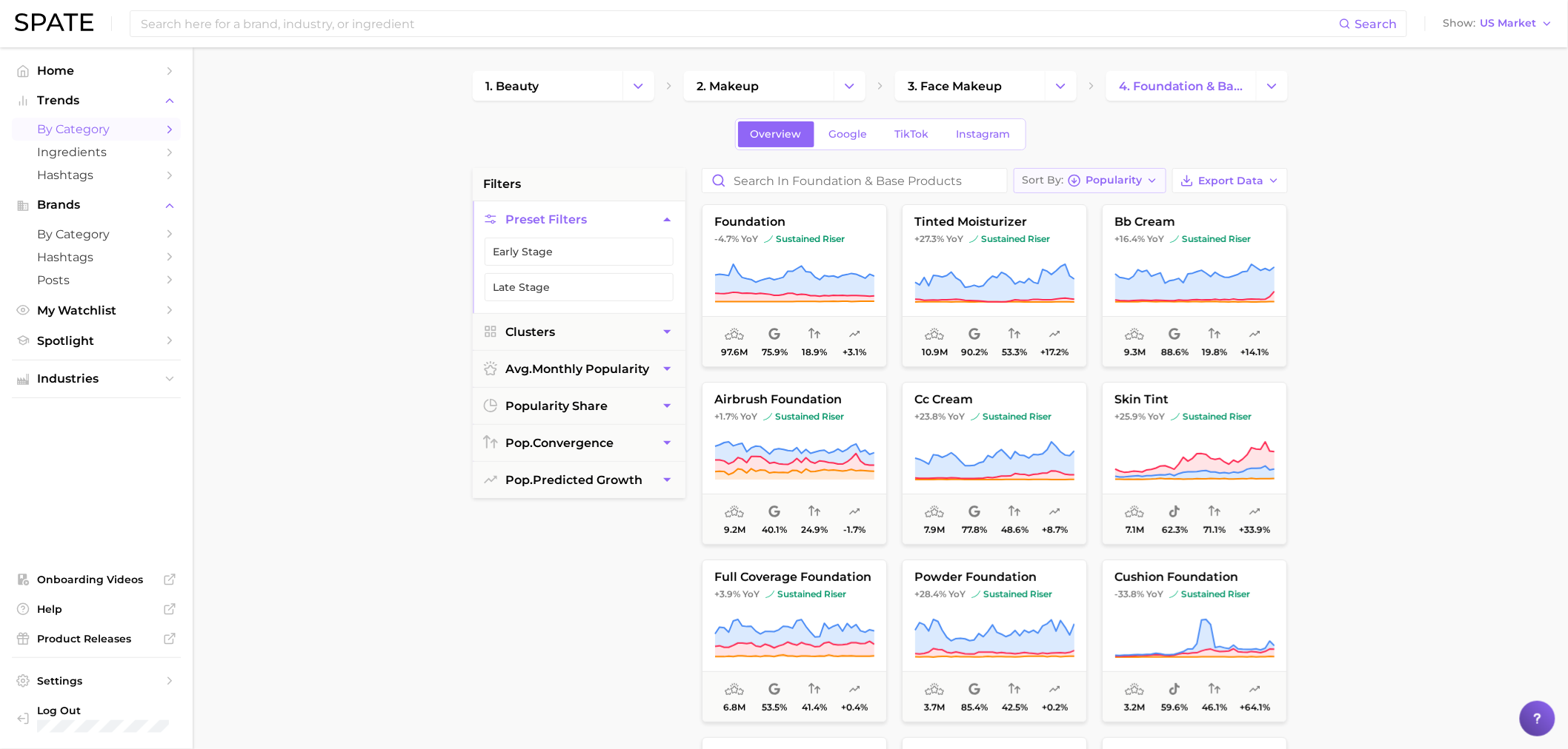
click at [1108, 171] on button "Sort By Popularity" at bounding box center [1089, 181] width 152 height 25
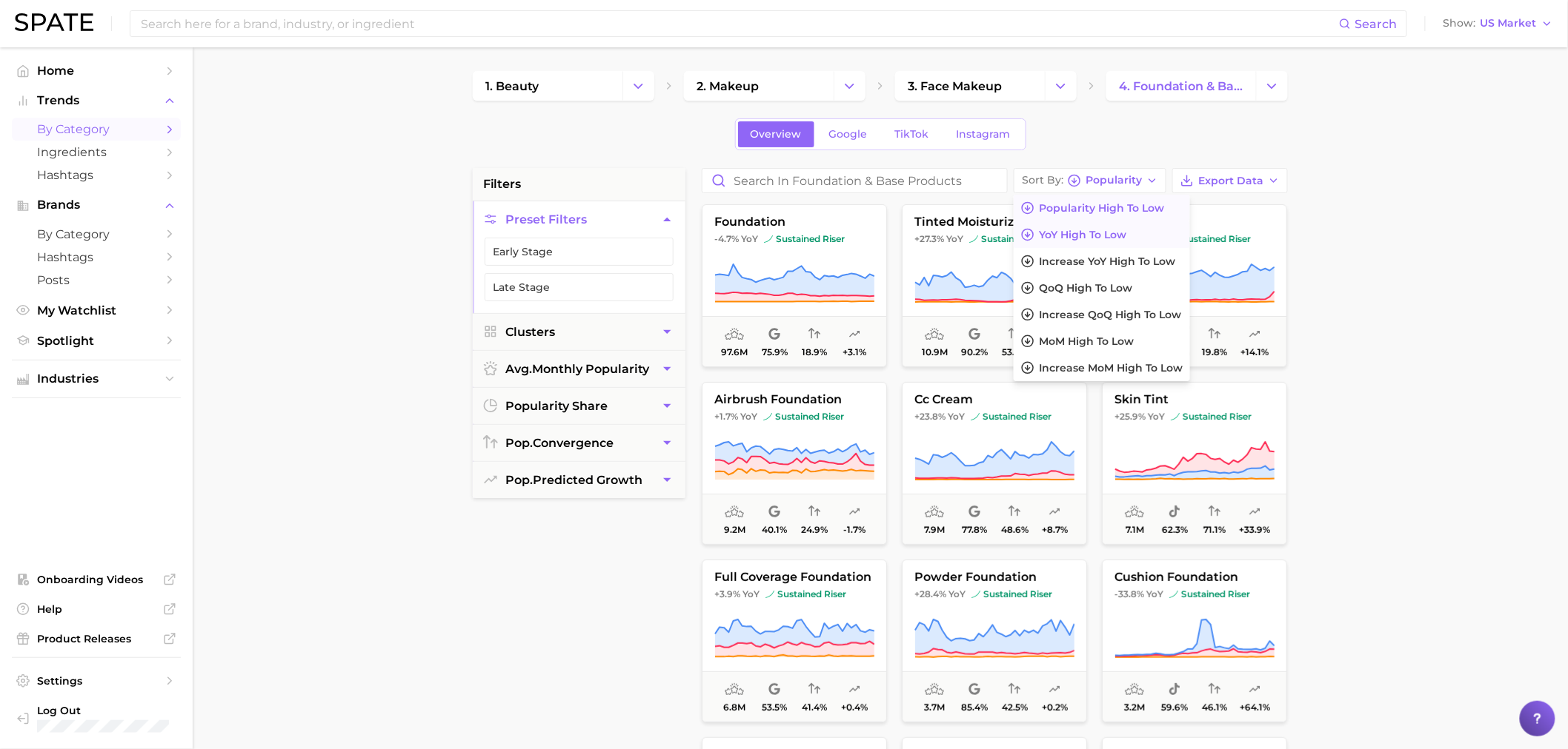
click at [1108, 232] on span "YoY high to low" at bounding box center [1082, 235] width 87 height 12
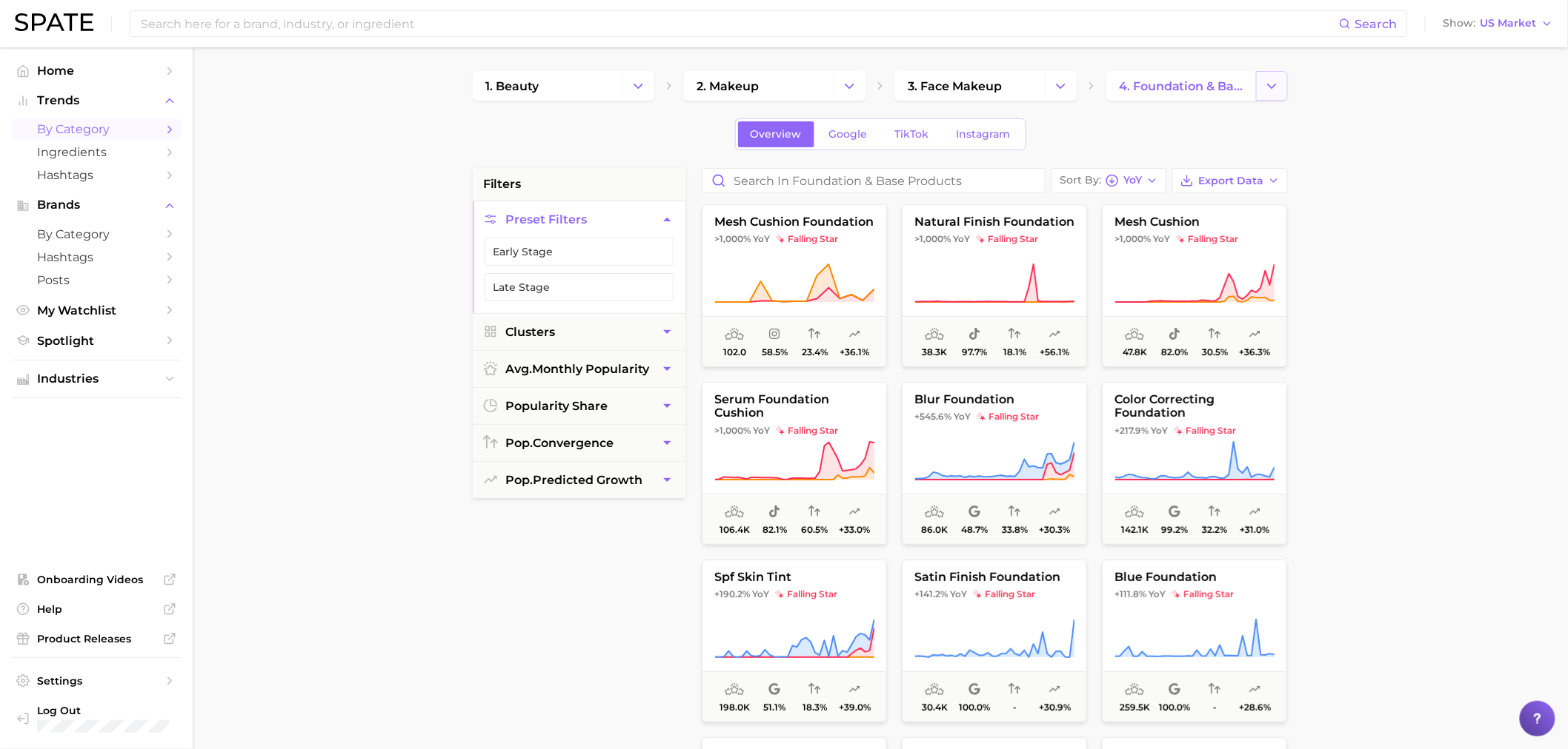
click at [1270, 90] on icon "Change Category" at bounding box center [1272, 86] width 16 height 16
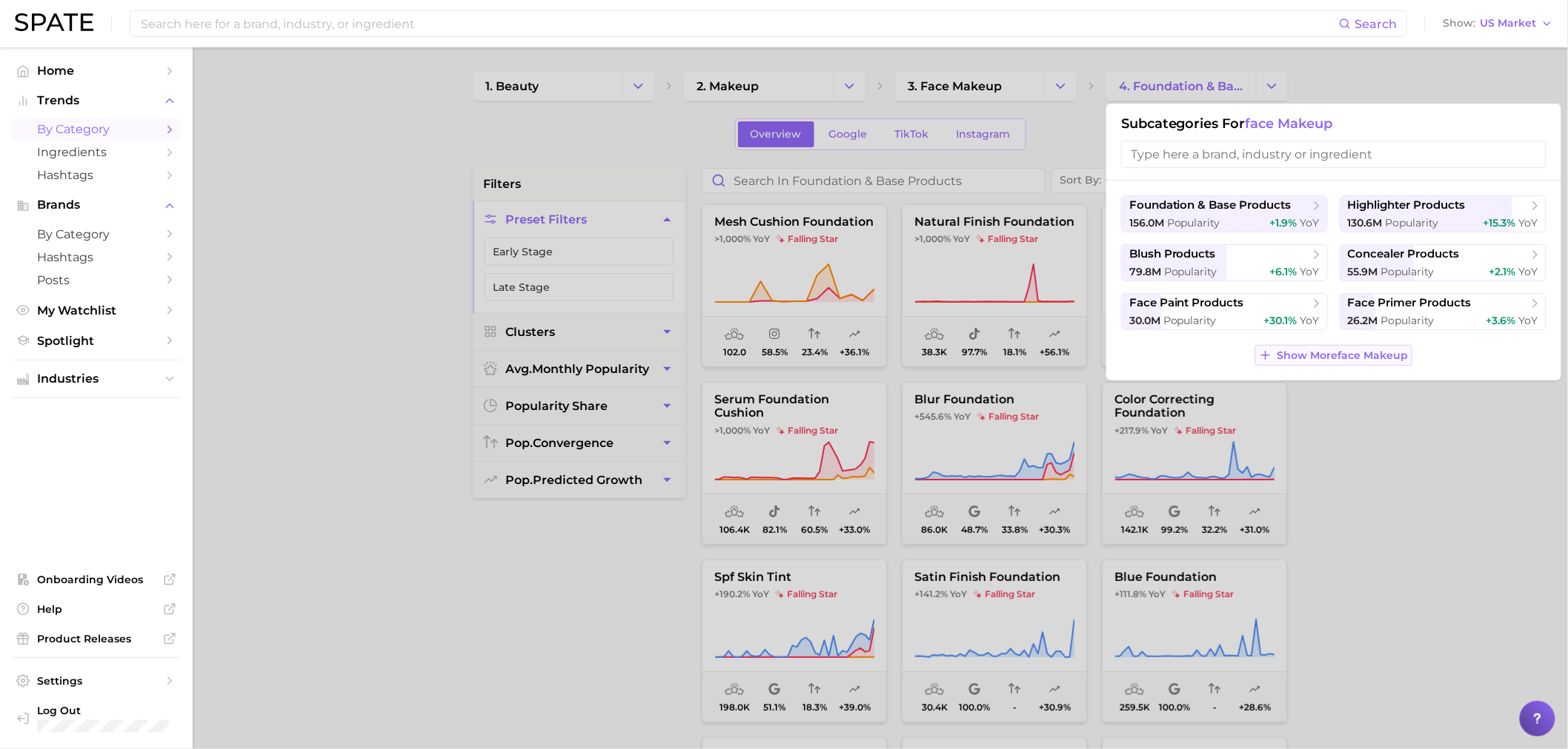
click at [1280, 356] on span "Show More face makeup" at bounding box center [1342, 355] width 131 height 12
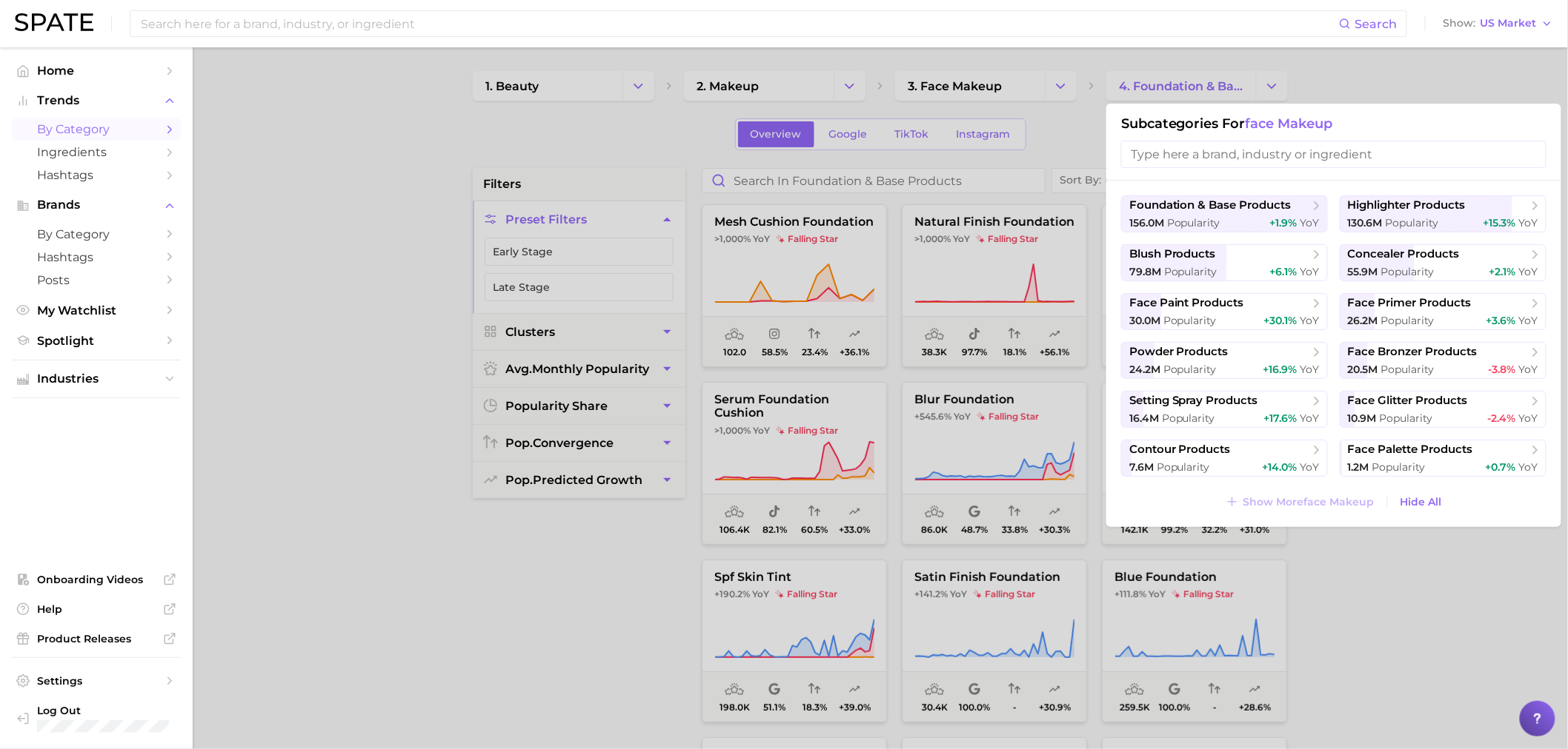
click at [1404, 634] on div at bounding box center [784, 374] width 1568 height 749
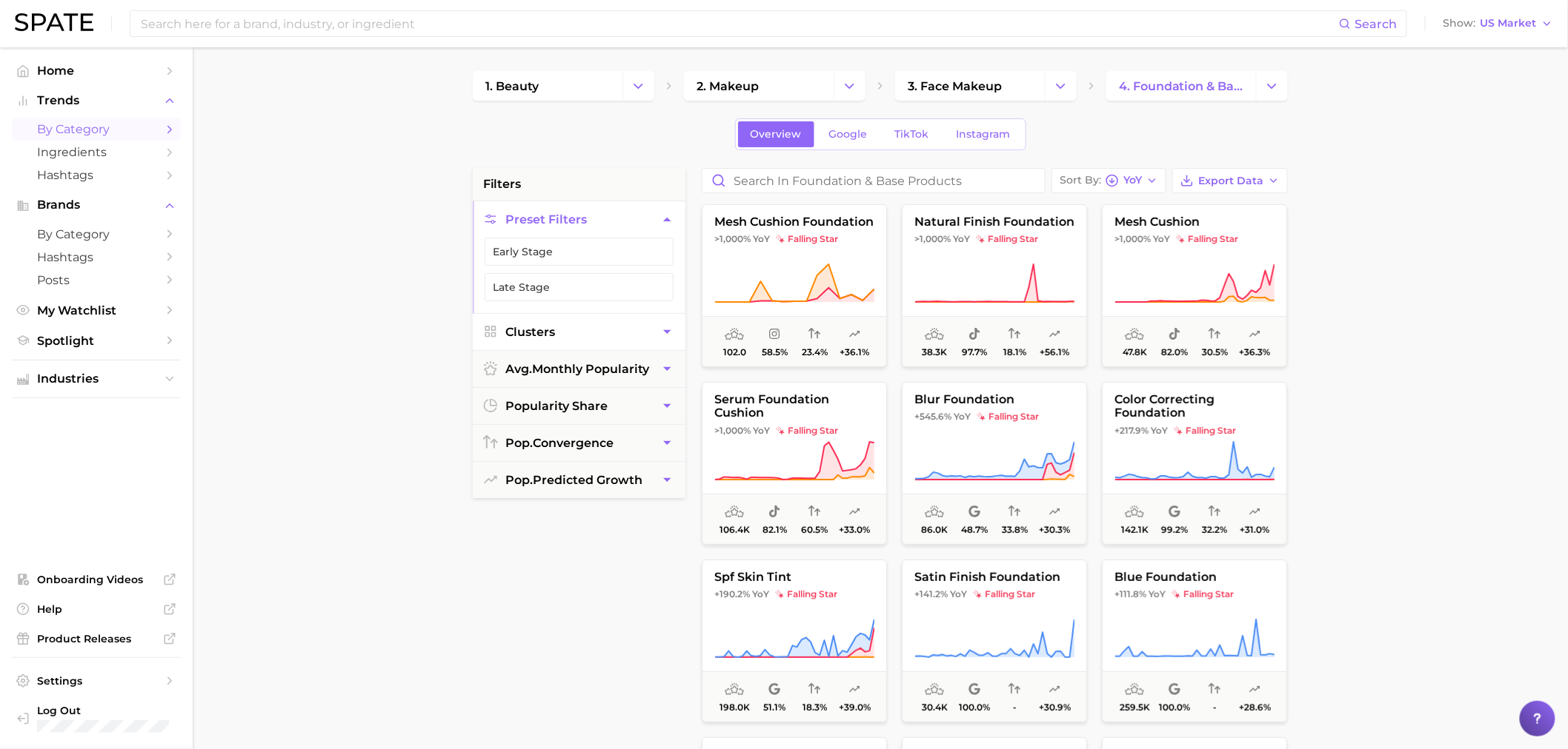
click at [568, 339] on button "Clusters" at bounding box center [579, 332] width 212 height 37
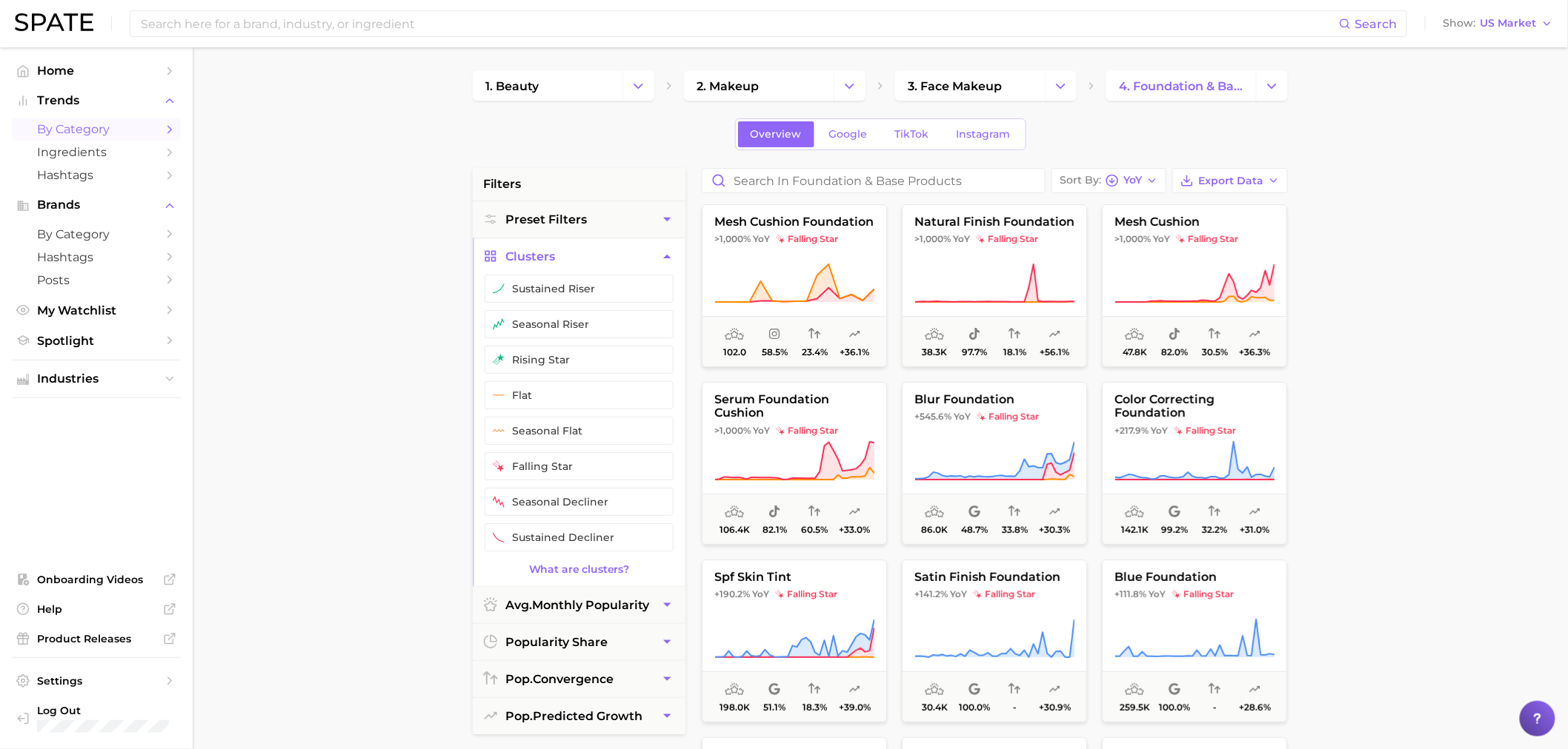
click at [620, 722] on span "pop. predicted growth" at bounding box center [574, 716] width 137 height 14
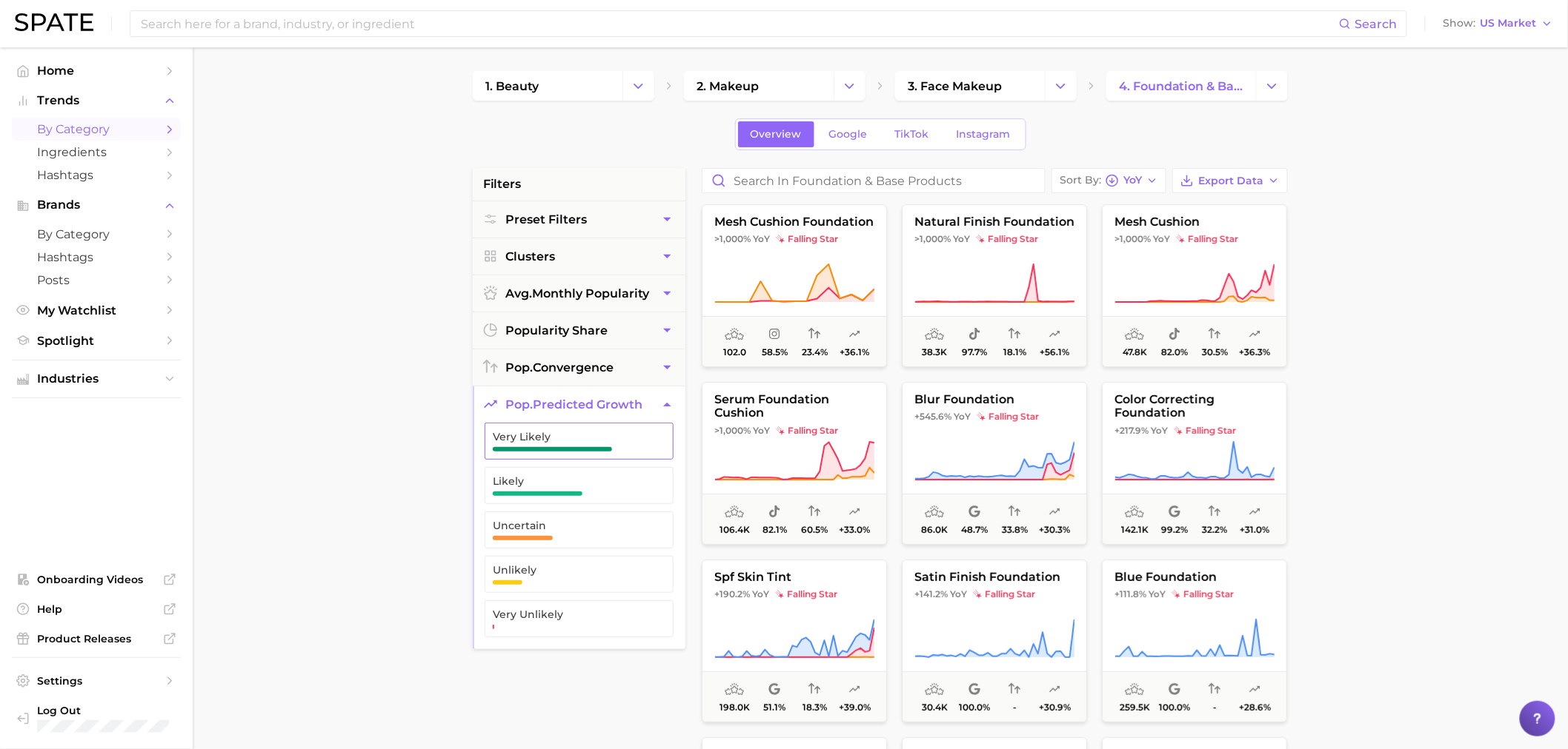
click at [575, 455] on button "Very Likely" at bounding box center [579, 441] width 189 height 37
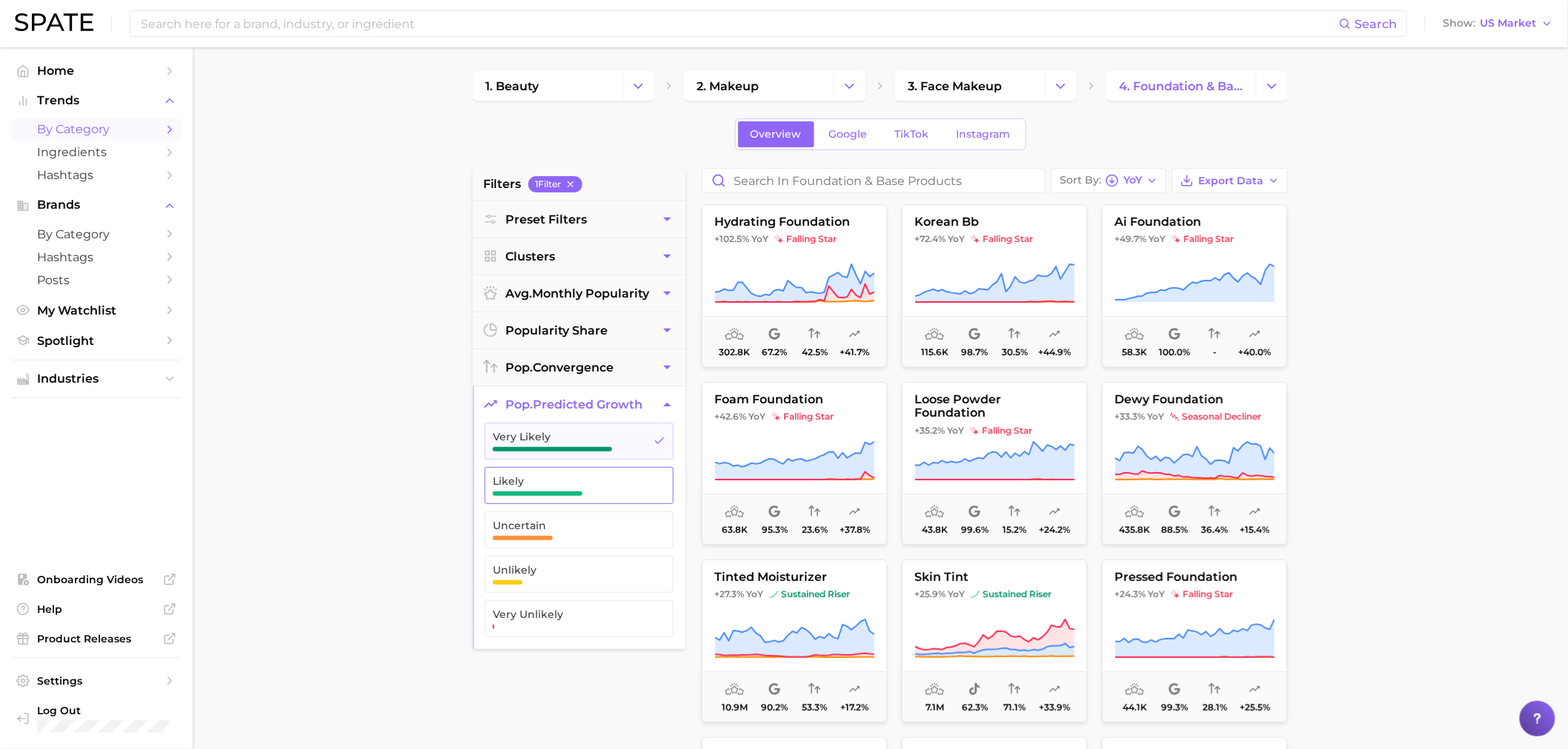
click at [550, 486] on span "Likely" at bounding box center [567, 481] width 149 height 12
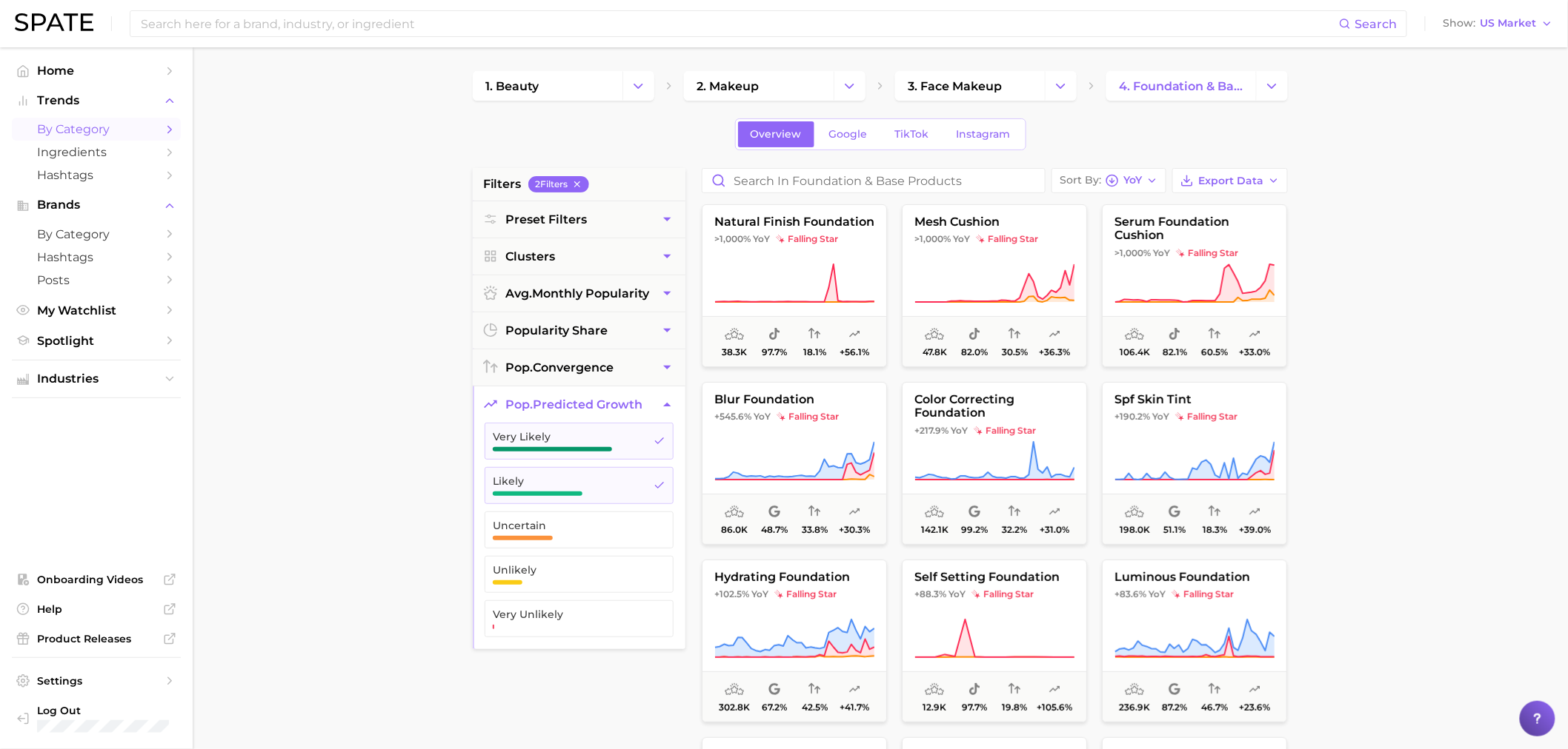
click at [390, 460] on main "1. beauty 2. makeup 3. face makeup 4. foundation & base products Overview Googl…" at bounding box center [879, 609] width 1375 height 1124
click at [558, 219] on span "Preset Filters" at bounding box center [546, 219] width 82 height 14
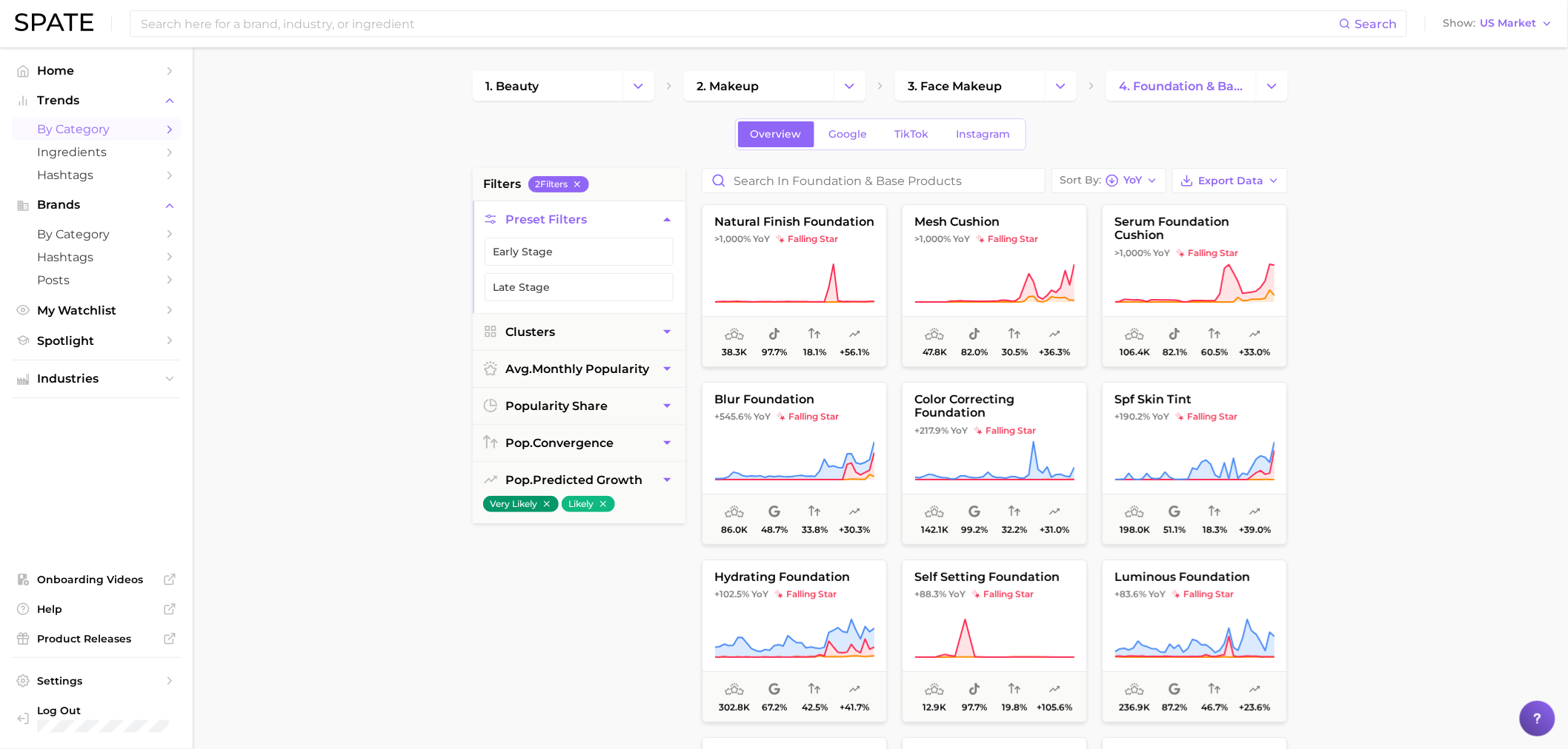
click at [558, 219] on span "Preset Filters" at bounding box center [546, 219] width 82 height 14
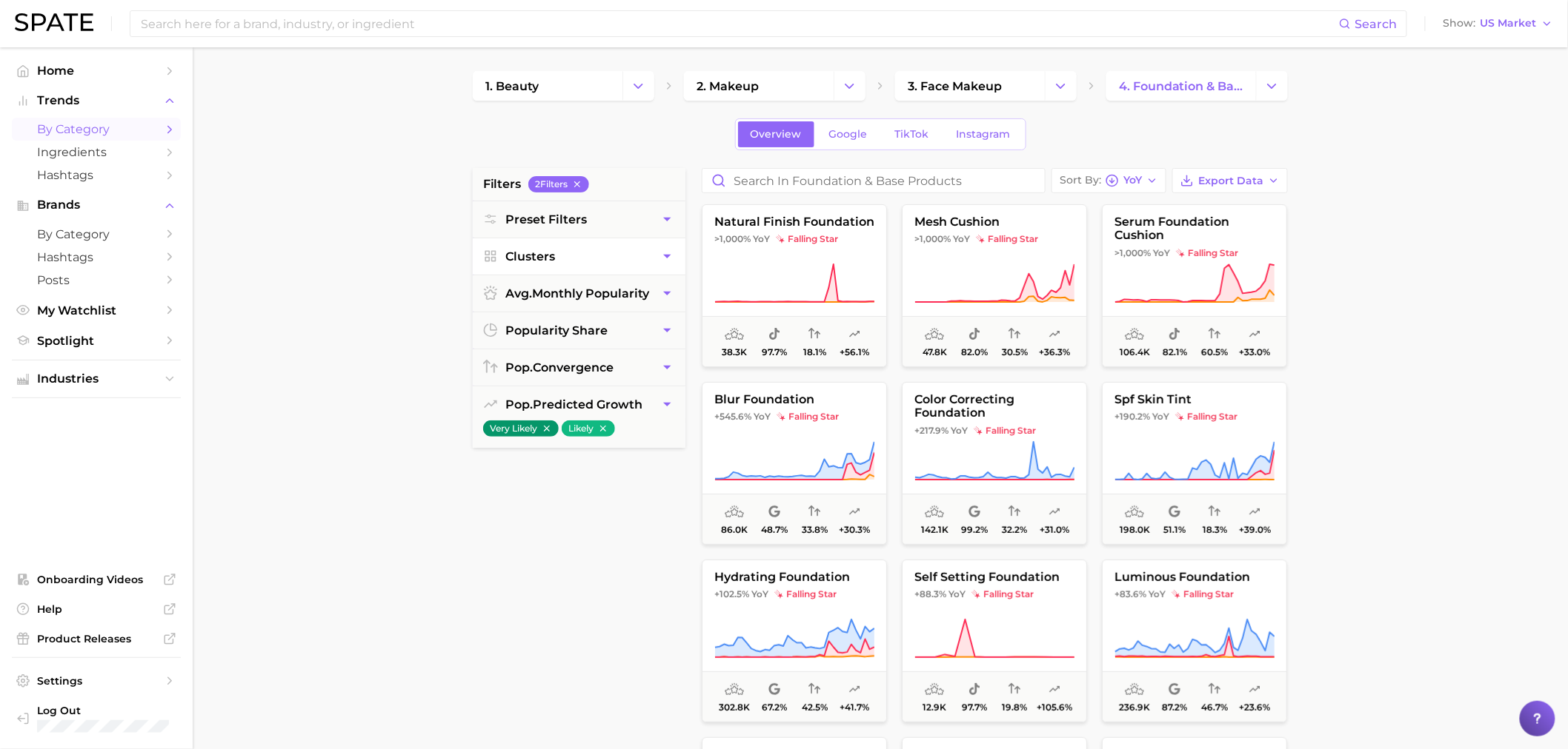
click at [543, 253] on span "Clusters" at bounding box center [530, 256] width 50 height 14
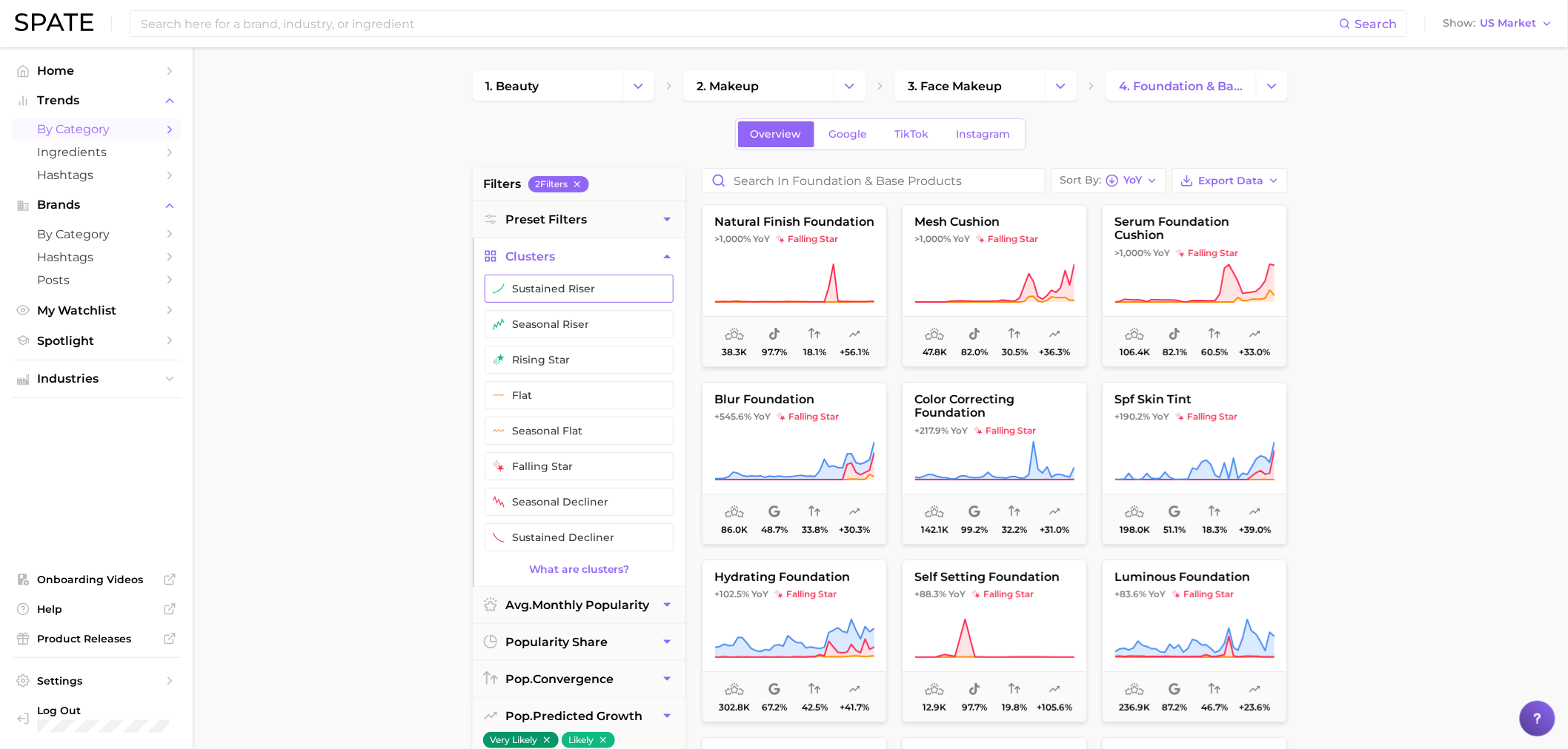
click at [545, 300] on button "sustained riser" at bounding box center [579, 289] width 189 height 28
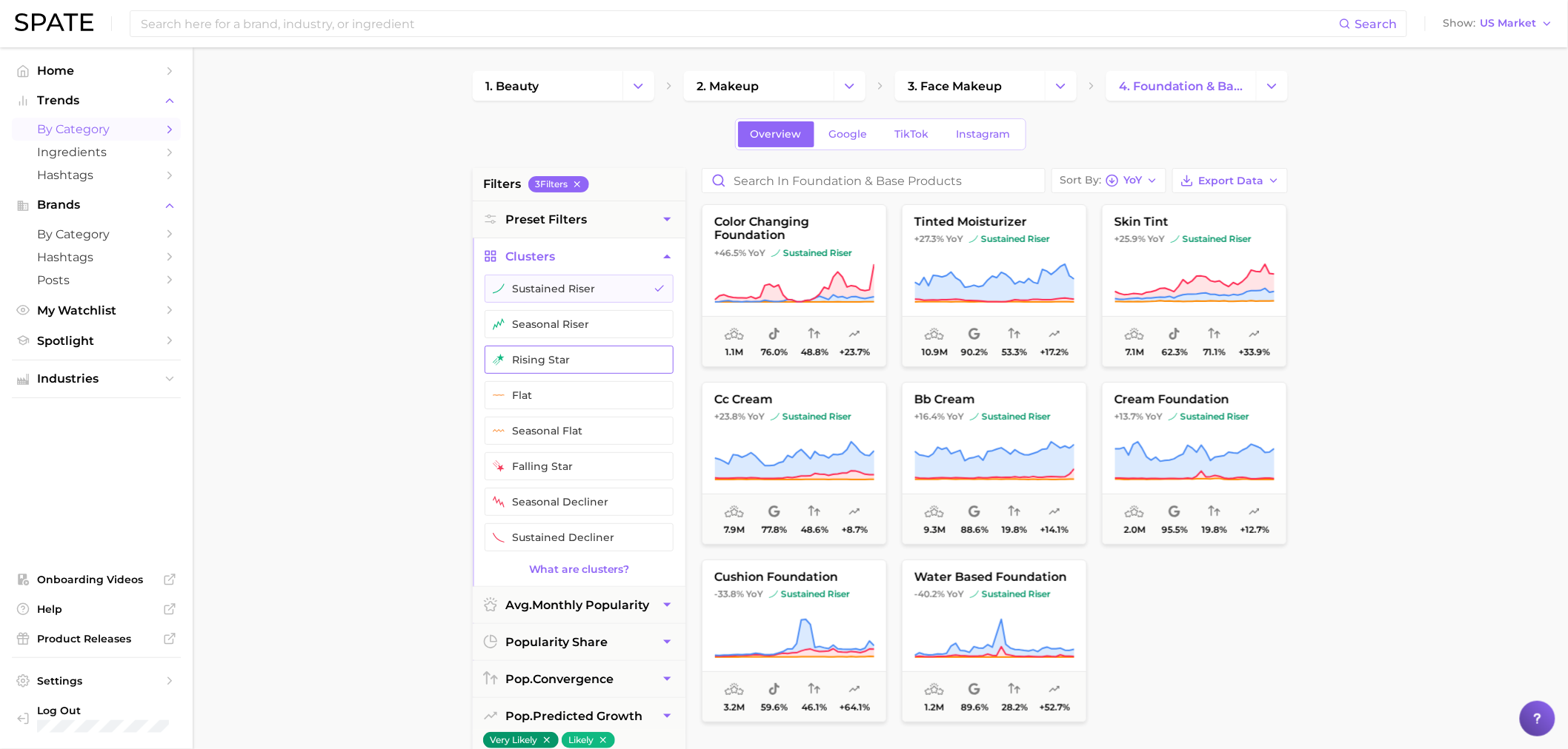
click at [536, 372] on button "rising star" at bounding box center [579, 360] width 189 height 28
click at [641, 353] on button "rising star" at bounding box center [579, 360] width 189 height 28
click at [649, 292] on button "sustained riser" at bounding box center [579, 289] width 189 height 28
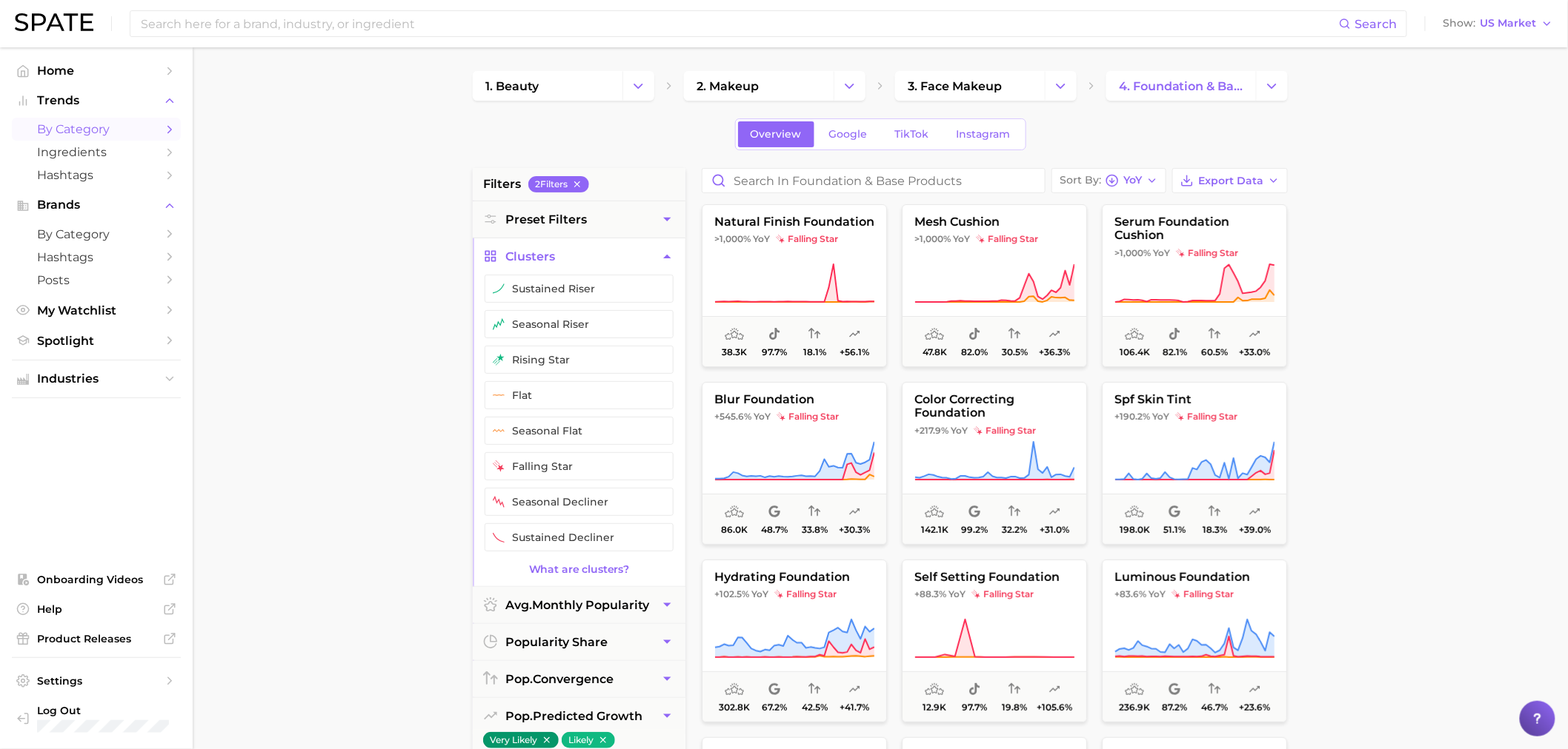
click at [334, 296] on main "1. beauty 2. makeup 3. face makeup 4. foundation & base products Overview Googl…" at bounding box center [879, 609] width 1375 height 1124
click at [1126, 181] on span "YoY" at bounding box center [1132, 181] width 18 height 8
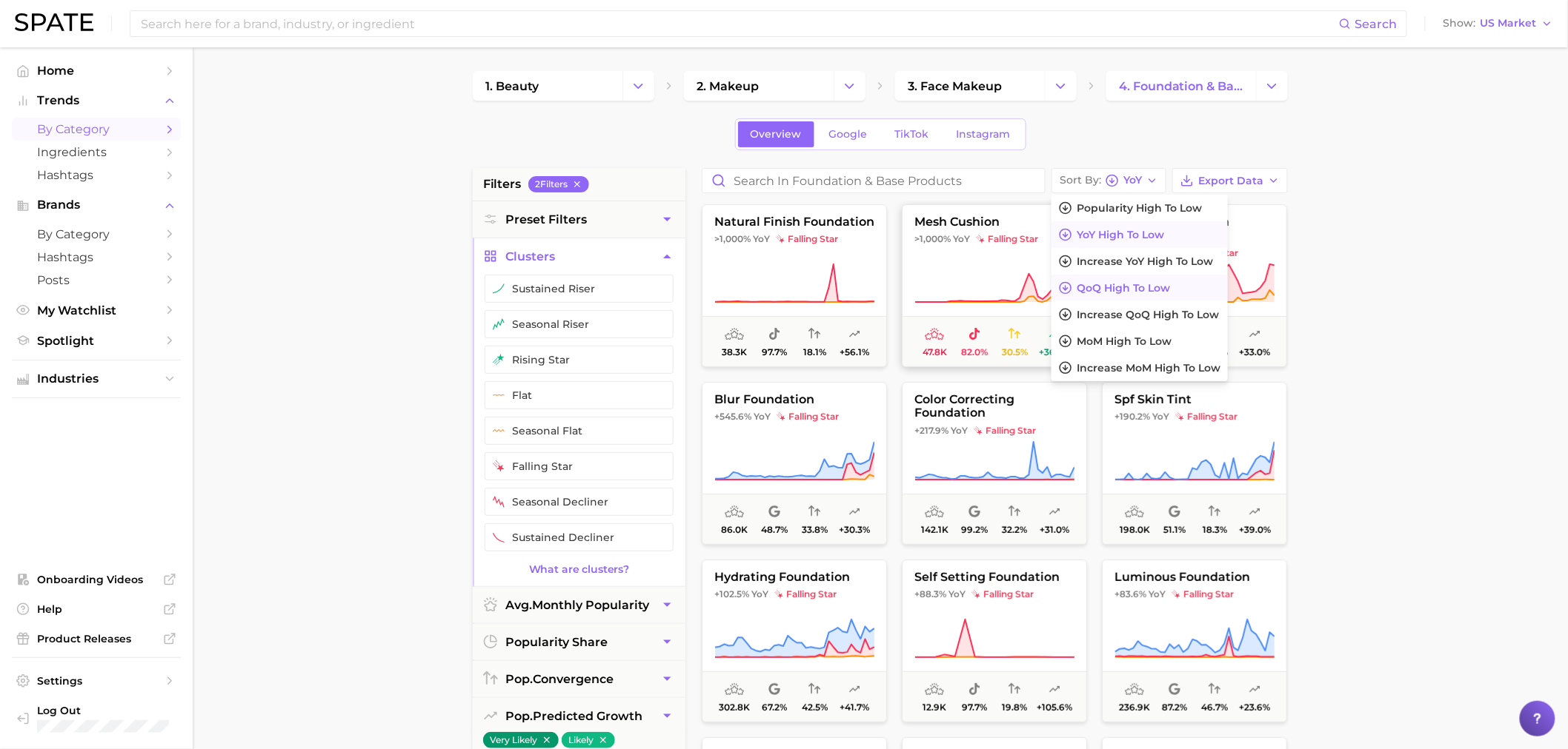
click at [1105, 285] on span "QoQ high to low" at bounding box center [1123, 288] width 93 height 12
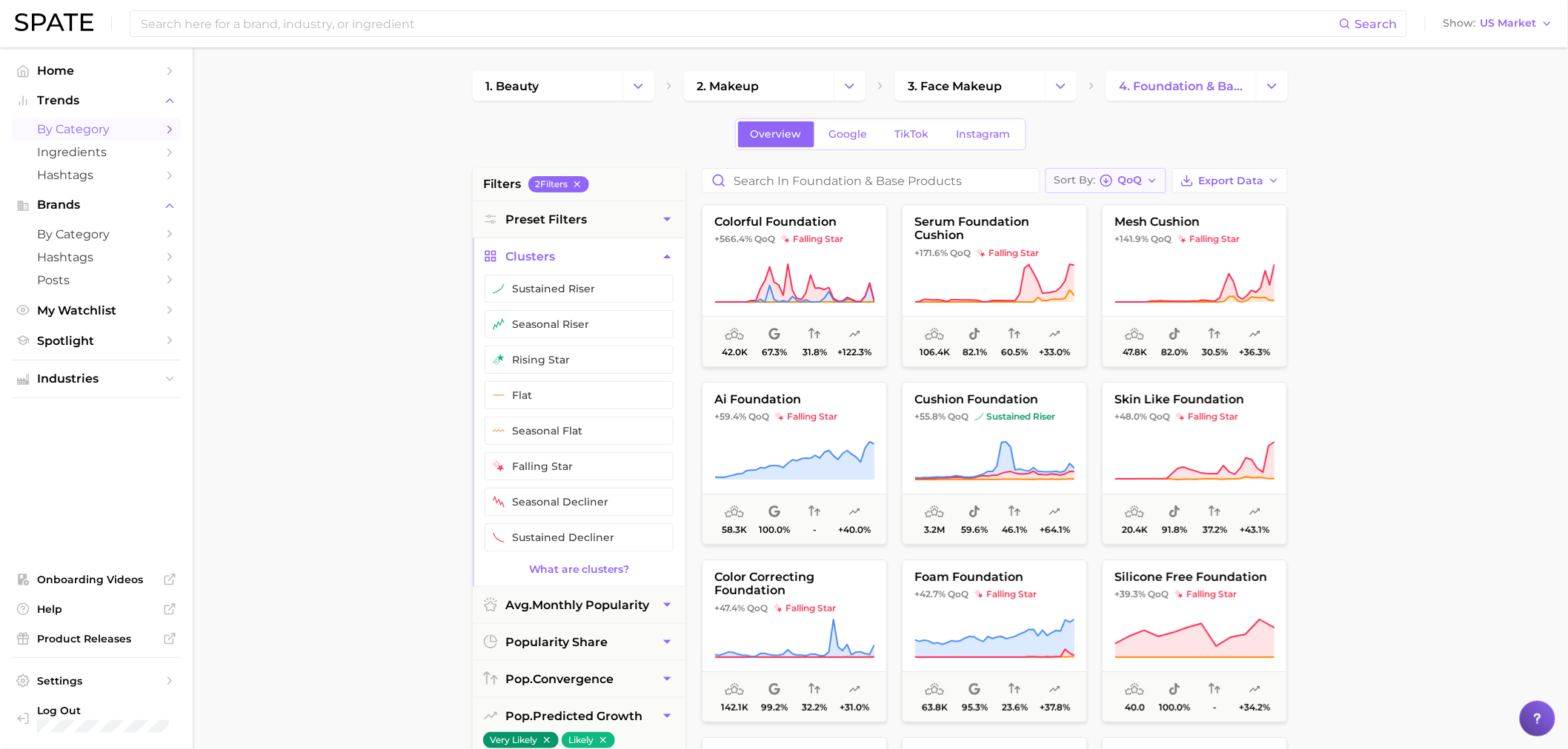
click at [1083, 181] on span "Sort By" at bounding box center [1074, 181] width 42 height 8
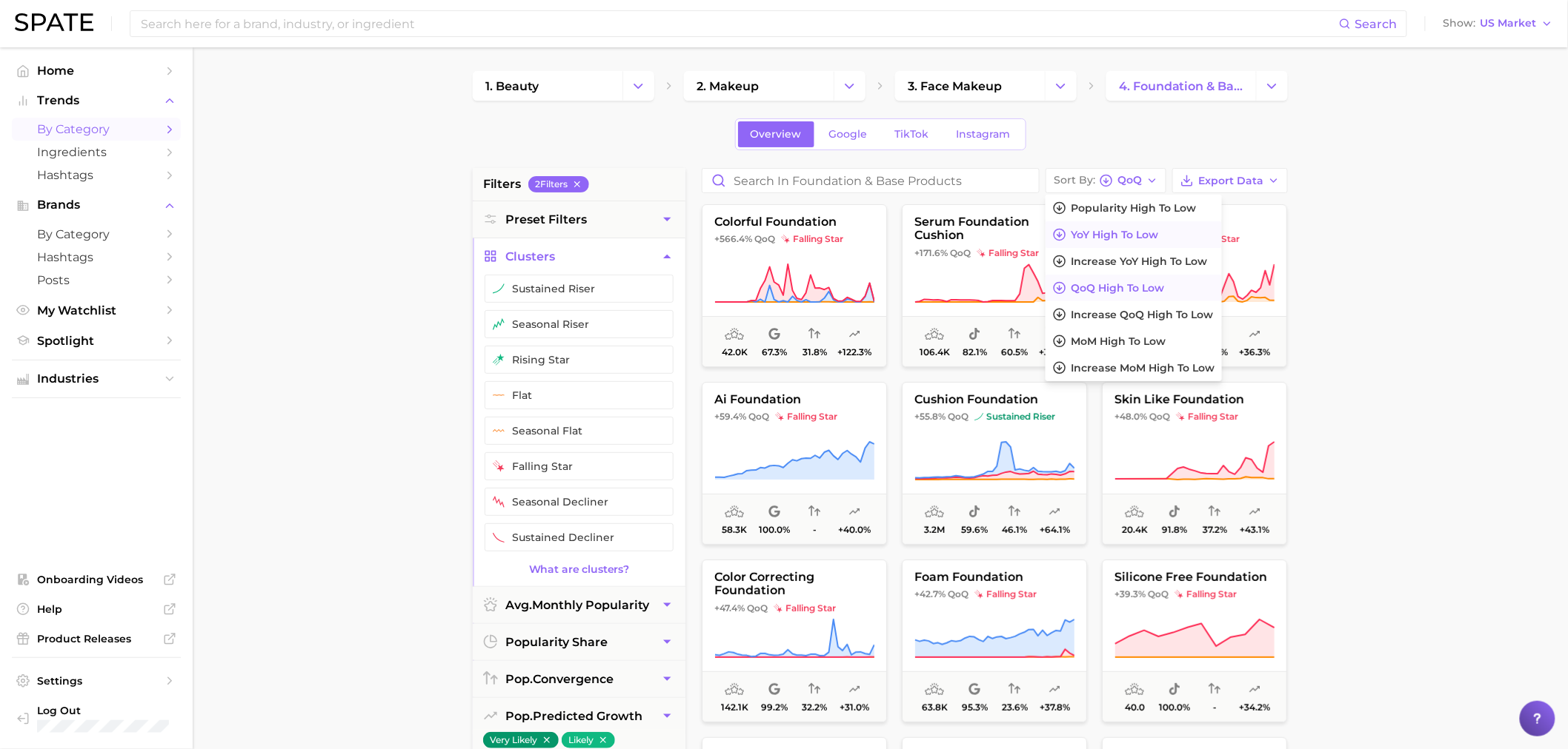
click at [1073, 238] on span "YoY high to low" at bounding box center [1114, 235] width 87 height 12
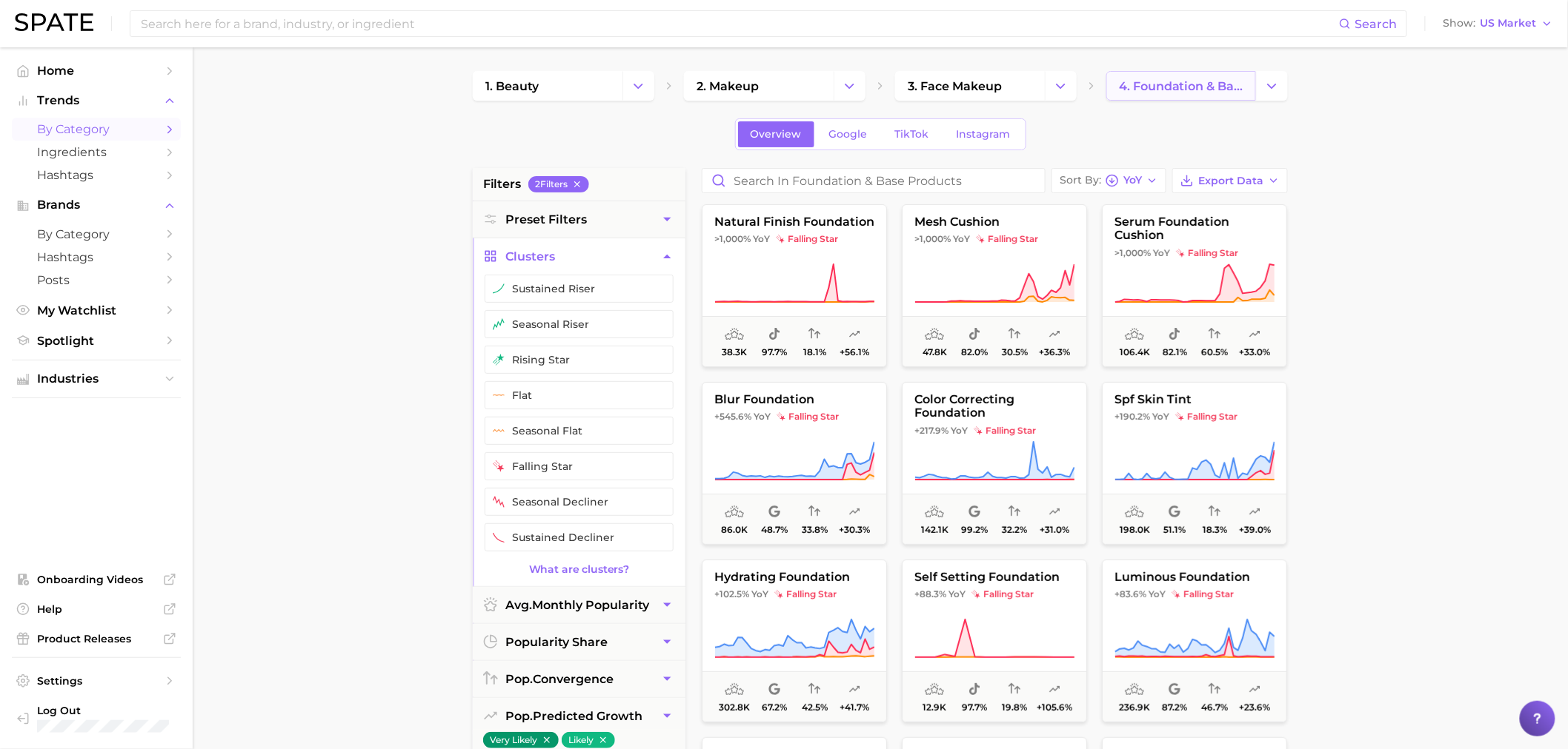
click at [1139, 90] on span "4. foundation & base products" at bounding box center [1180, 86] width 124 height 14
click at [1268, 82] on icon "Change Category" at bounding box center [1272, 86] width 16 height 16
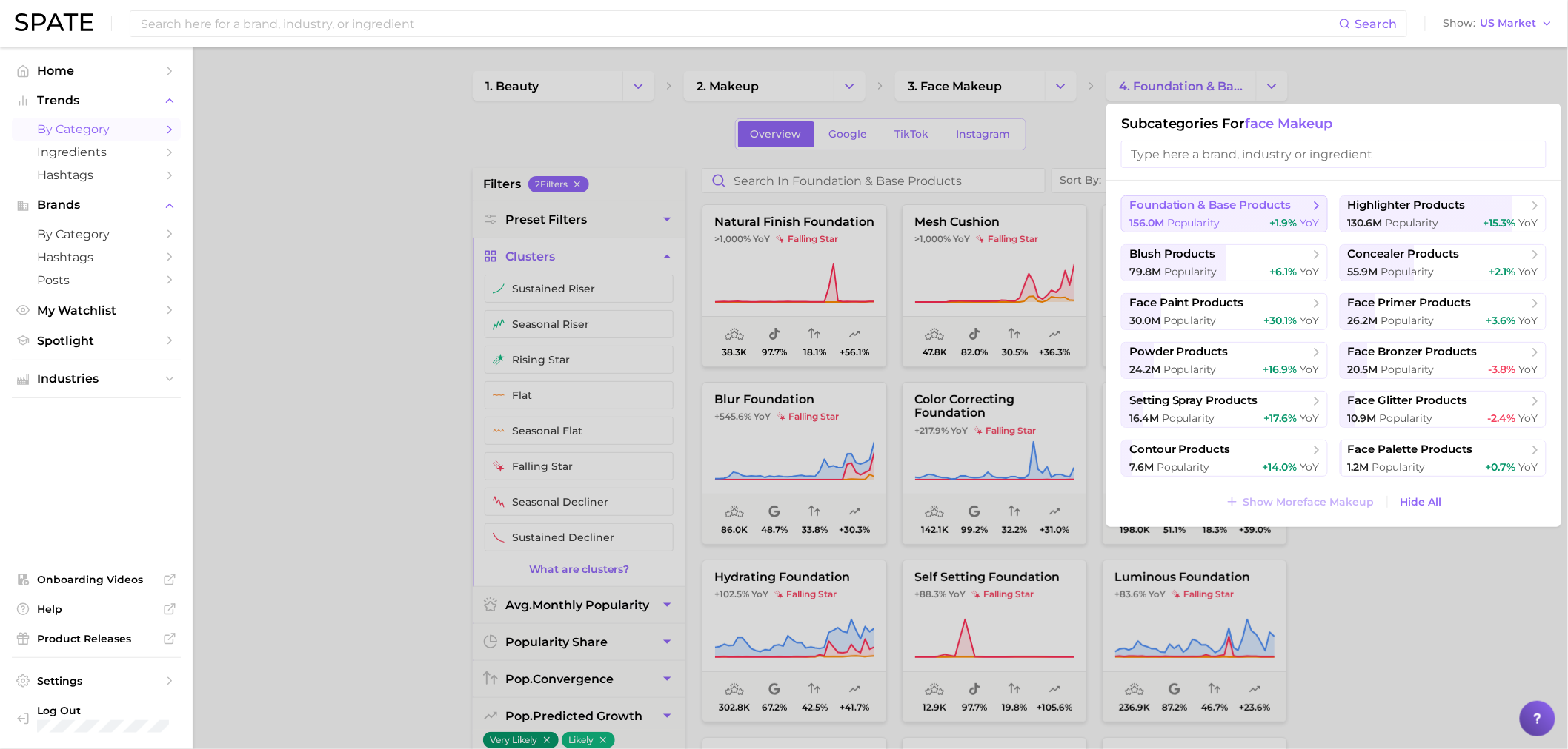
click at [1197, 203] on span "foundation & base products" at bounding box center [1210, 205] width 162 height 14
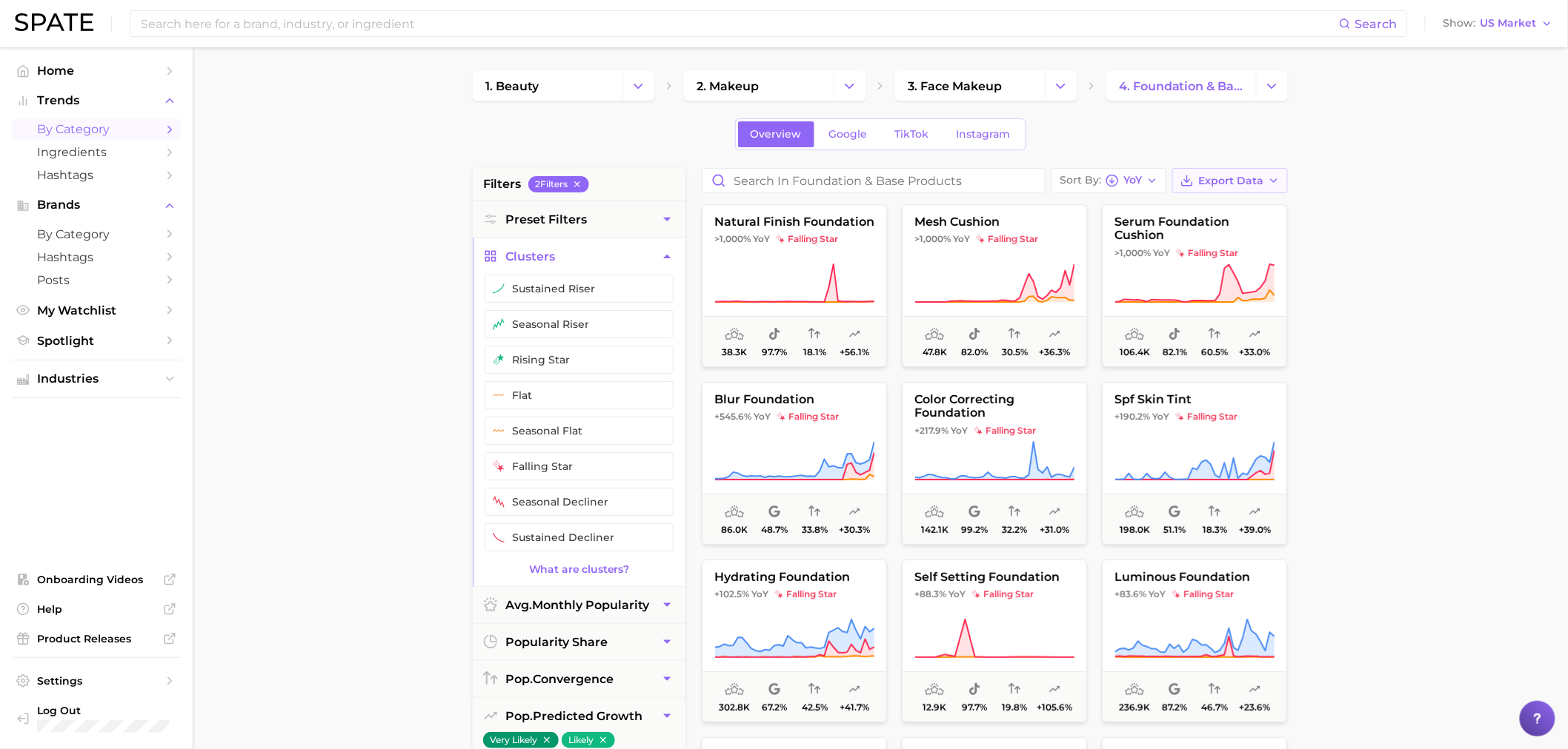
click at [1255, 184] on span "Export Data" at bounding box center [1231, 181] width 65 height 12
click at [1217, 212] on span "Card Data CSV" at bounding box center [1188, 208] width 77 height 12
click at [1282, 97] on button "Change Category" at bounding box center [1272, 86] width 32 height 30
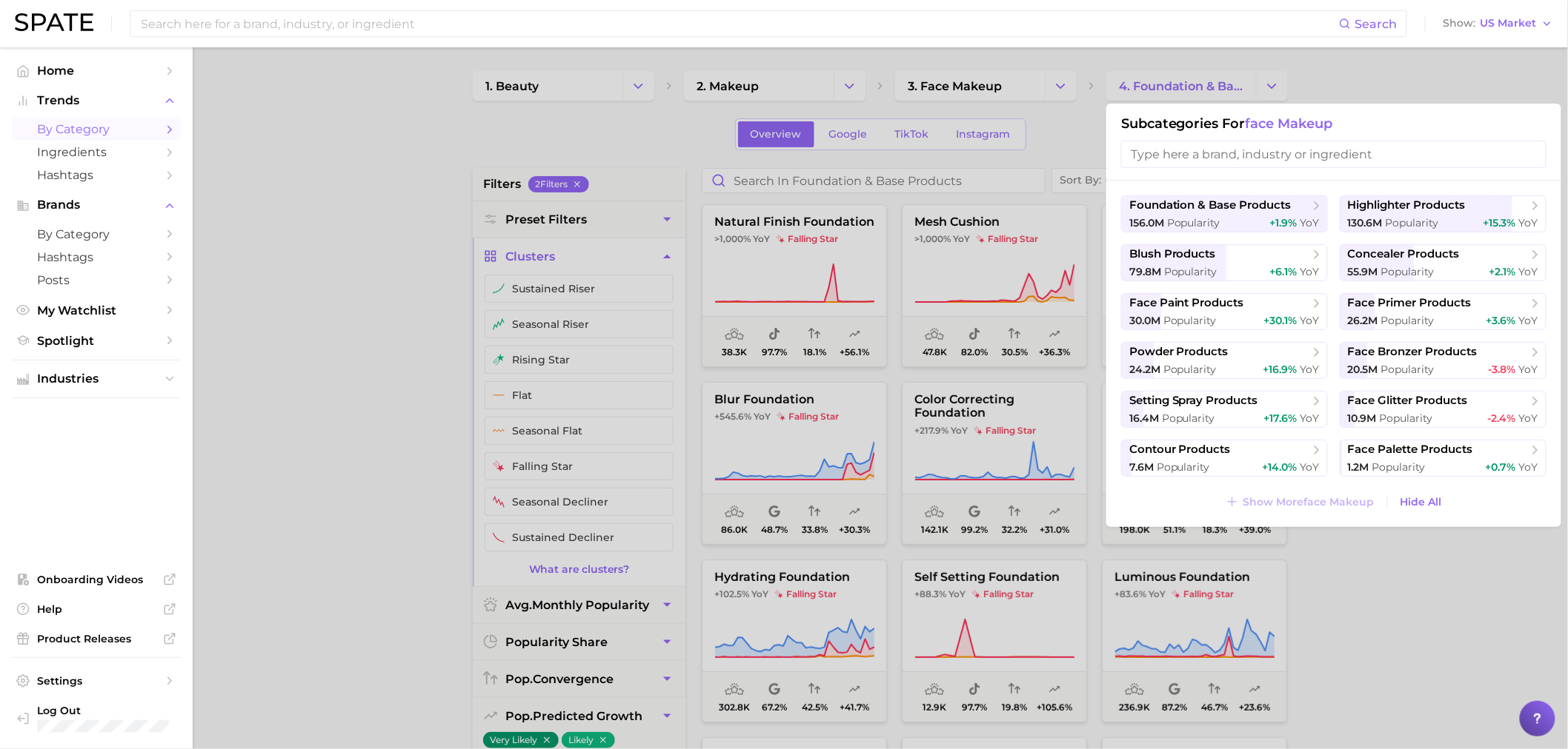
click at [1386, 79] on div at bounding box center [784, 374] width 1568 height 749
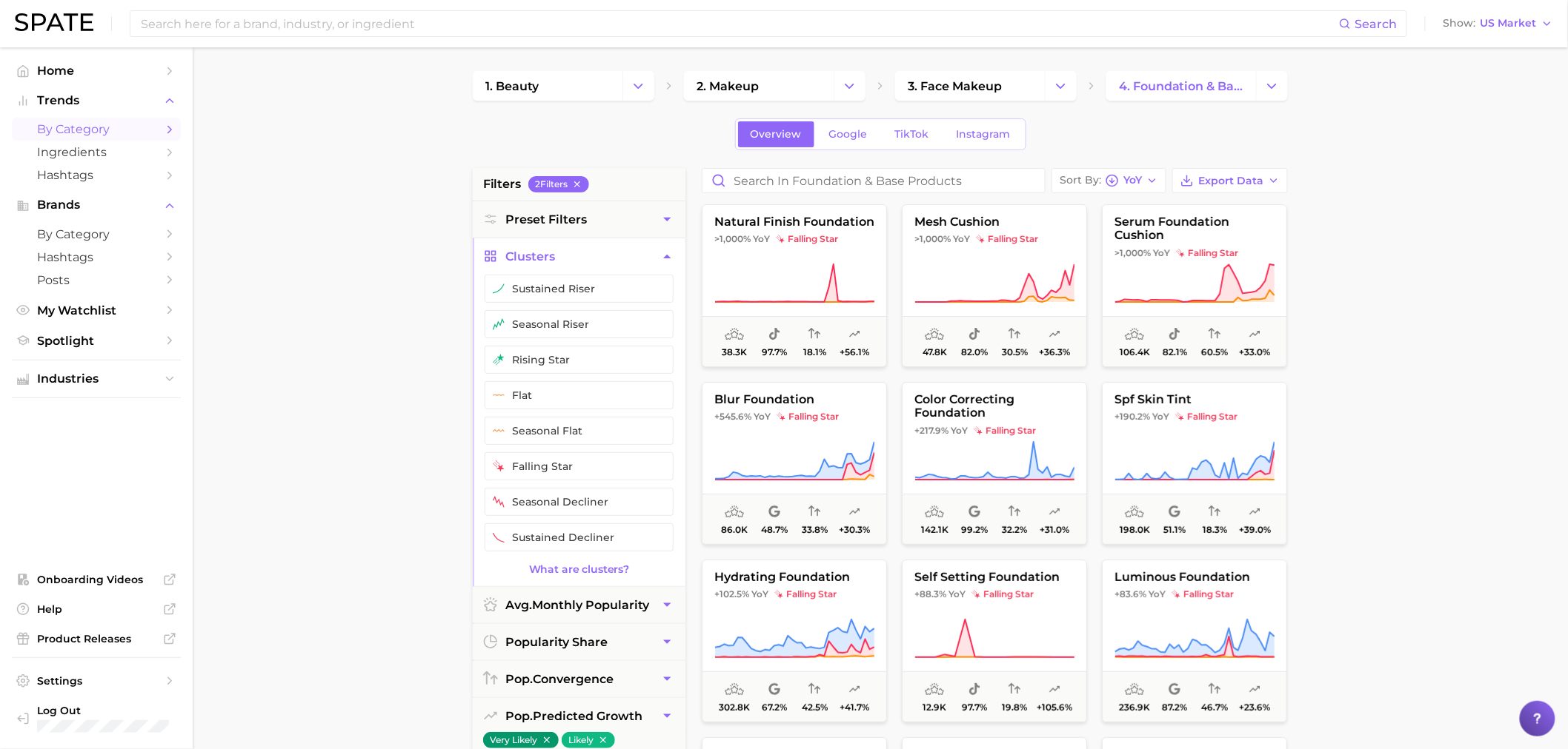
click at [1390, 141] on main "1. beauty 2. makeup 3. face makeup 4. foundation & base products Overview Googl…" at bounding box center [879, 609] width 1375 height 1124
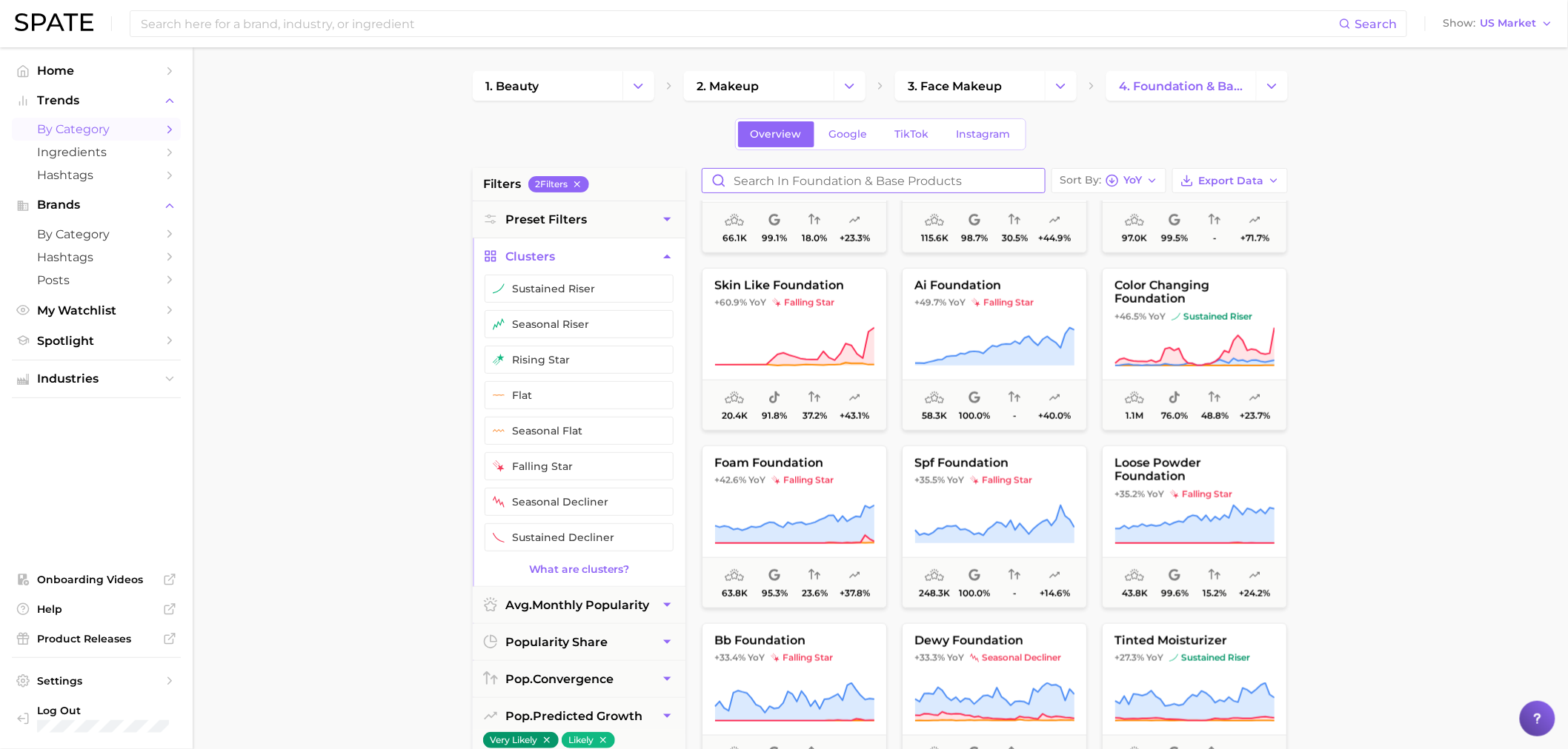
click at [958, 181] on input "Search in foundation & base products" at bounding box center [873, 181] width 342 height 23
click at [1268, 80] on icon "Change Category" at bounding box center [1272, 86] width 16 height 16
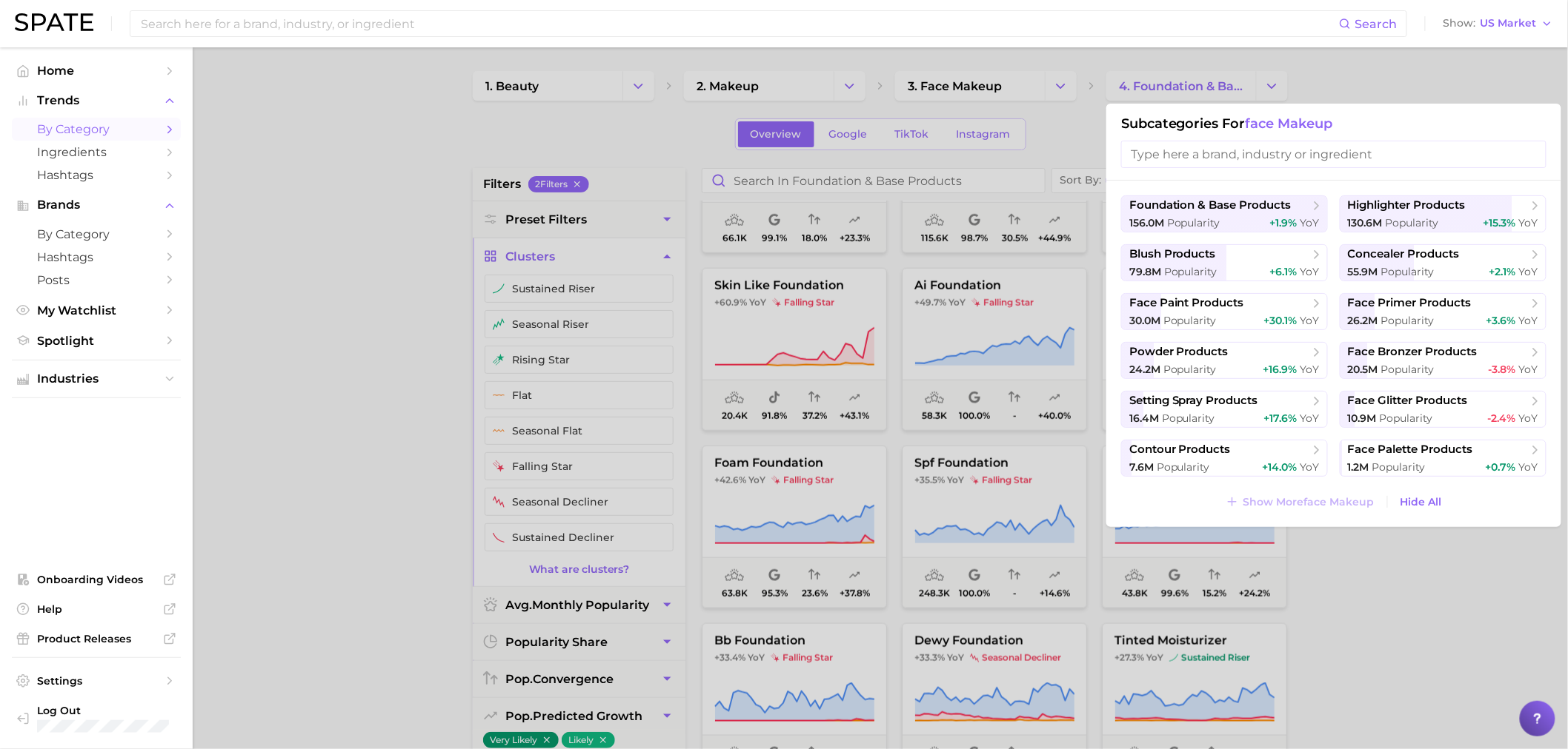
click at [1203, 87] on div at bounding box center [784, 374] width 1568 height 749
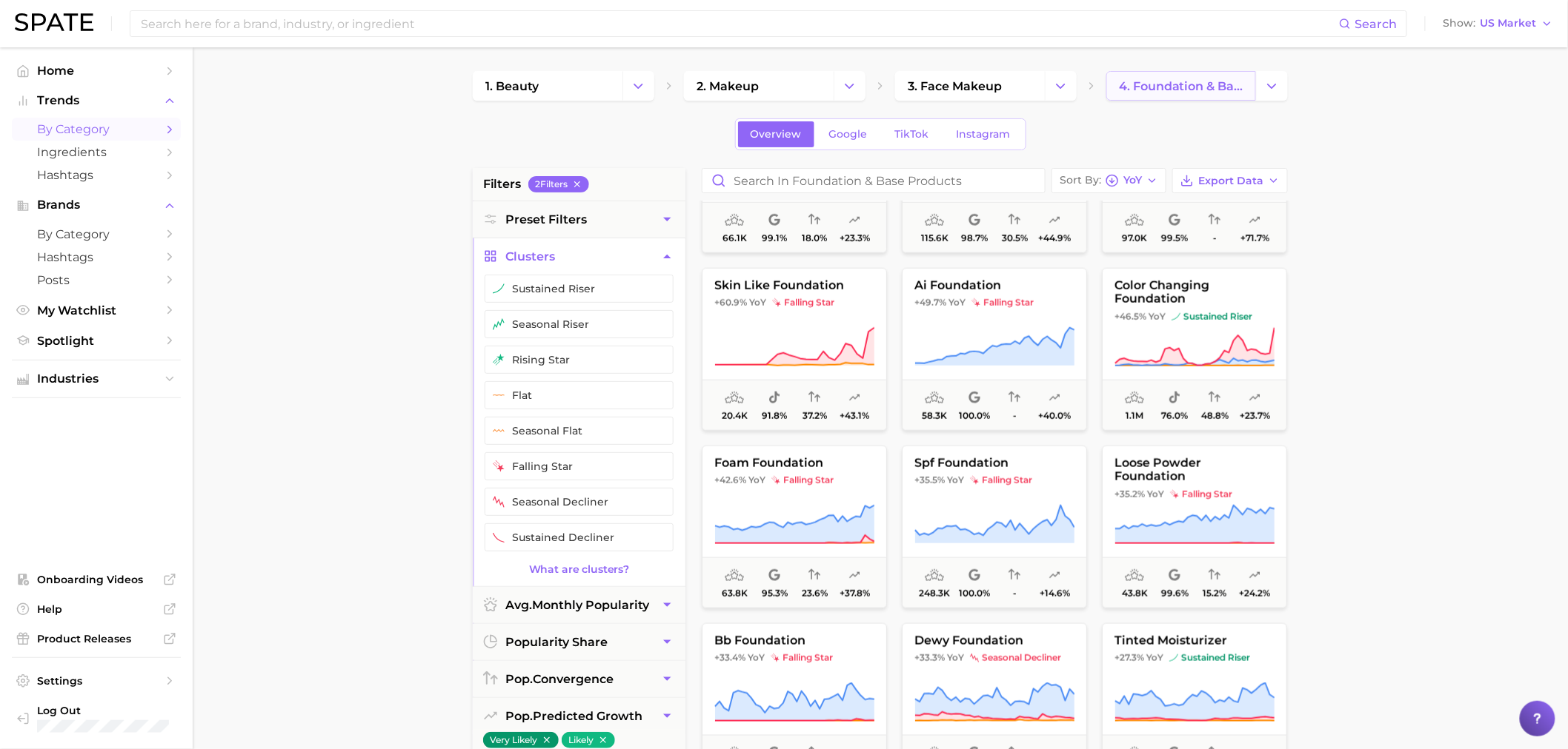
click at [1175, 93] on link "4. foundation & base products" at bounding box center [1181, 86] width 150 height 30
click at [1006, 161] on div "1. beauty 2. makeup 3. face makeup 4. foundation & base products Overview Googl…" at bounding box center [880, 583] width 815 height 1025
click at [1046, 80] on button "Change Category" at bounding box center [1061, 86] width 32 height 30
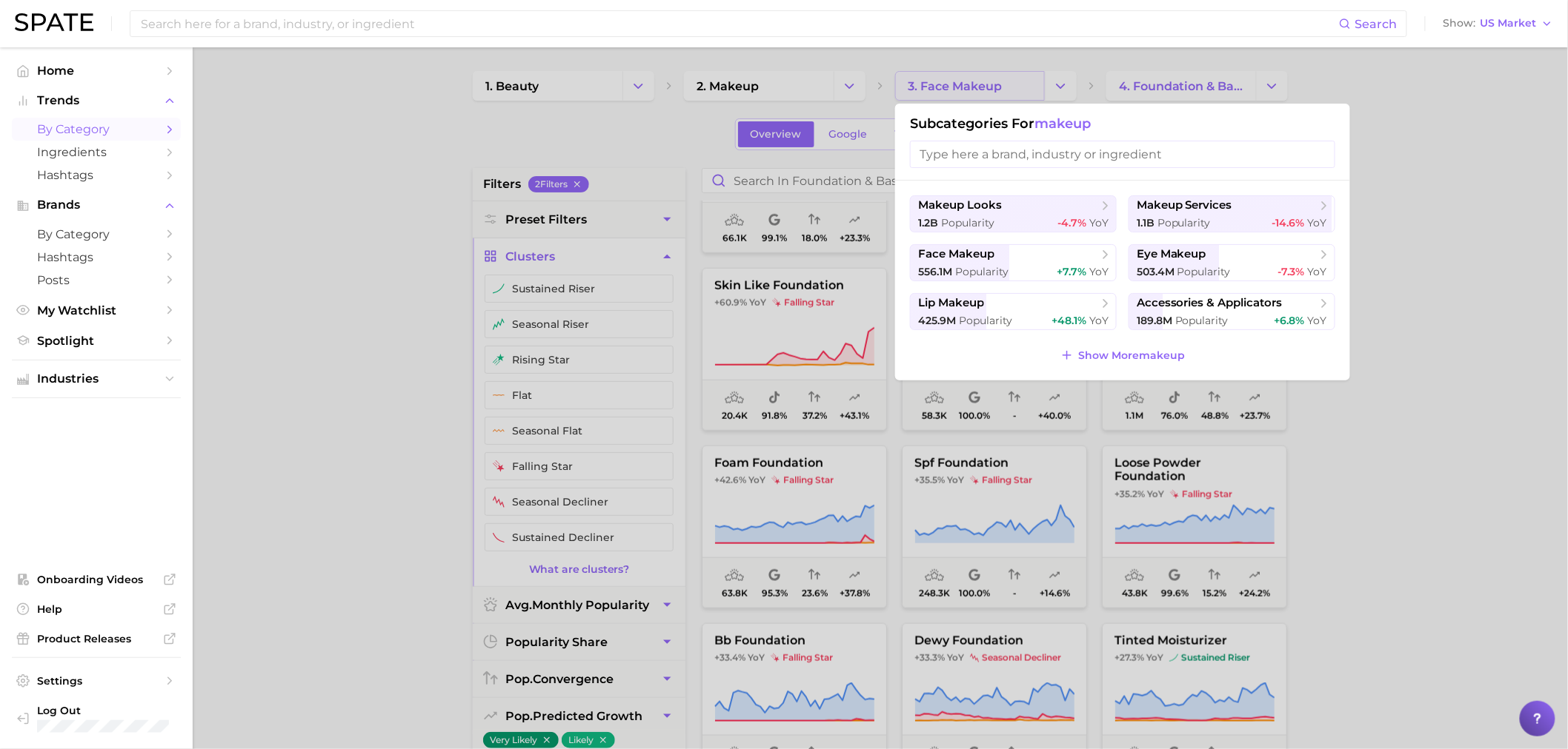
click at [1015, 91] on div at bounding box center [784, 374] width 1568 height 749
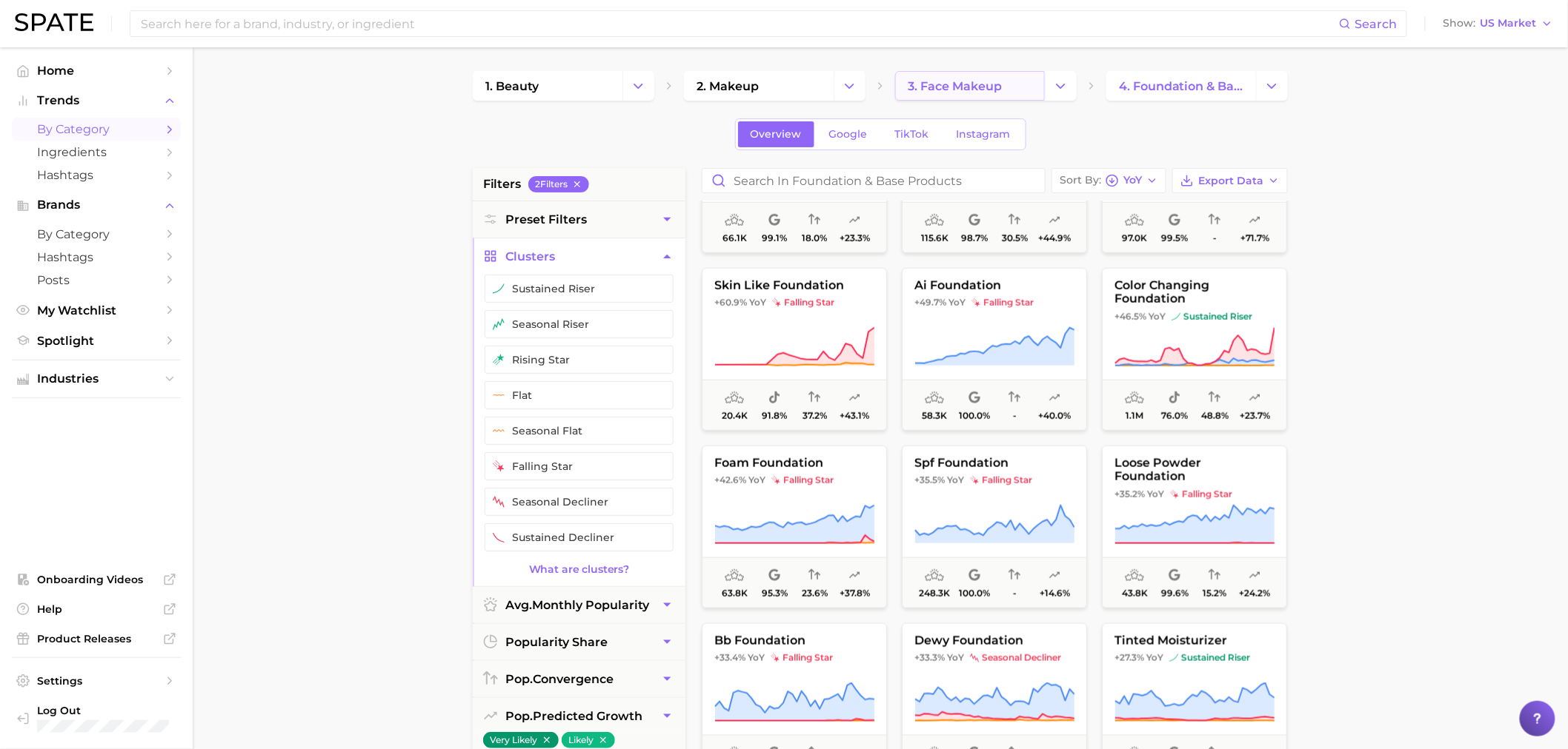
click at [979, 84] on span "3. face makeup" at bounding box center [954, 86] width 94 height 14
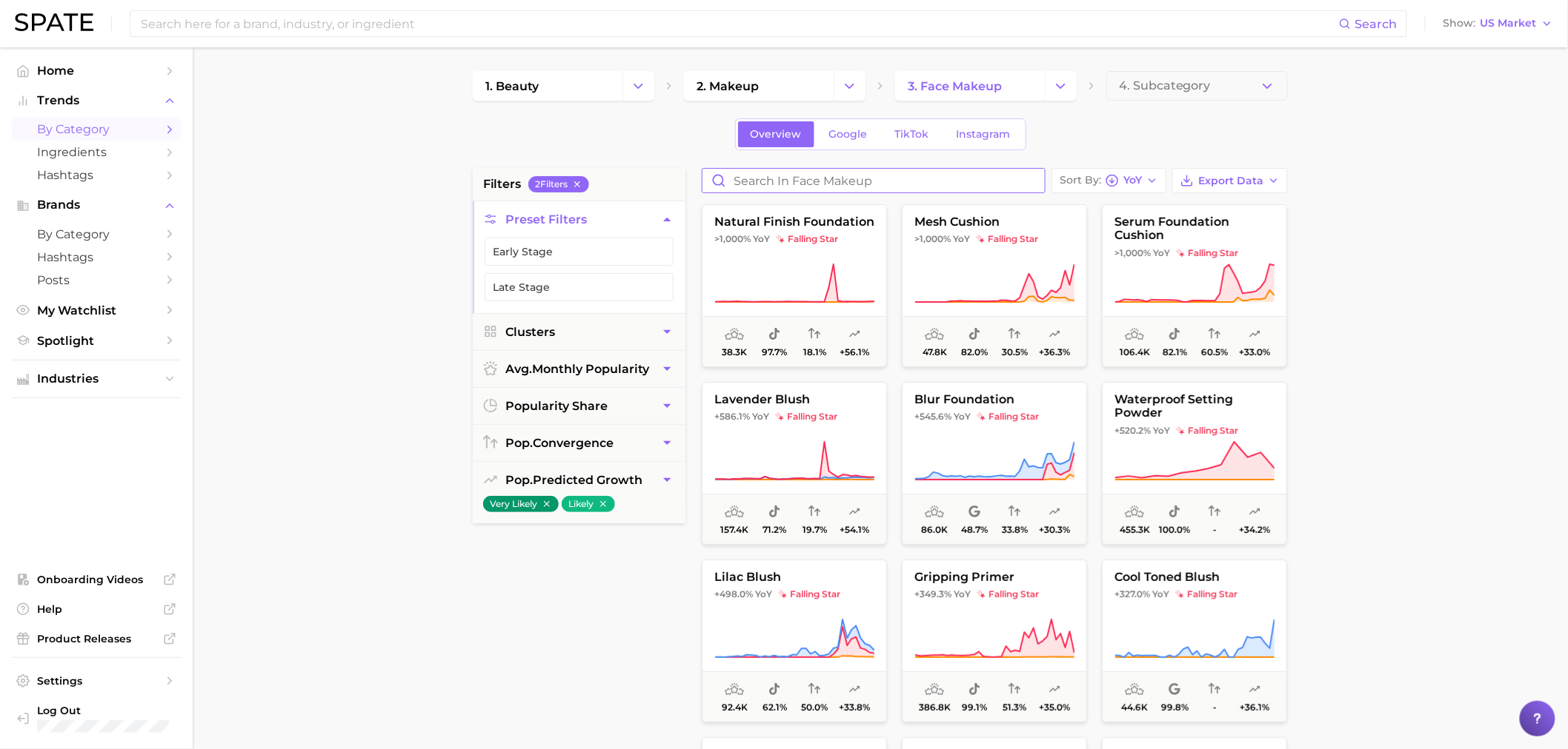
click at [878, 171] on input "Search in face makeup" at bounding box center [873, 181] width 342 height 23
click at [1243, 179] on span "Export Data" at bounding box center [1231, 181] width 65 height 12
drag, startPoint x: 1381, startPoint y: 171, endPoint x: 1198, endPoint y: 181, distance: 183.3
click at [1365, 174] on main "1. beauty 2. makeup 3. face makeup 4. Subcategory Overview Google TikTok Instag…" at bounding box center [879, 609] width 1375 height 1124
click at [1157, 181] on icon "button" at bounding box center [1152, 181] width 12 height 12
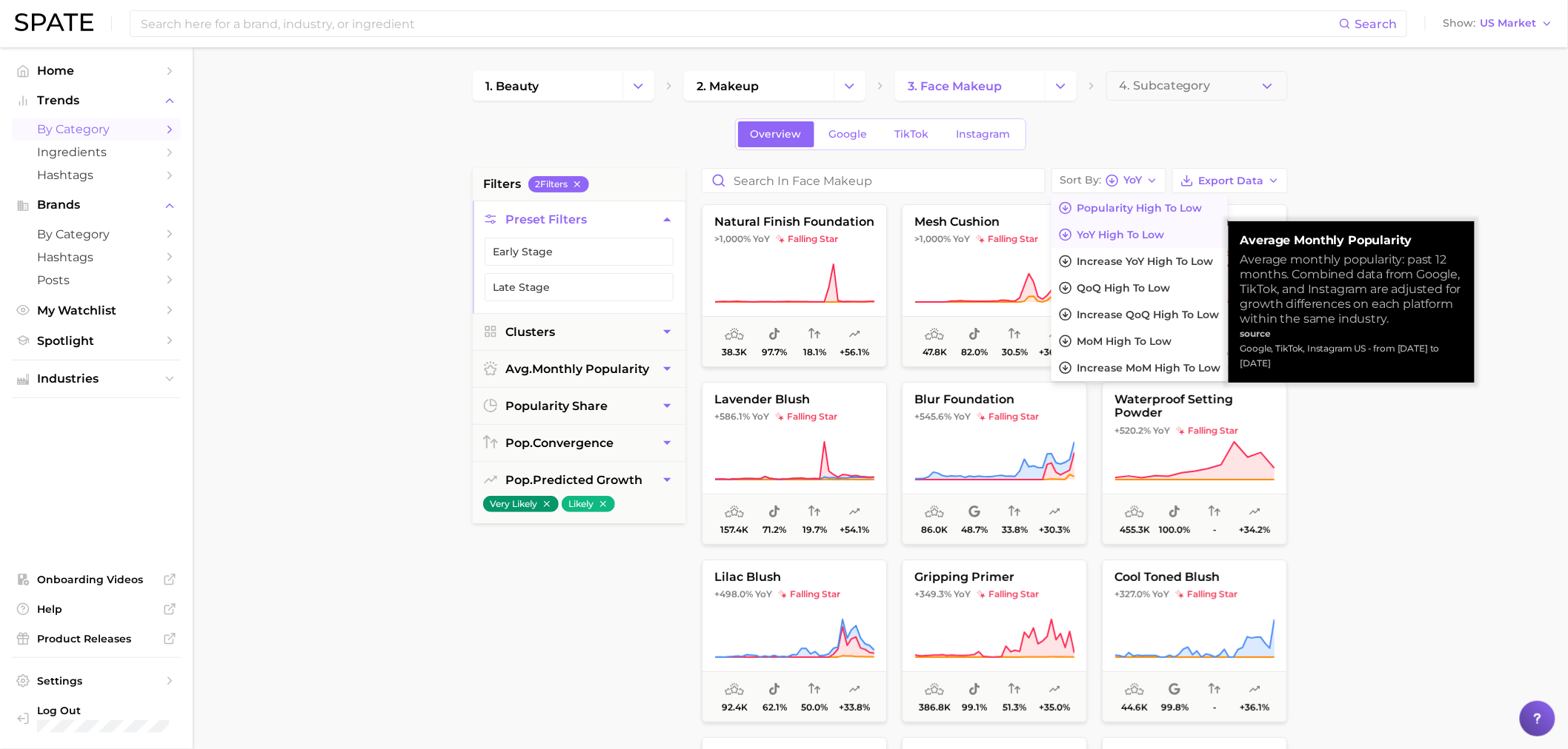
click at [1179, 213] on span "Popularity high to low" at bounding box center [1139, 208] width 125 height 12
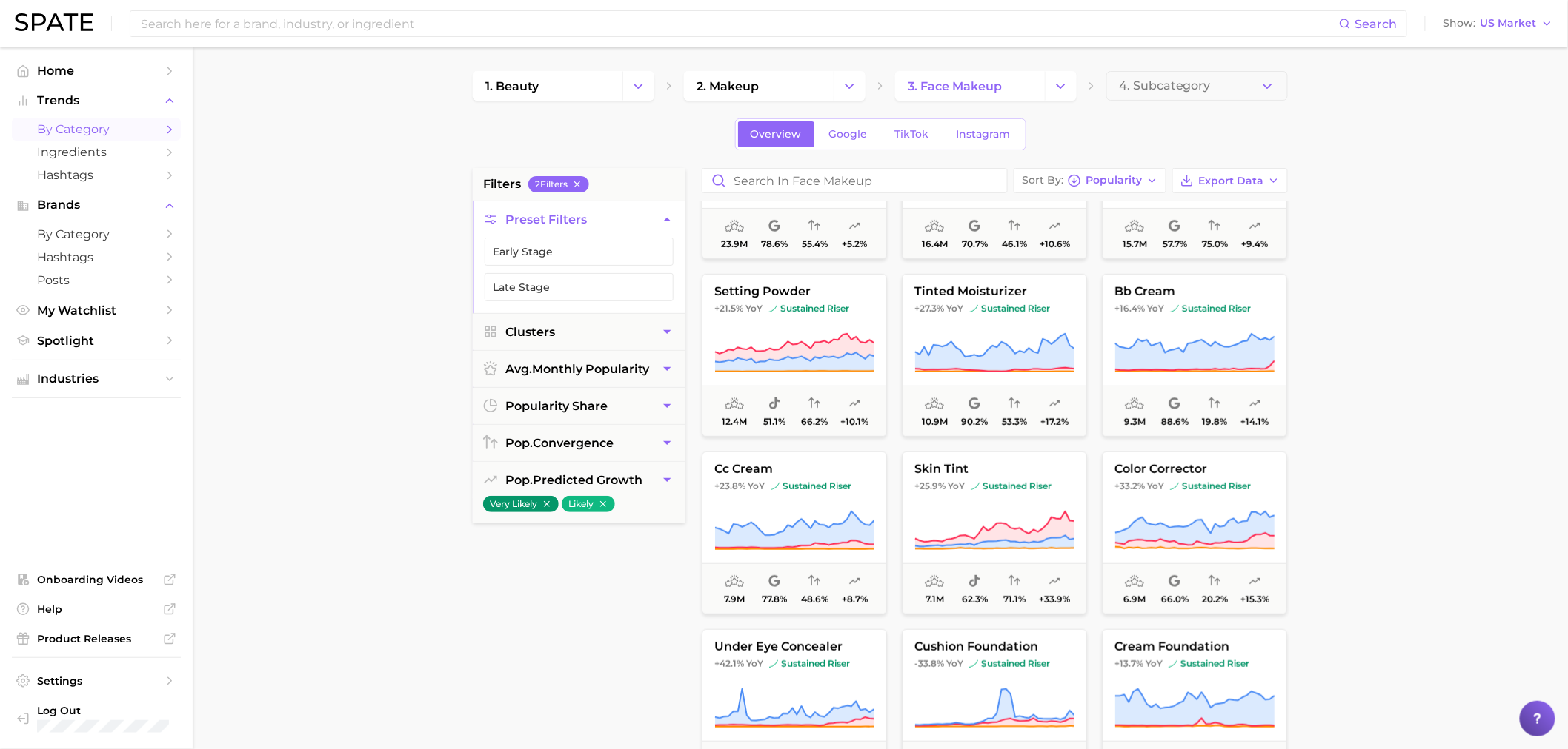
scroll to position [329, 0]
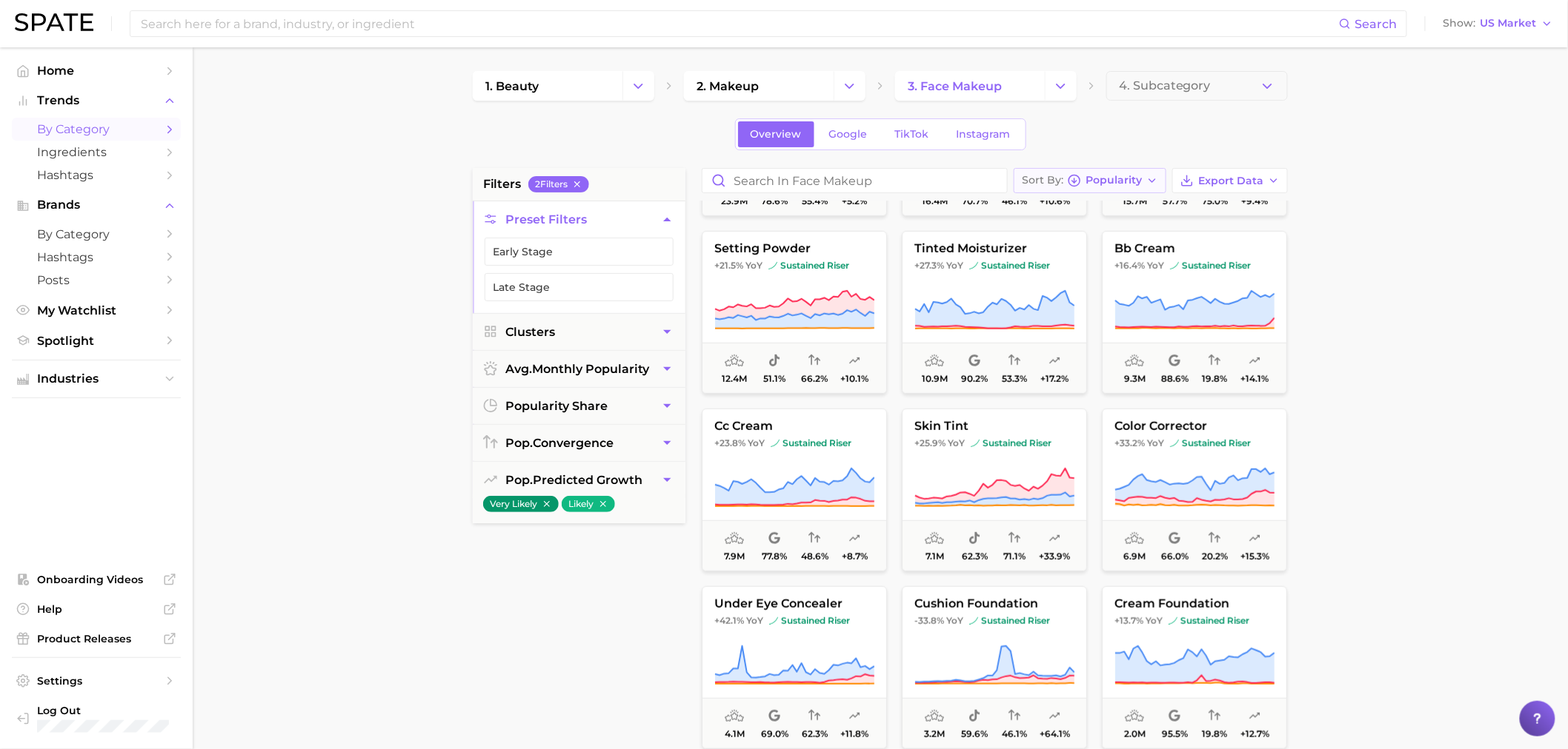
click at [1131, 184] on span "Popularity" at bounding box center [1113, 181] width 57 height 8
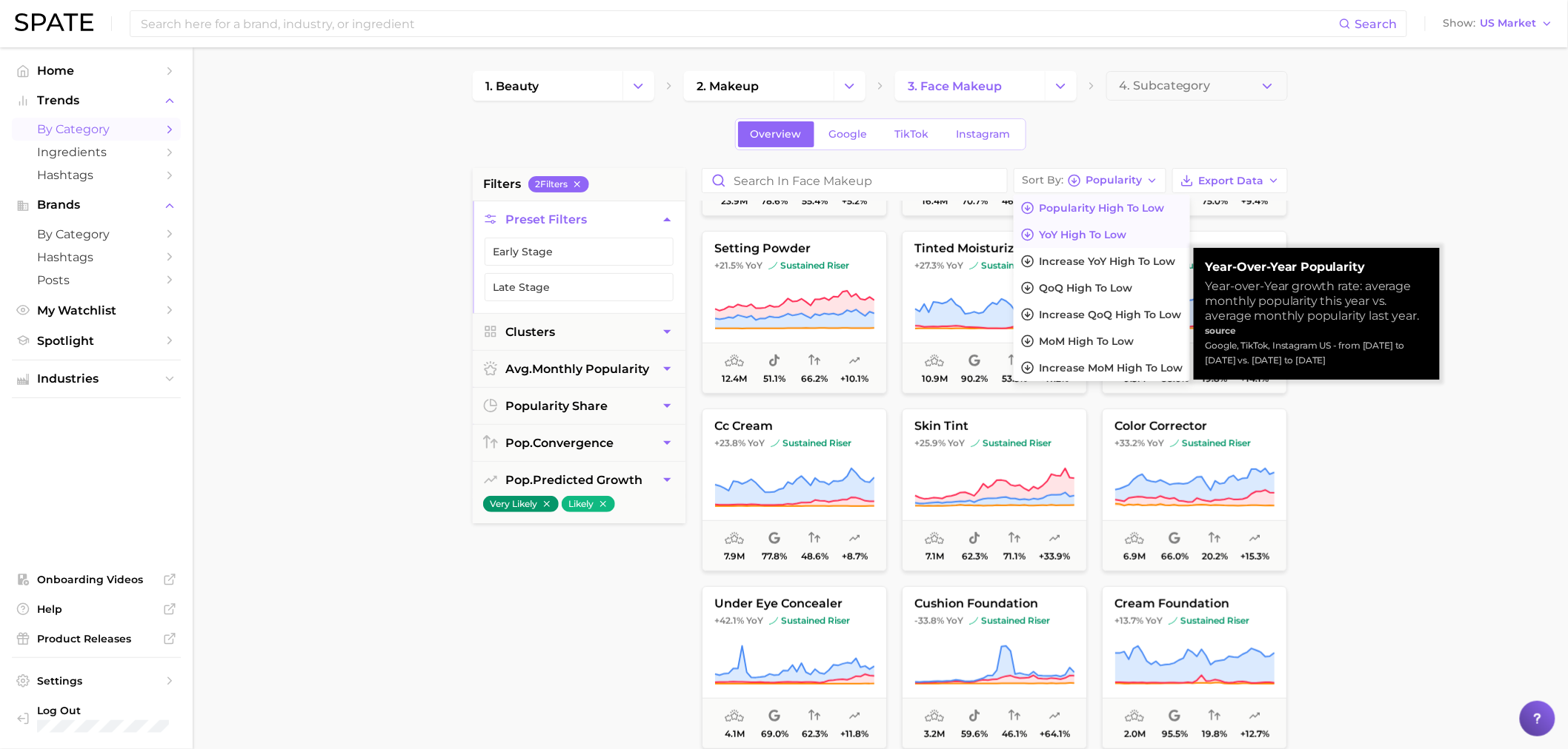
click at [1092, 237] on span "YoY high to low" at bounding box center [1082, 235] width 87 height 12
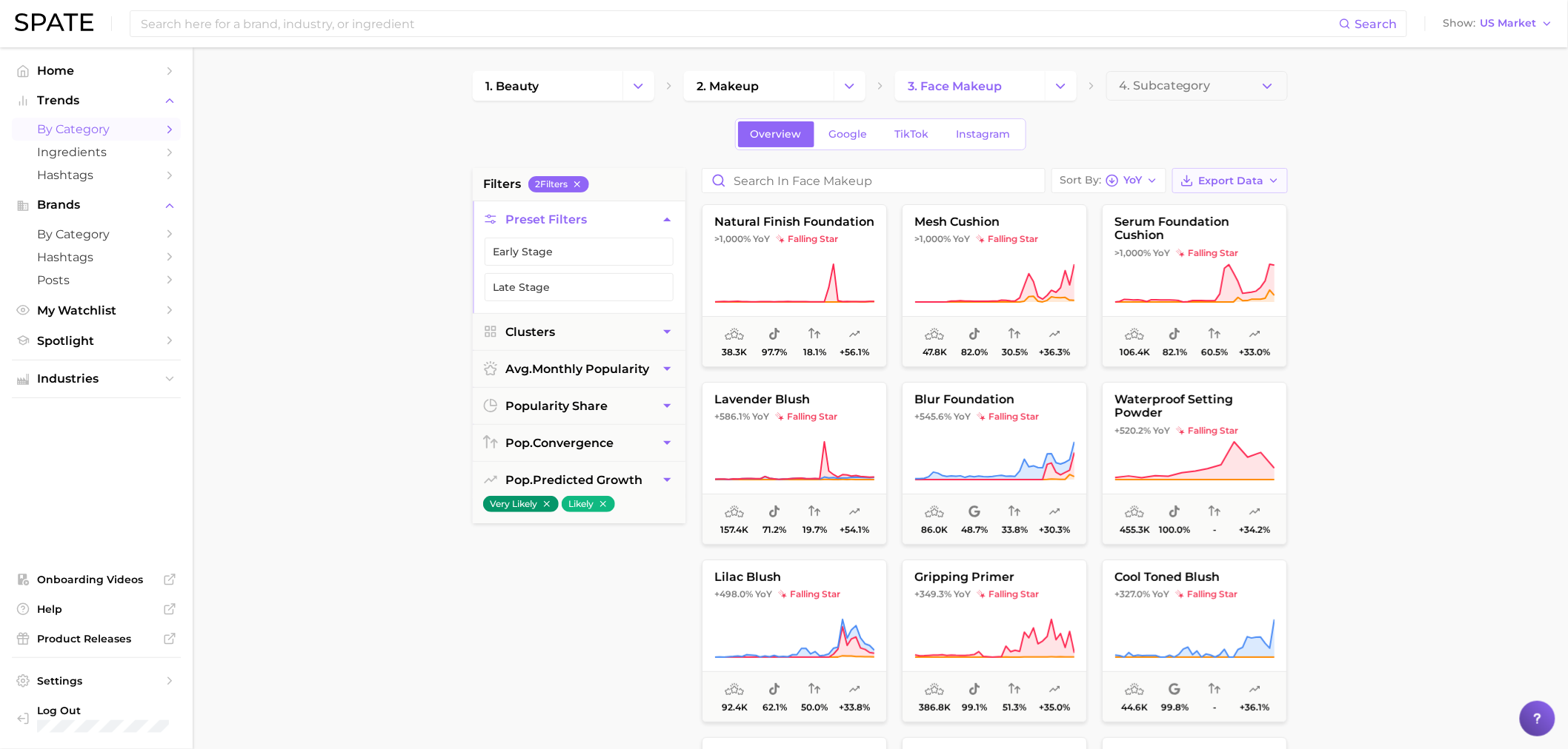
click at [1223, 178] on span "Export Data" at bounding box center [1231, 181] width 65 height 12
click at [1197, 232] on span "Time Series CSV" at bounding box center [1193, 235] width 87 height 12
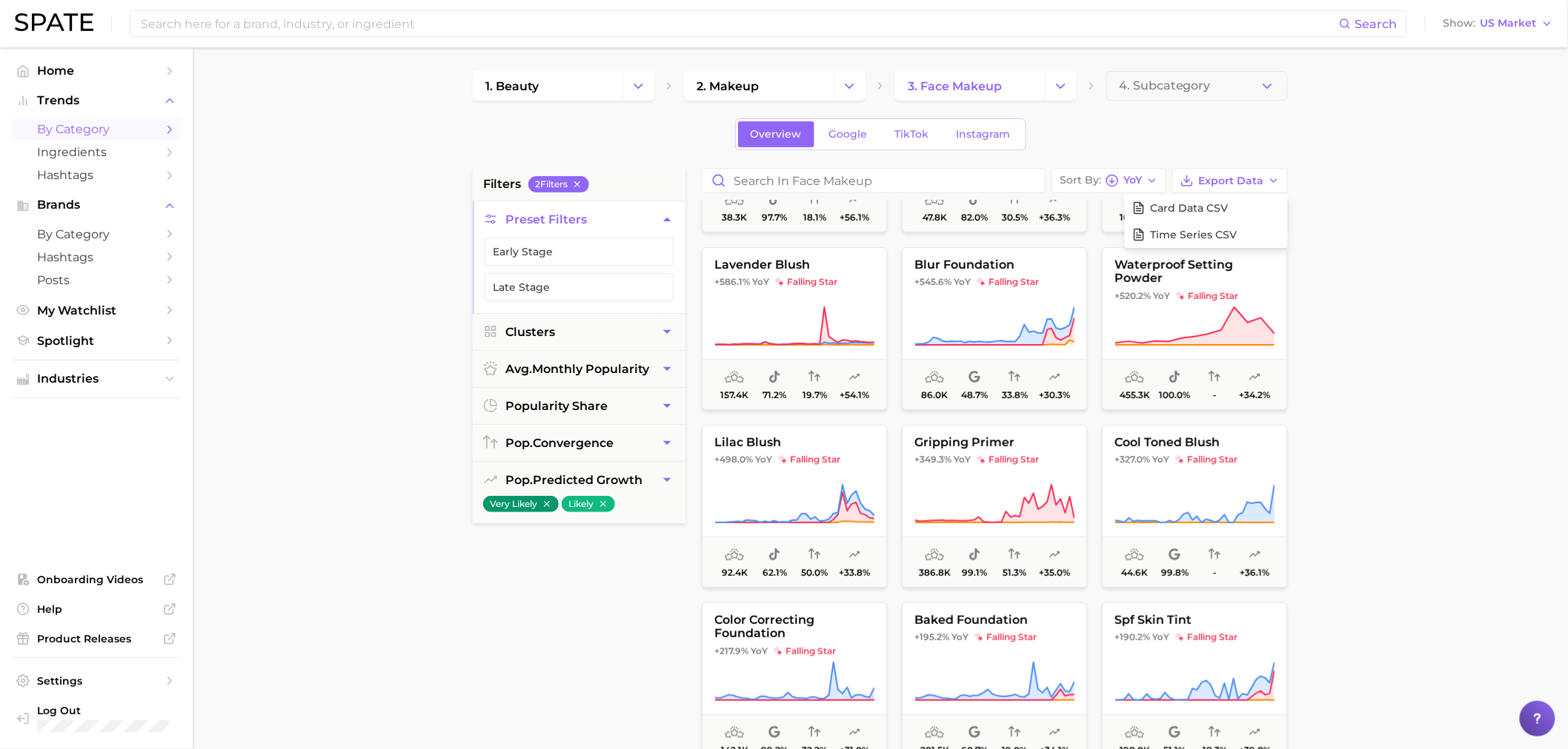
scroll to position [165, 0]
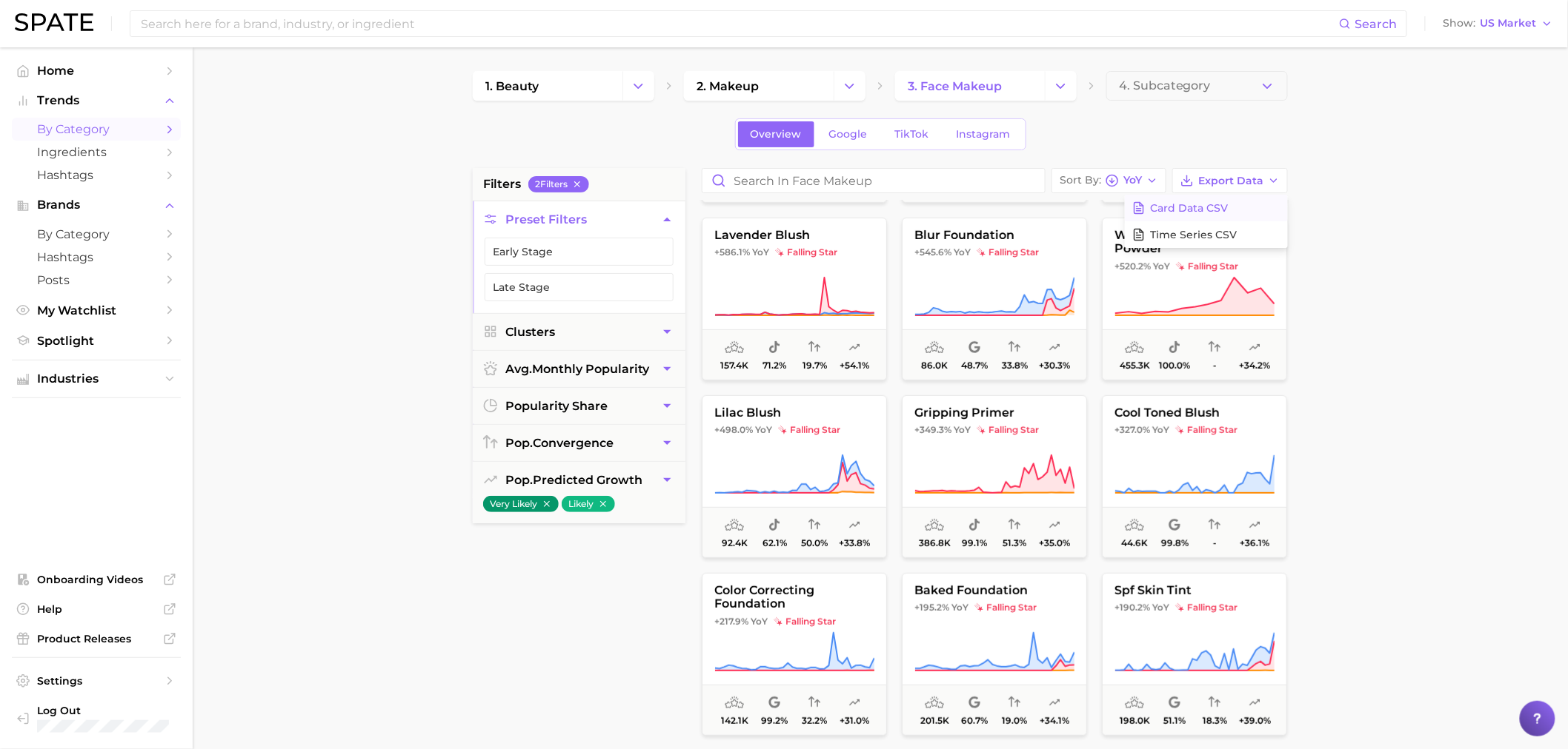
click at [1172, 211] on span "Card Data CSV" at bounding box center [1188, 208] width 77 height 12
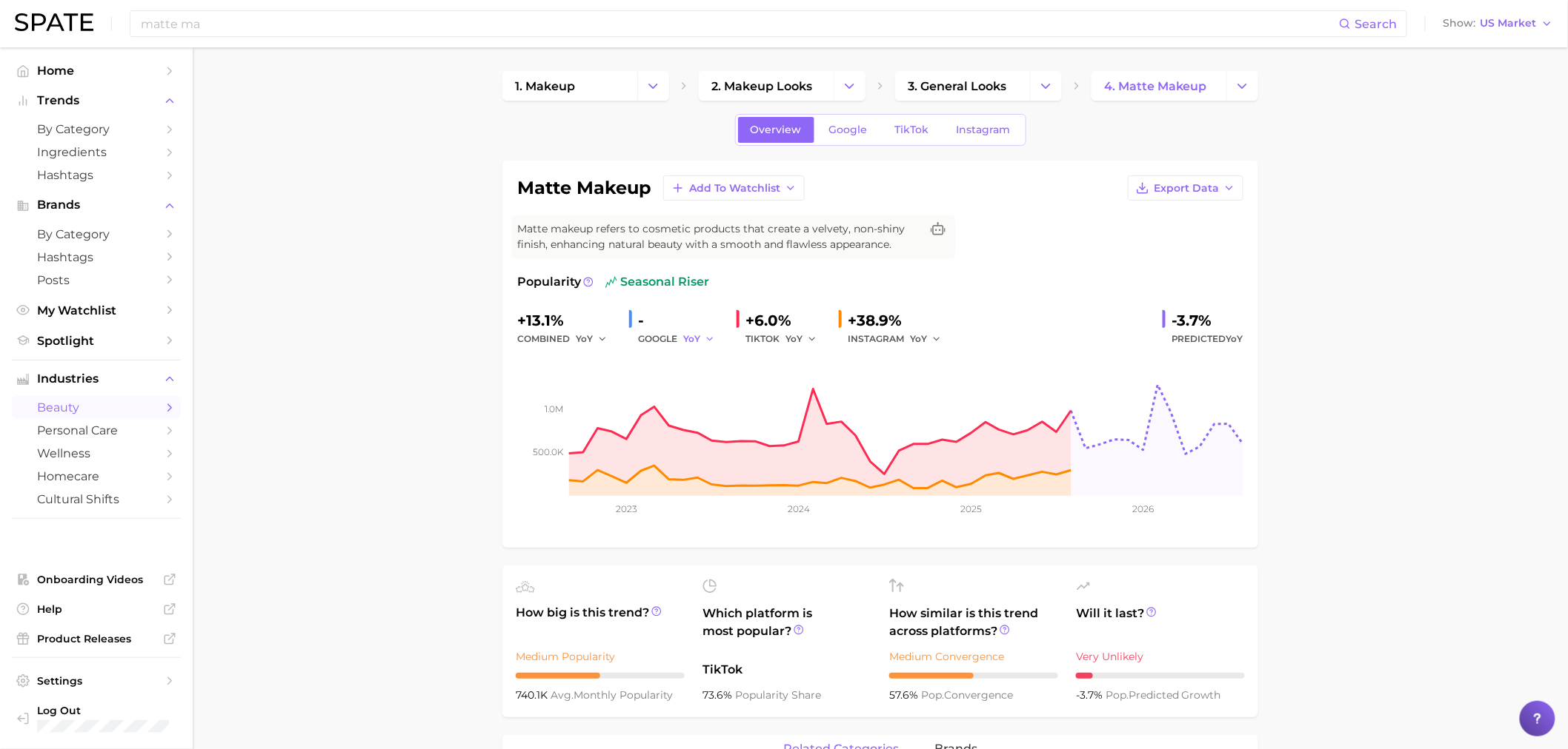
click at [702, 344] on button "YoY" at bounding box center [699, 339] width 32 height 17
click at [381, 36] on div "matte ma Search Show US Market" at bounding box center [784, 23] width 1538 height 47
click at [381, 28] on input "matte ma" at bounding box center [739, 23] width 1199 height 25
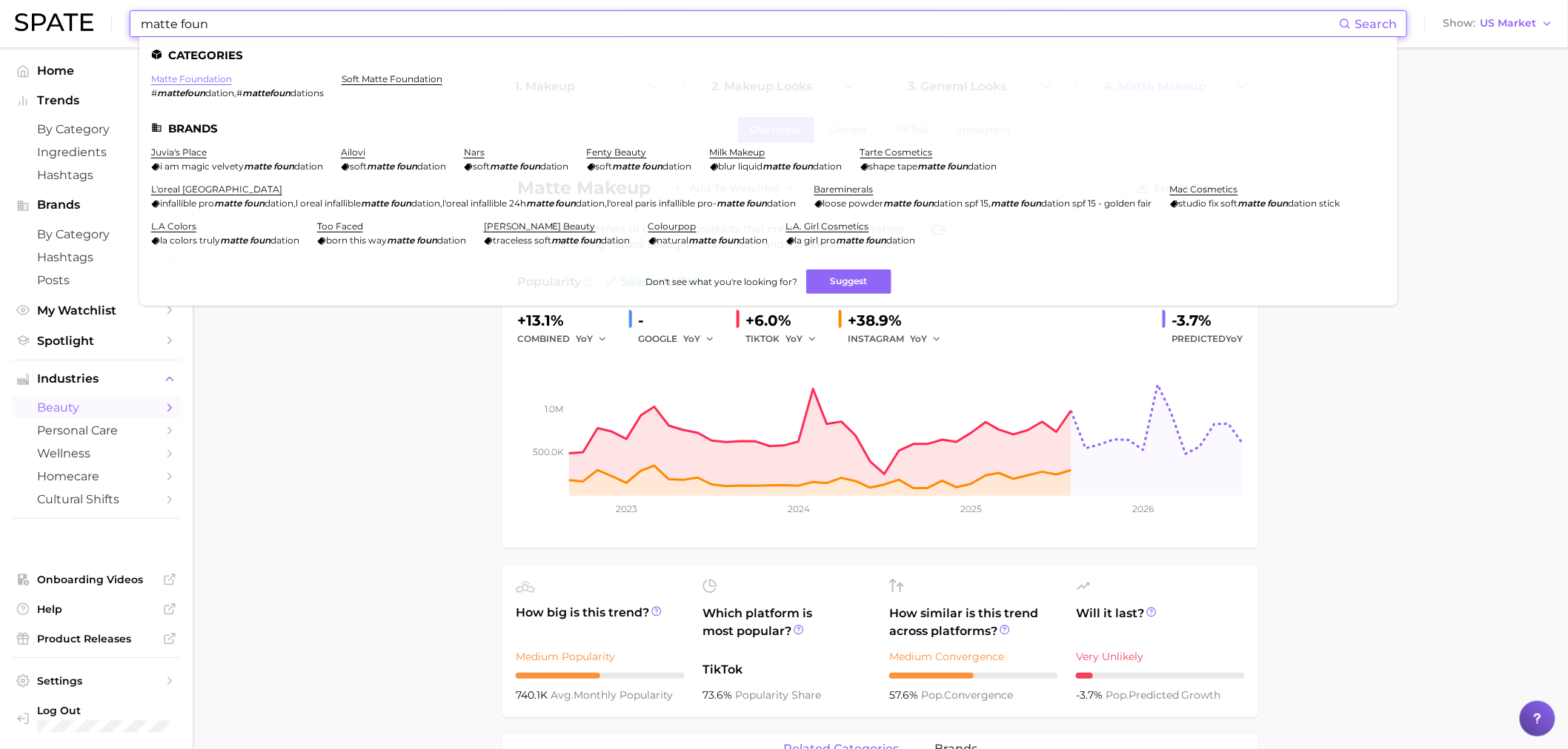
type input "matte foun"
click at [224, 82] on link "matte foundation" at bounding box center [192, 78] width 81 height 11
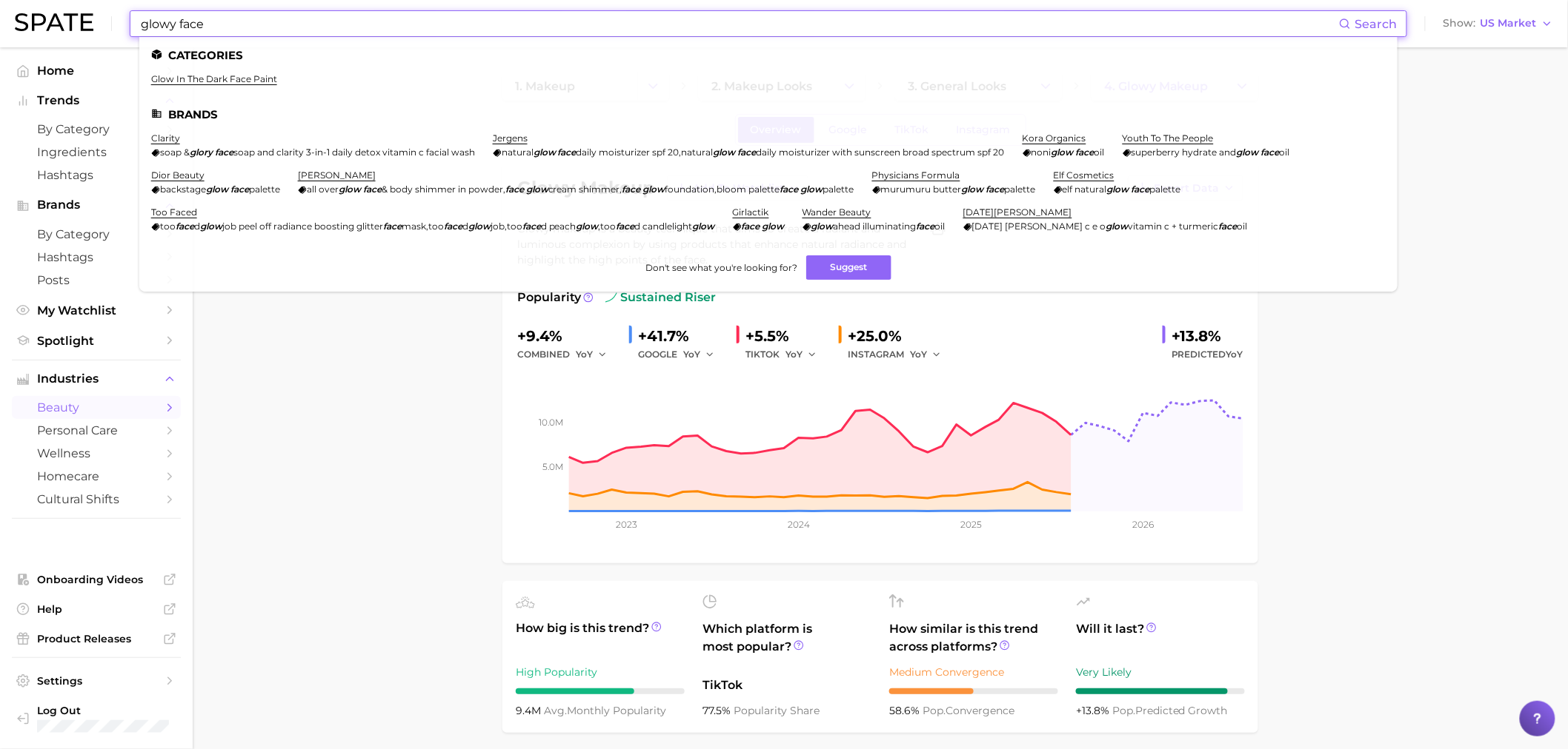
click at [226, 23] on input "glowy face" at bounding box center [739, 23] width 1199 height 25
drag, startPoint x: 226, startPoint y: 25, endPoint x: 124, endPoint y: 13, distance: 102.7
click at [124, 13] on div "glowy face Search Categories glow in the dark face paint Brands clarity soap & …" at bounding box center [784, 23] width 1538 height 47
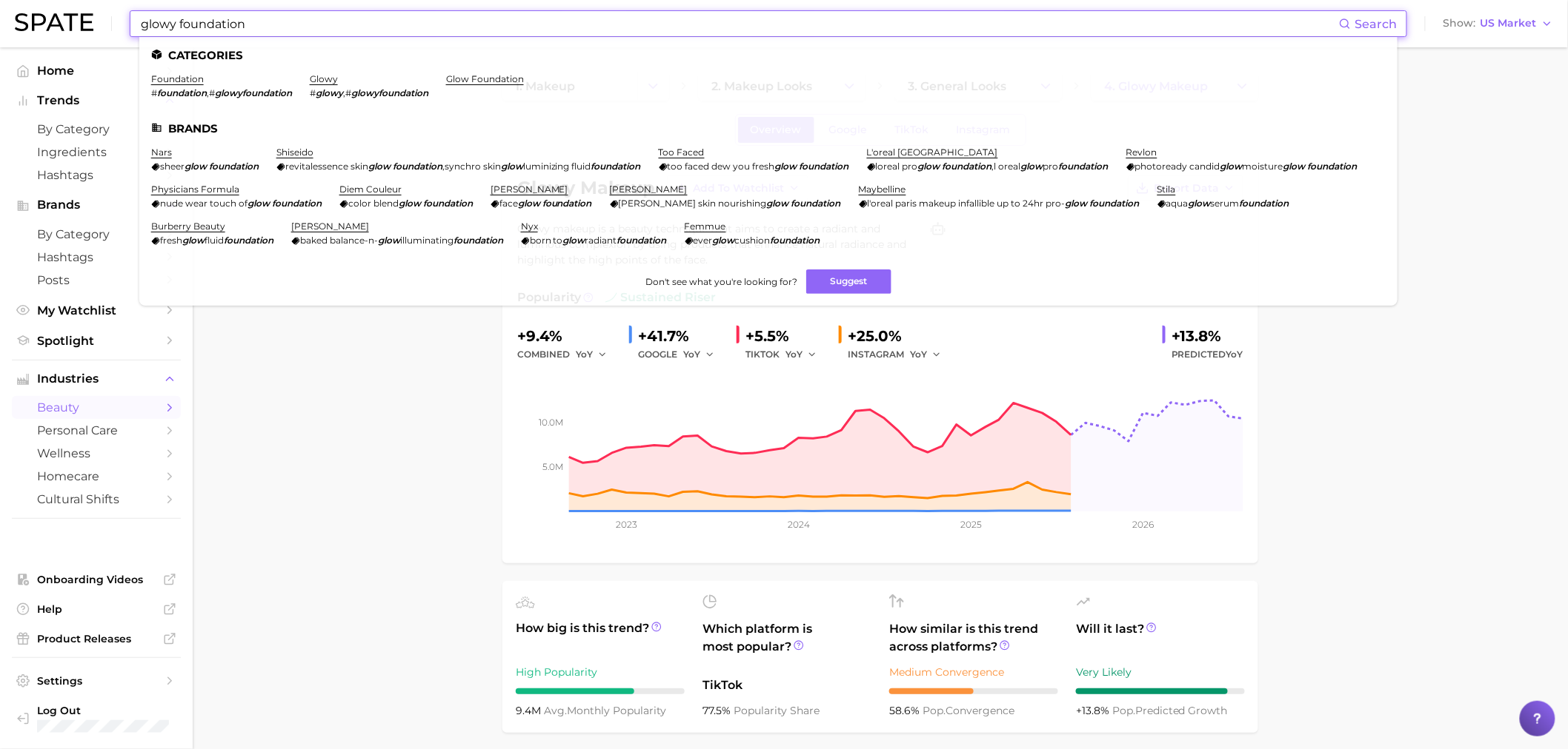
click at [176, 24] on input "glowy foundation" at bounding box center [739, 23] width 1199 height 25
type input "glowy foundation"
click at [519, 78] on link "glow foundation" at bounding box center [485, 78] width 77 height 11
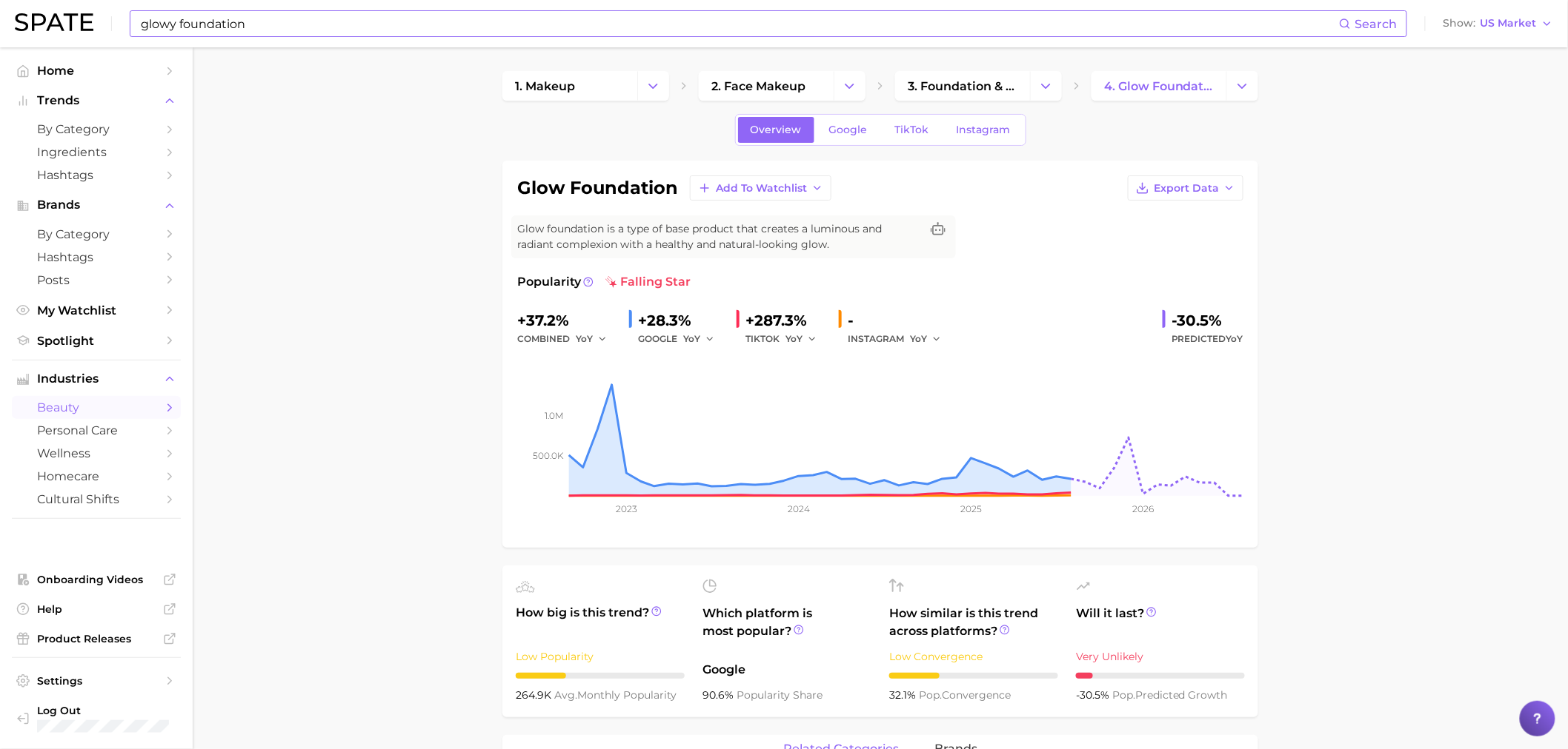
click at [212, 23] on input "glowy foundation" at bounding box center [739, 23] width 1199 height 25
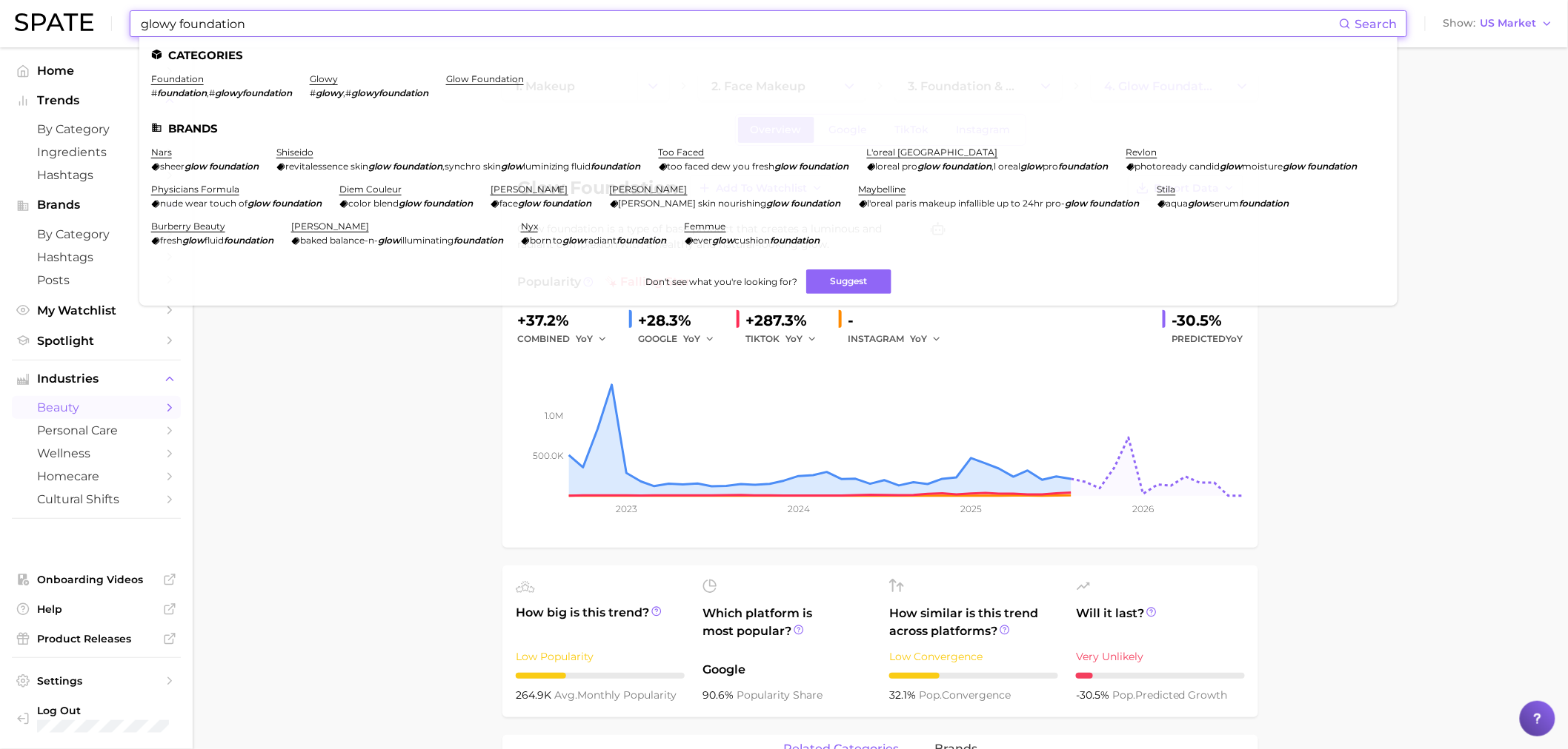
drag, startPoint x: 287, startPoint y: 25, endPoint x: 150, endPoint y: 5, distance: 138.5
click at [150, 5] on div "glowy foundation Search Categories foundation # foundation , # glowyfoundation …" at bounding box center [784, 23] width 1538 height 47
